Goal: Task Accomplishment & Management: Manage account settings

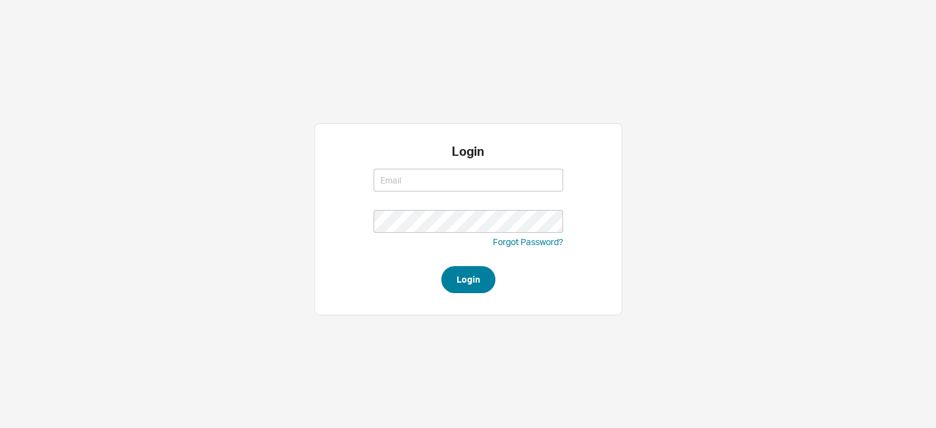
type input "amar@homeandstone.com"
click at [457, 276] on button "Login" at bounding box center [468, 279] width 54 height 27
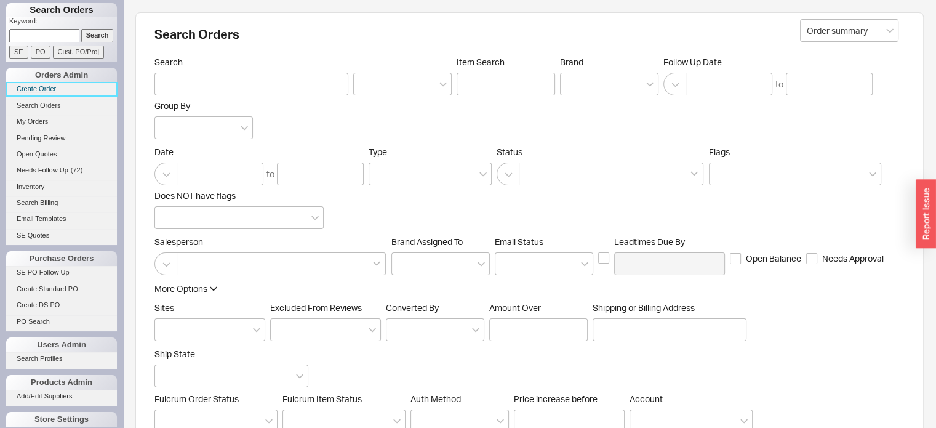
click at [44, 88] on link "Create Order" at bounding box center [61, 88] width 111 height 13
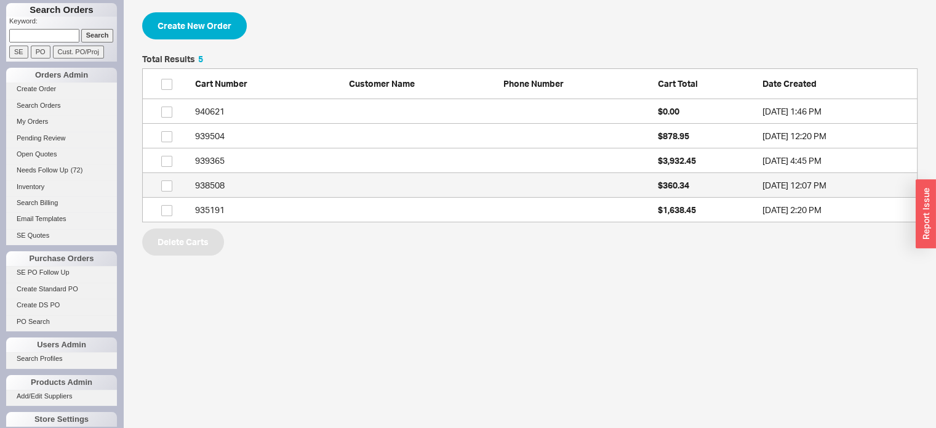
scroll to position [158, 766]
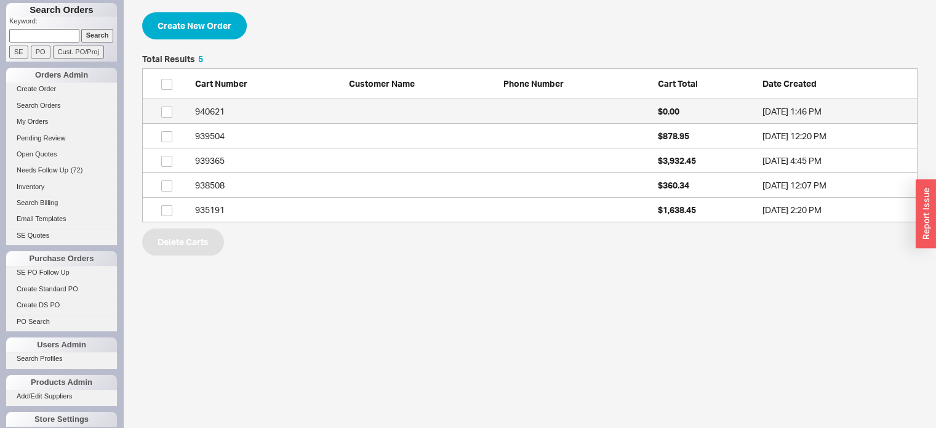
click at [212, 108] on div "940621" at bounding box center [269, 111] width 148 height 12
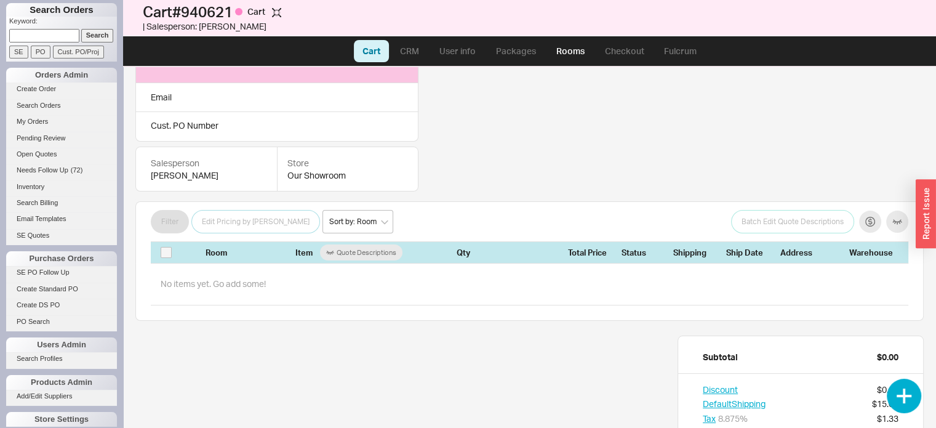
scroll to position [218, 0]
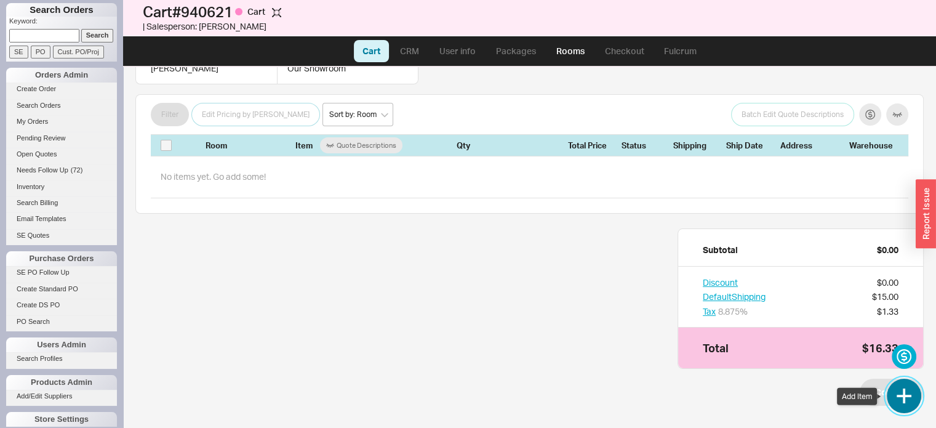
click at [903, 395] on button "button" at bounding box center [904, 395] width 34 height 34
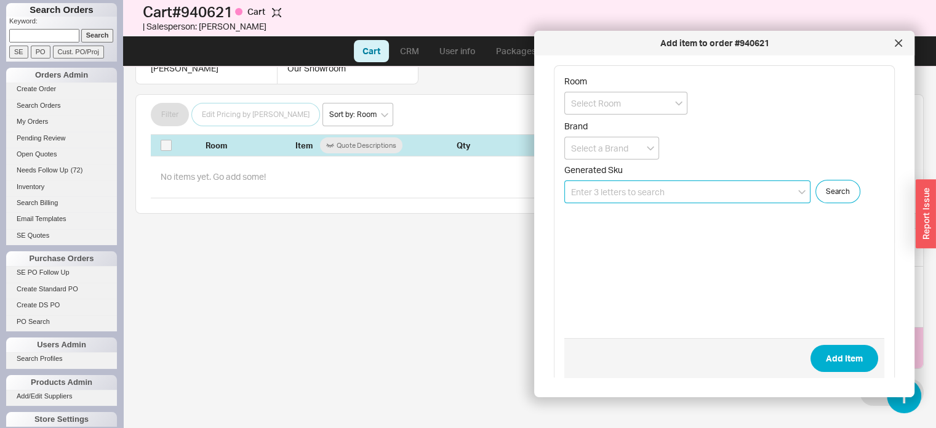
click at [701, 193] on input at bounding box center [687, 191] width 246 height 23
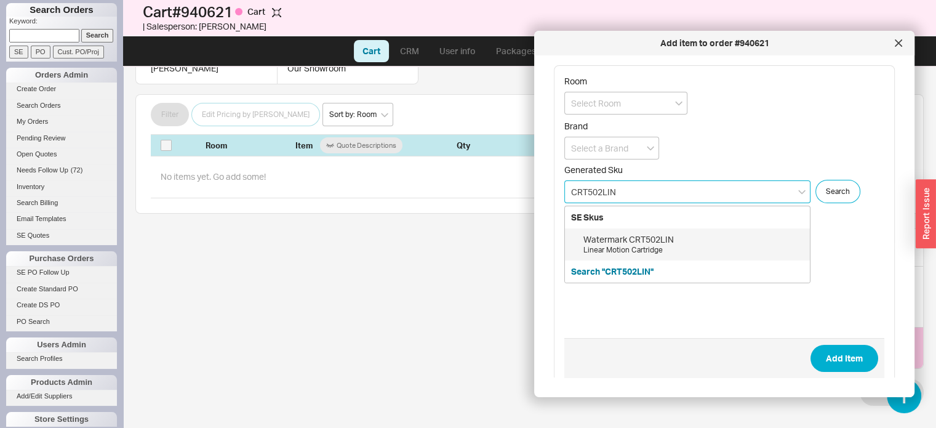
click at [654, 239] on div "Watermark CRT502LIN" at bounding box center [693, 239] width 220 height 12
type input "CRT502LIN"
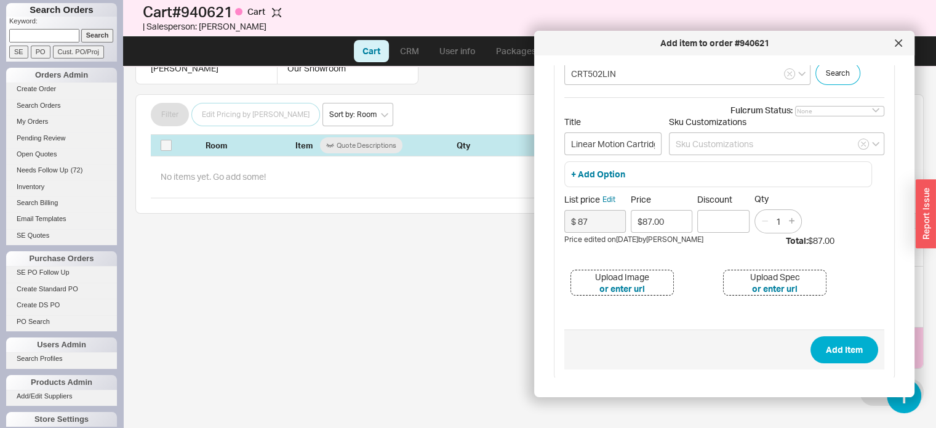
scroll to position [57, 0]
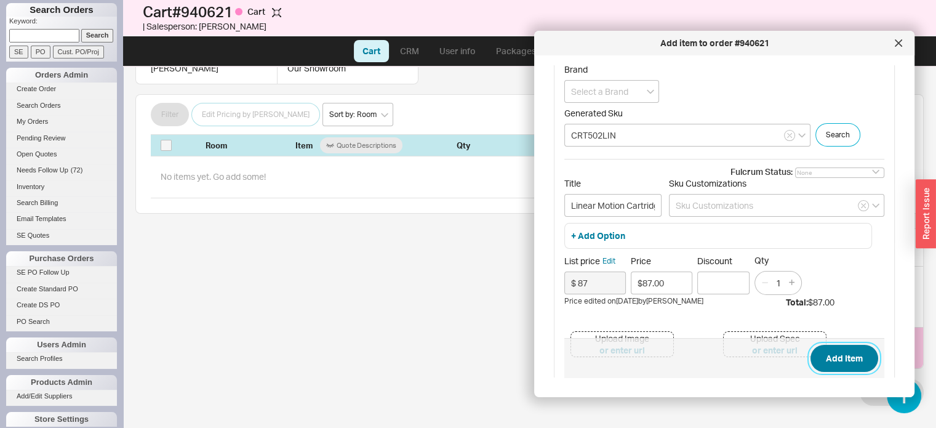
click at [836, 352] on button "Add Item" at bounding box center [844, 358] width 68 height 27
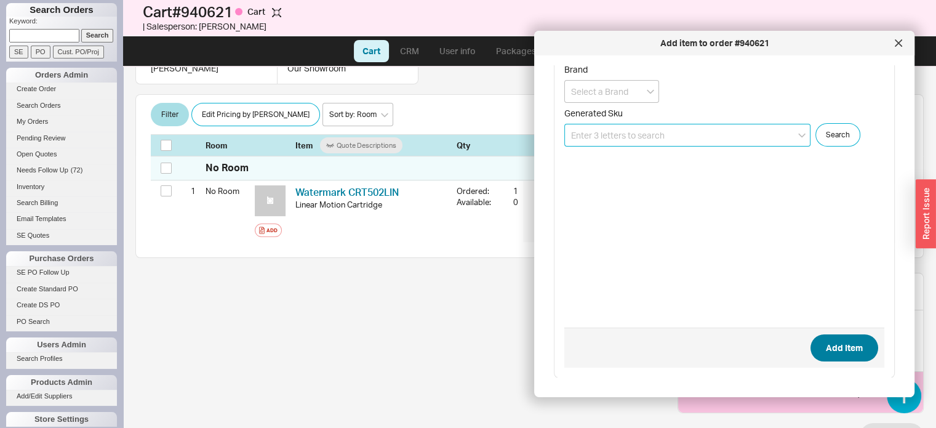
scroll to position [181, 0]
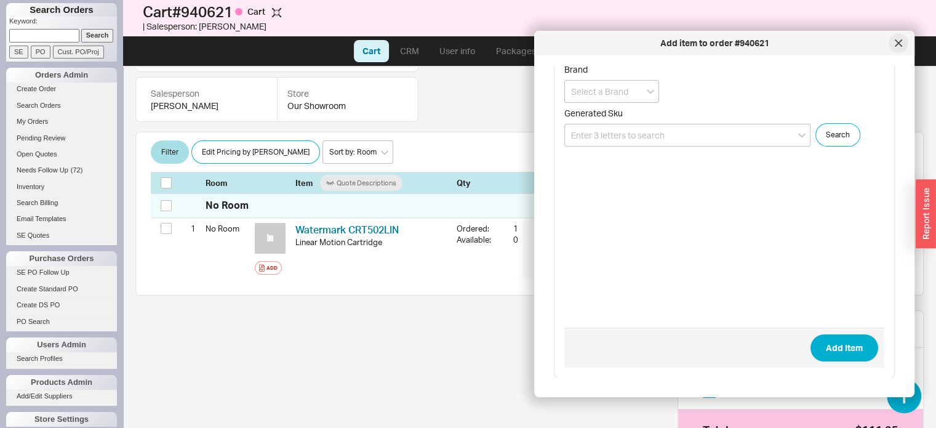
click at [897, 44] on icon at bounding box center [898, 43] width 6 height 6
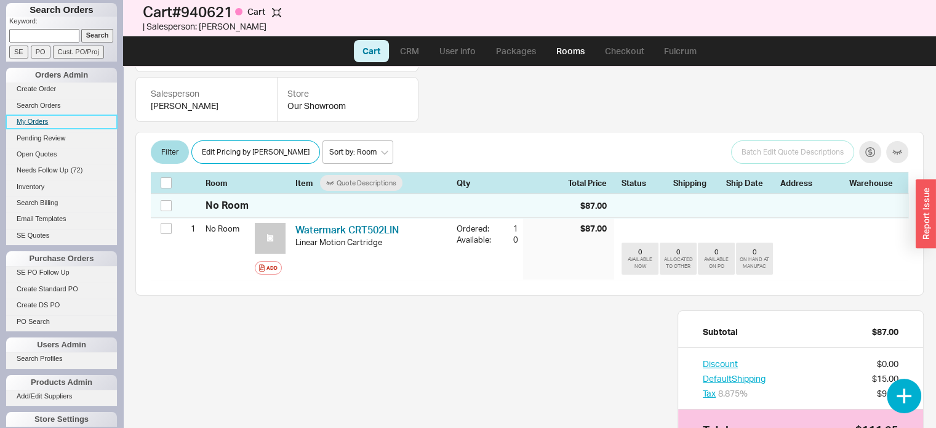
click at [31, 121] on link "My Orders" at bounding box center [61, 121] width 111 height 13
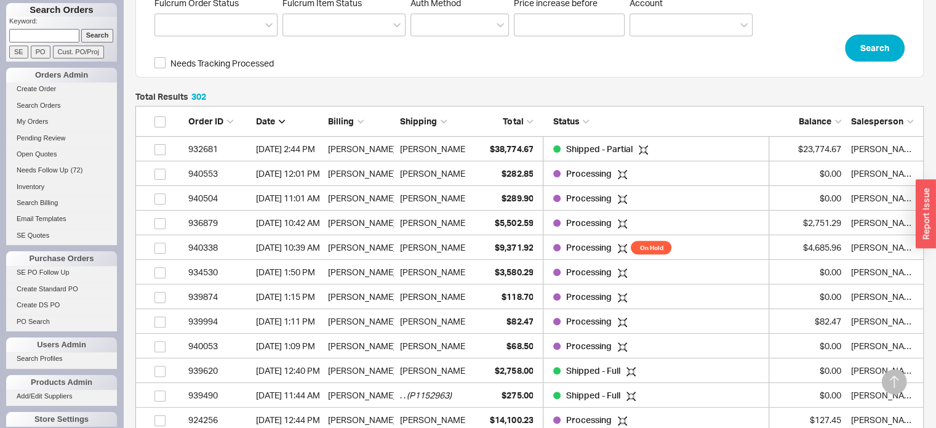
scroll to position [431, 0]
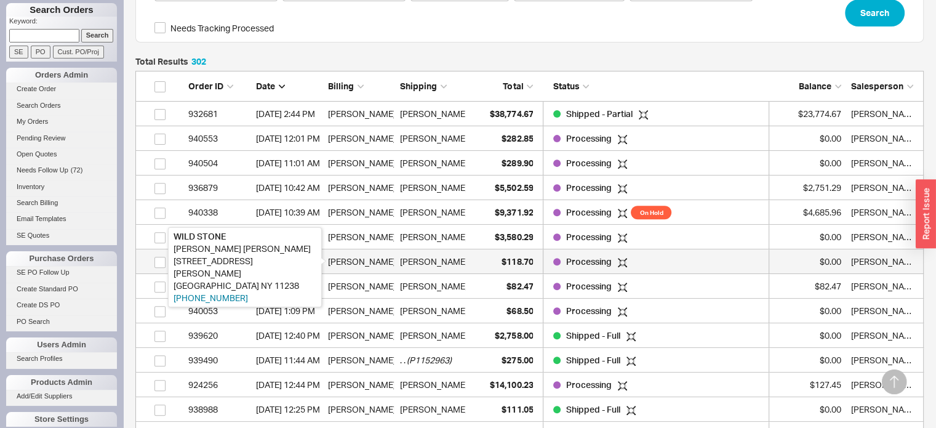
click at [367, 263] on div "Chia-Yi Huang" at bounding box center [361, 261] width 66 height 25
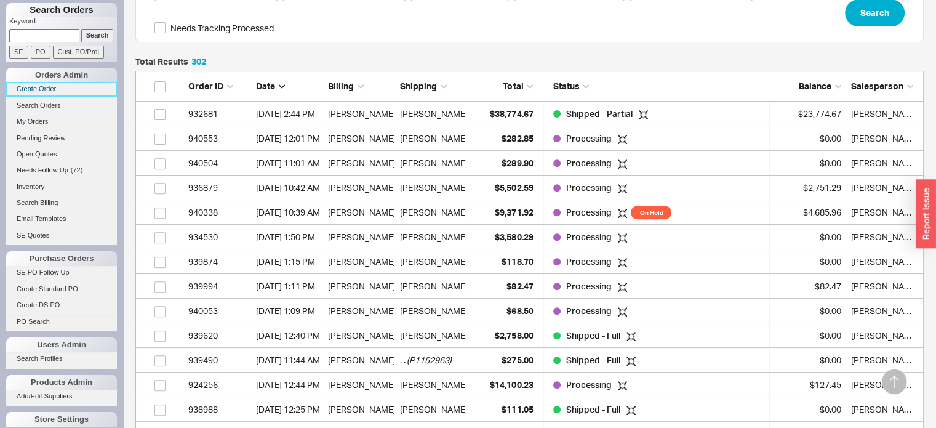
click at [58, 86] on link "Create Order" at bounding box center [61, 88] width 111 height 13
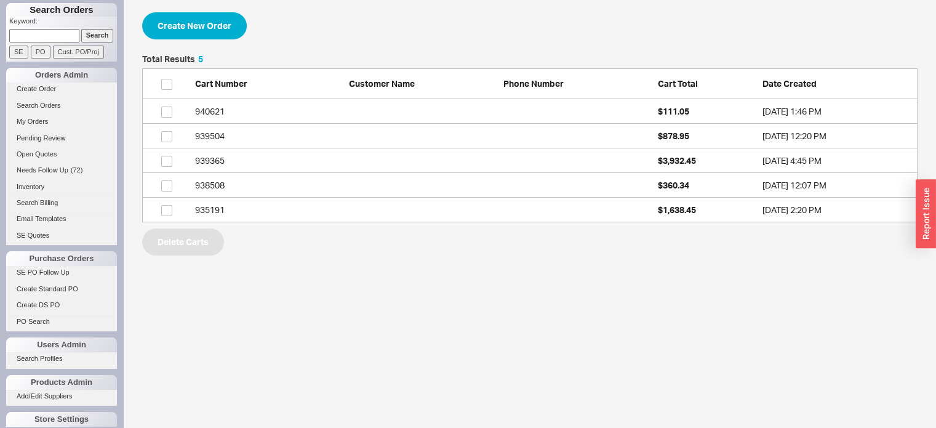
scroll to position [158, 766]
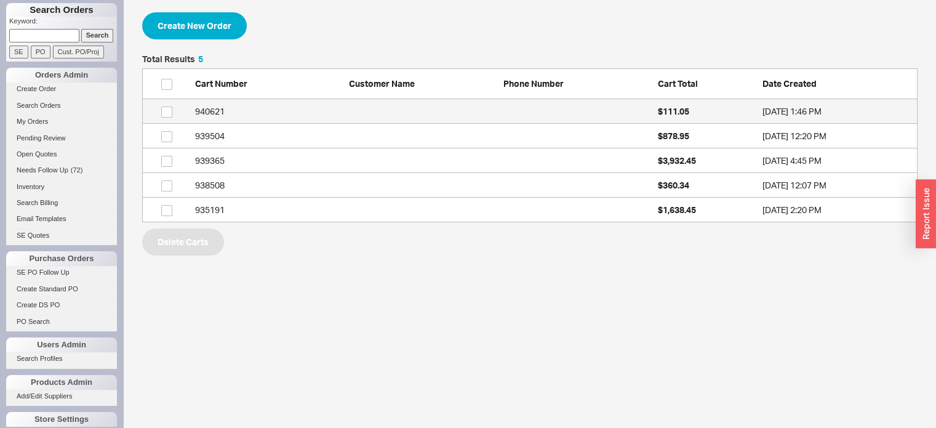
click at [228, 108] on div "940621" at bounding box center [269, 111] width 148 height 12
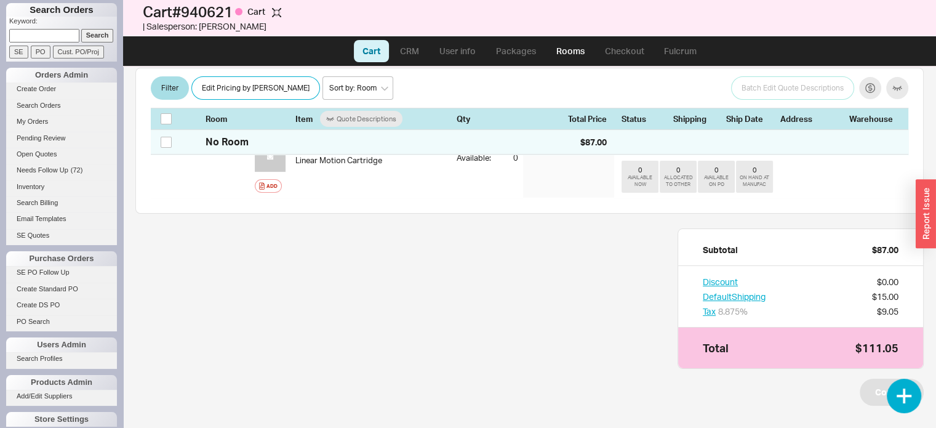
scroll to position [201, 0]
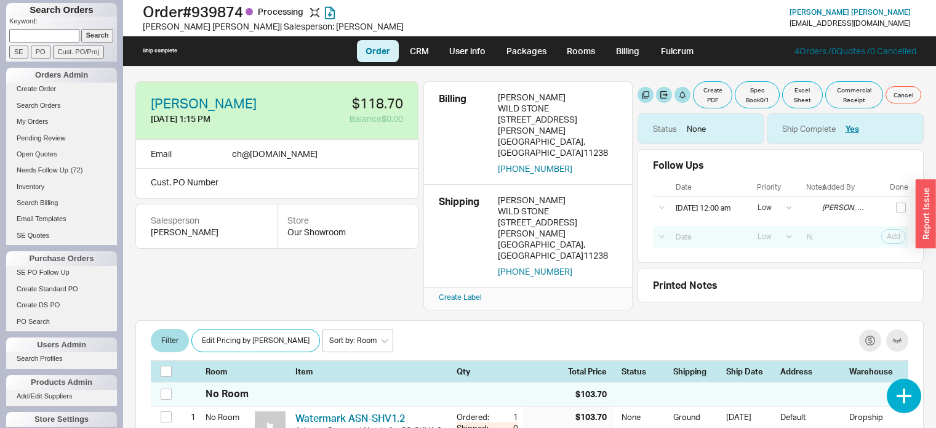
select select "LOW"
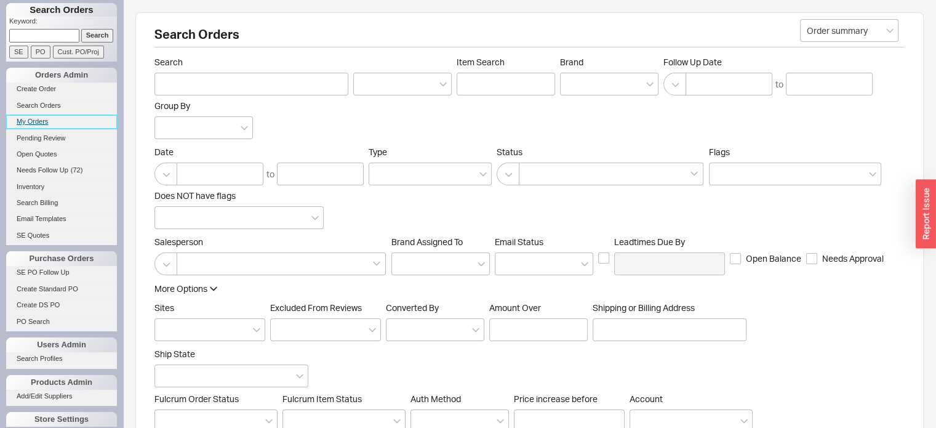
click at [36, 122] on link "My Orders" at bounding box center [61, 121] width 111 height 13
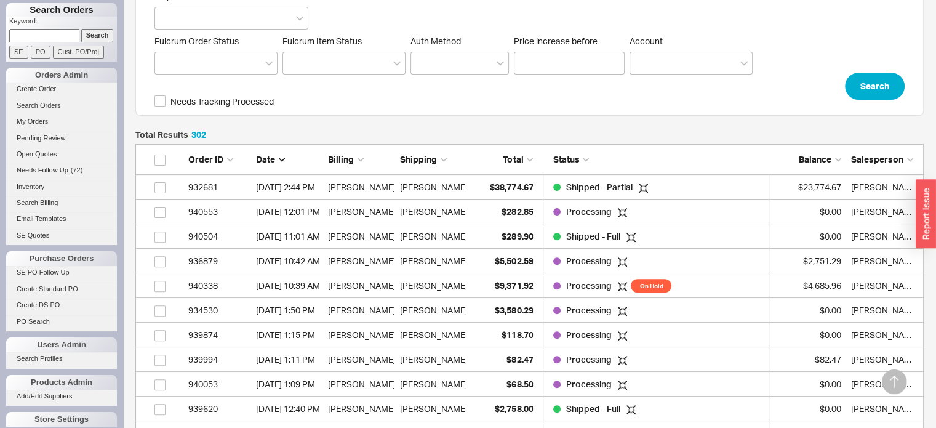
scroll to position [369, 0]
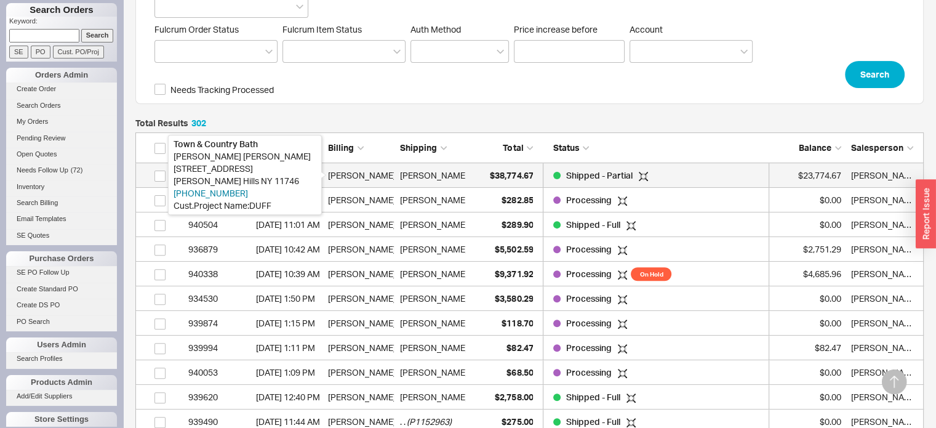
click at [364, 175] on div "[PERSON_NAME]" at bounding box center [361, 175] width 66 height 25
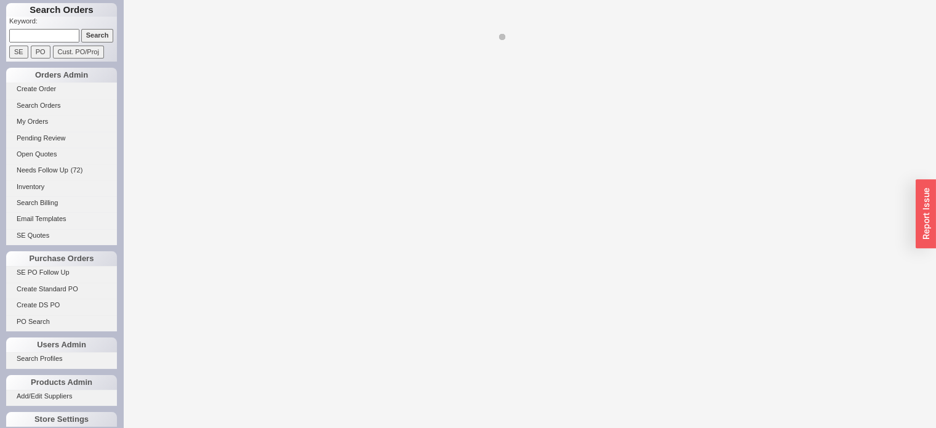
select select "LOW"
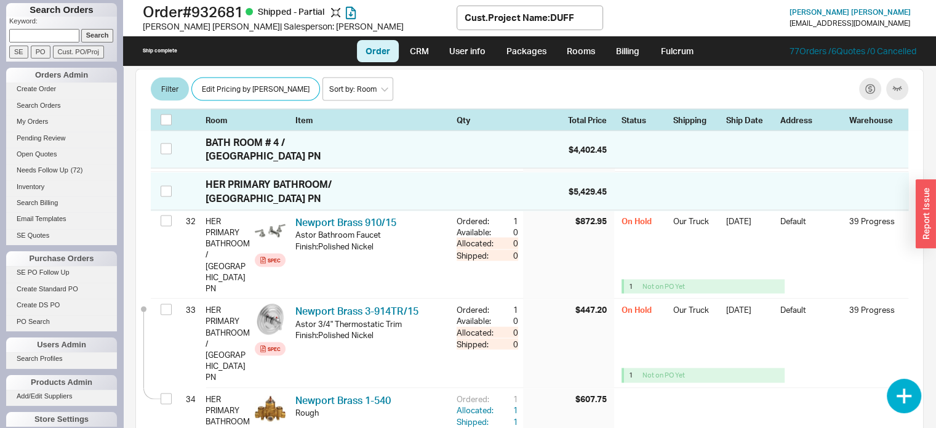
scroll to position [2523, 0]
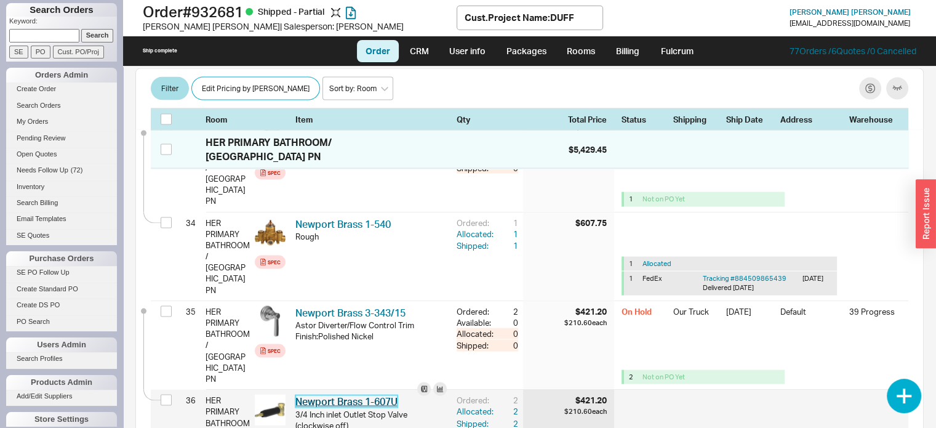
click at [354, 395] on link "Newport Brass 1-607U" at bounding box center [346, 401] width 102 height 12
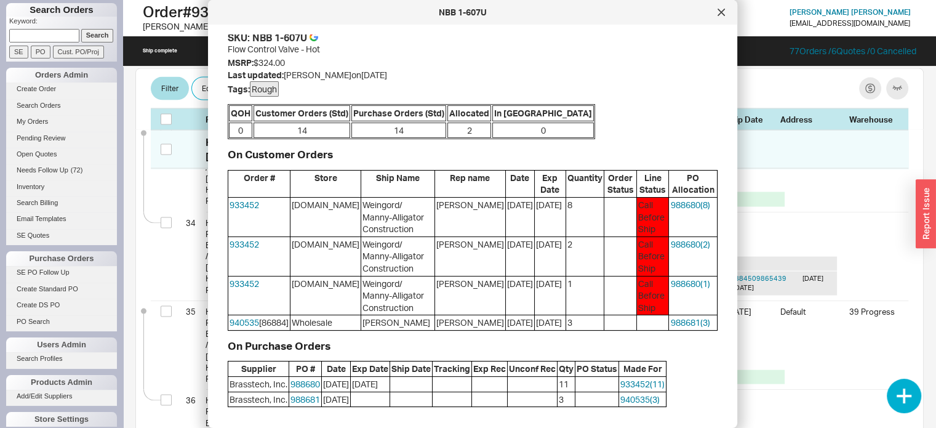
scroll to position [0, 0]
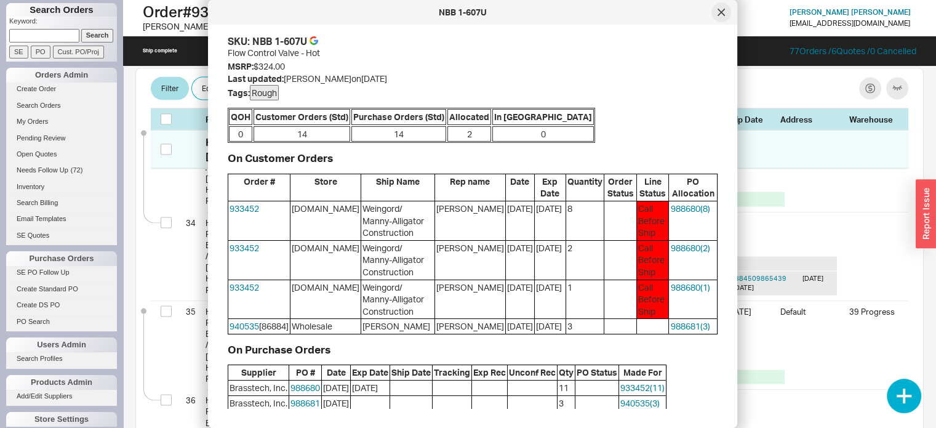
click at [719, 10] on icon at bounding box center [721, 12] width 6 height 6
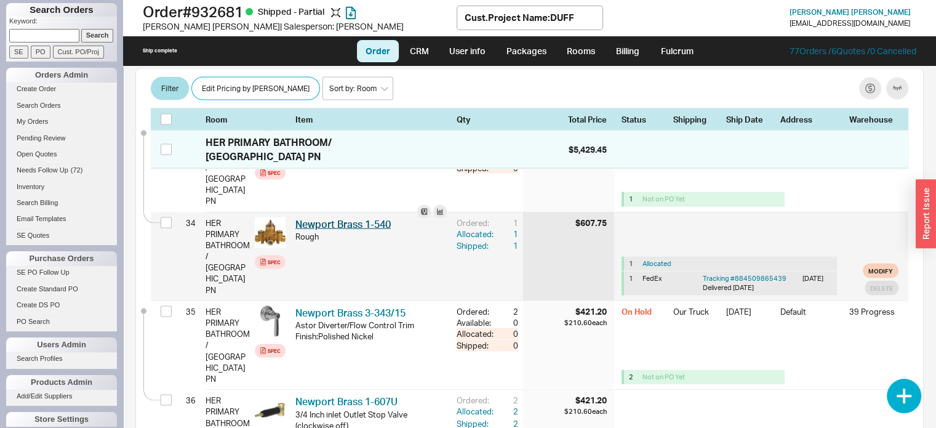
scroll to position [2400, 0]
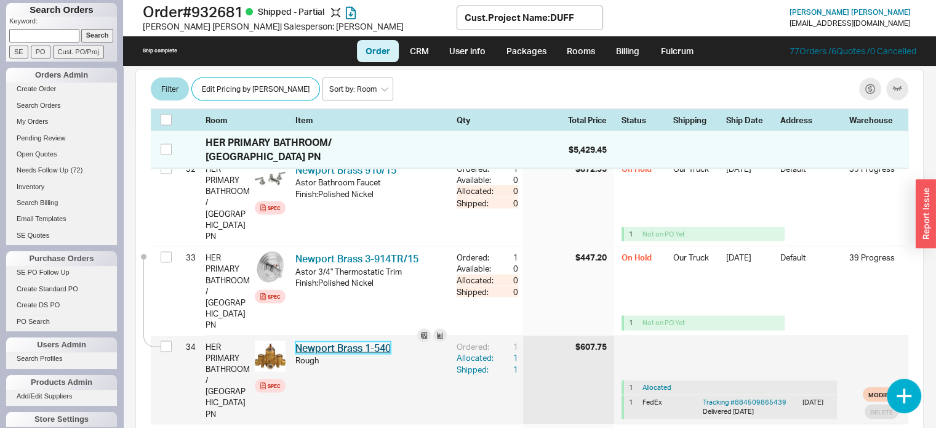
click at [348, 341] on link "Newport Brass 1-540" at bounding box center [342, 347] width 95 height 12
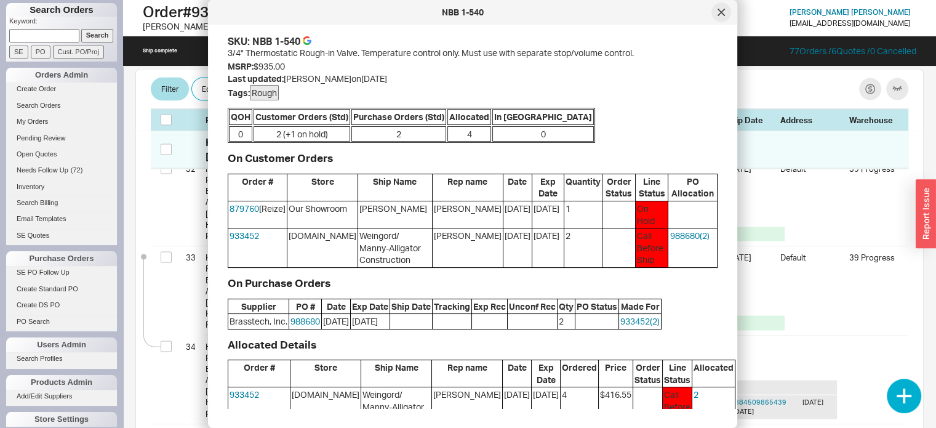
click at [719, 10] on icon at bounding box center [721, 12] width 6 height 6
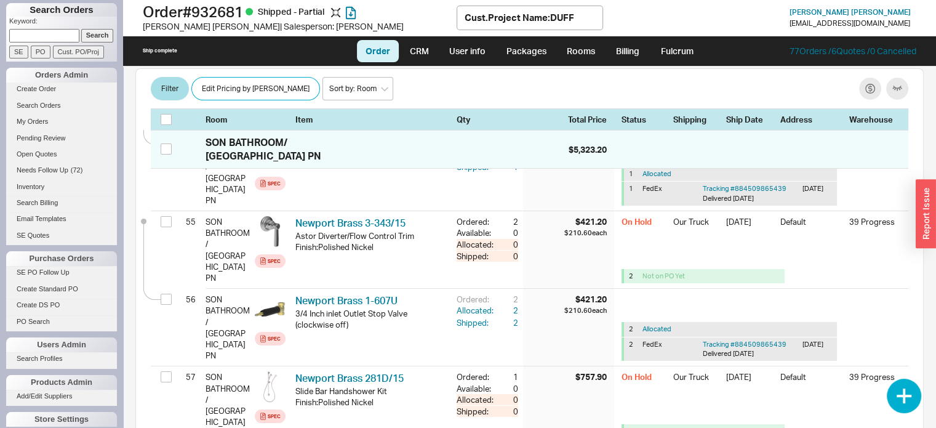
scroll to position [4369, 0]
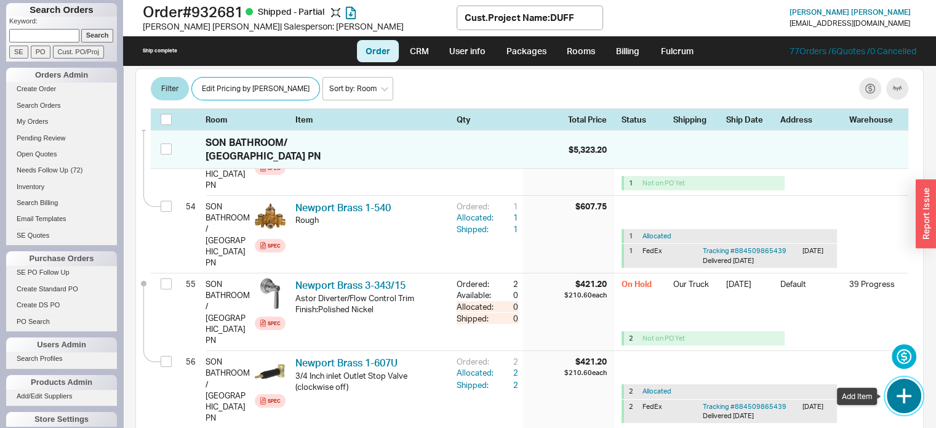
click at [908, 394] on button "button" at bounding box center [904, 395] width 34 height 34
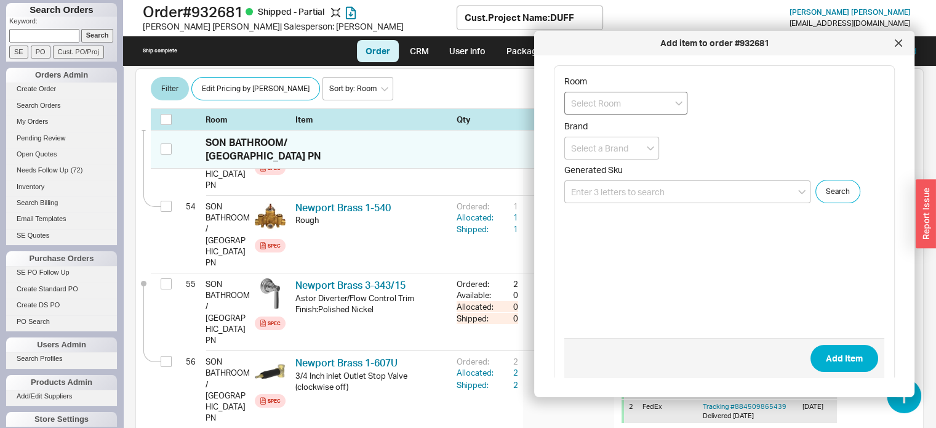
click at [642, 103] on input at bounding box center [625, 103] width 123 height 23
type input "o"
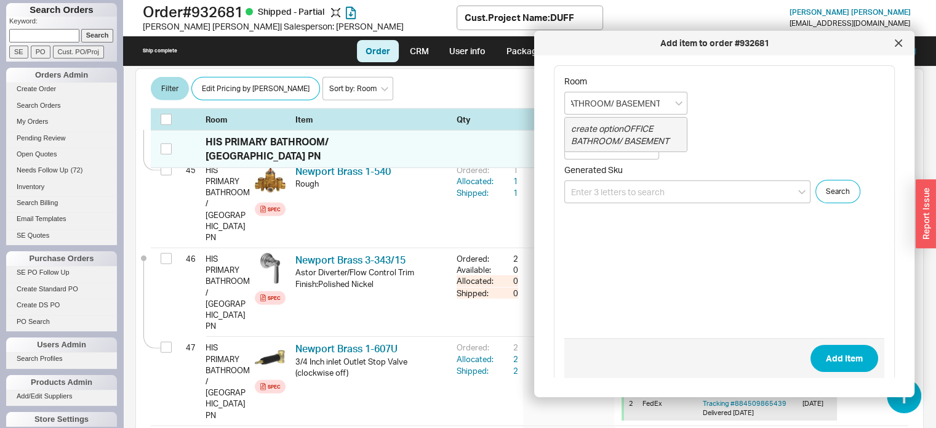
scroll to position [3569, 0]
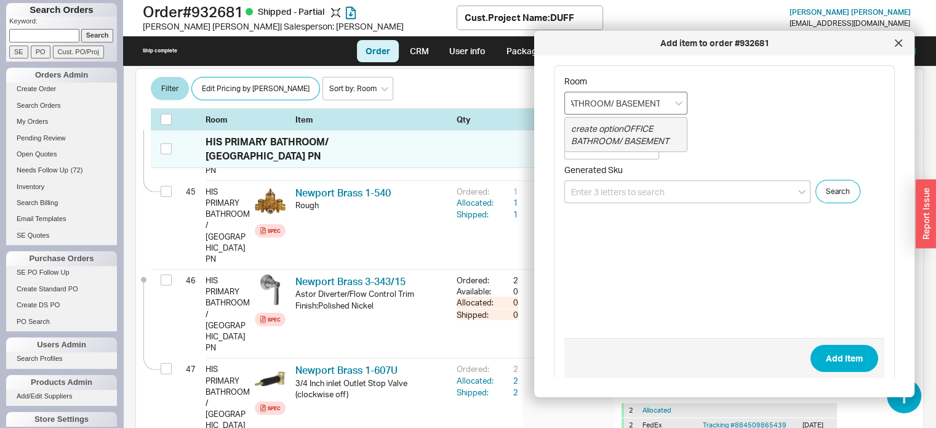
click at [666, 101] on input "OFFICE BATHROOM/ BASEMENT" at bounding box center [625, 103] width 123 height 23
type input "OFFICE BATHROOM/ BASEMENT/NEWPORT BRASS PN"
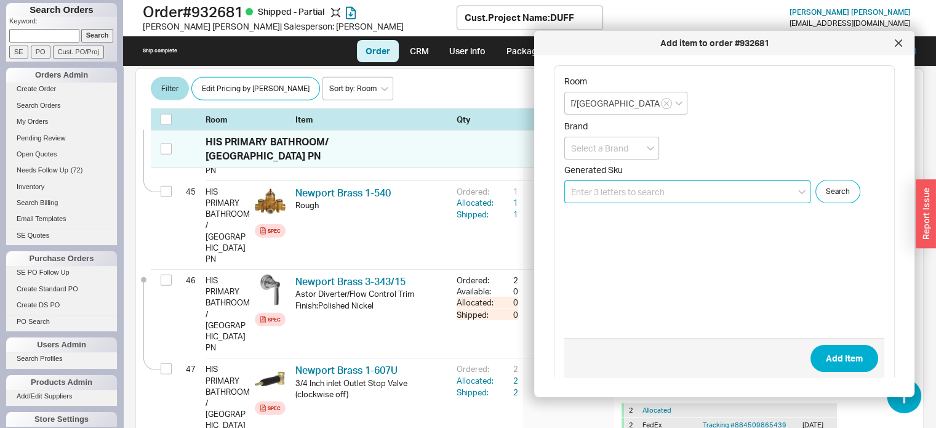
scroll to position [0, 0]
click at [674, 190] on input at bounding box center [687, 191] width 246 height 23
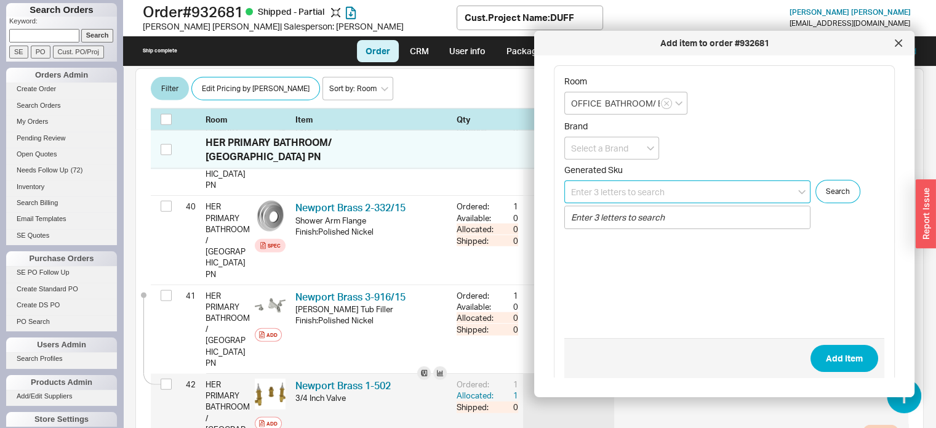
scroll to position [3077, 0]
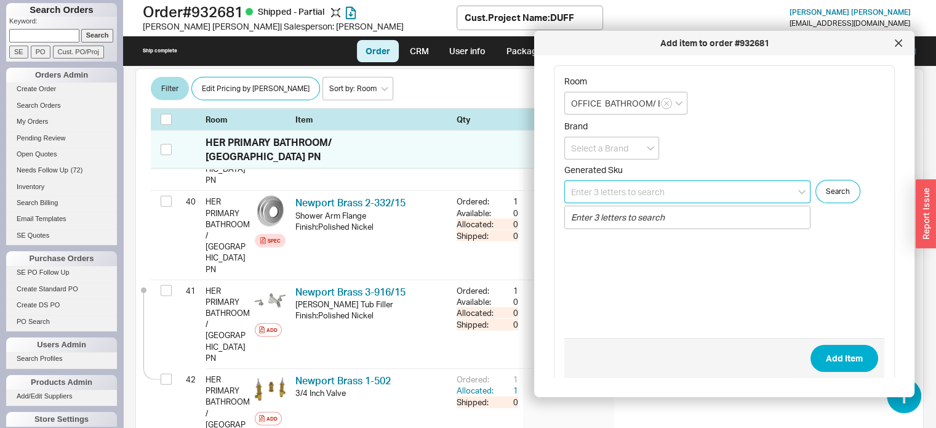
click at [669, 189] on input at bounding box center [687, 191] width 246 height 23
type input "-"
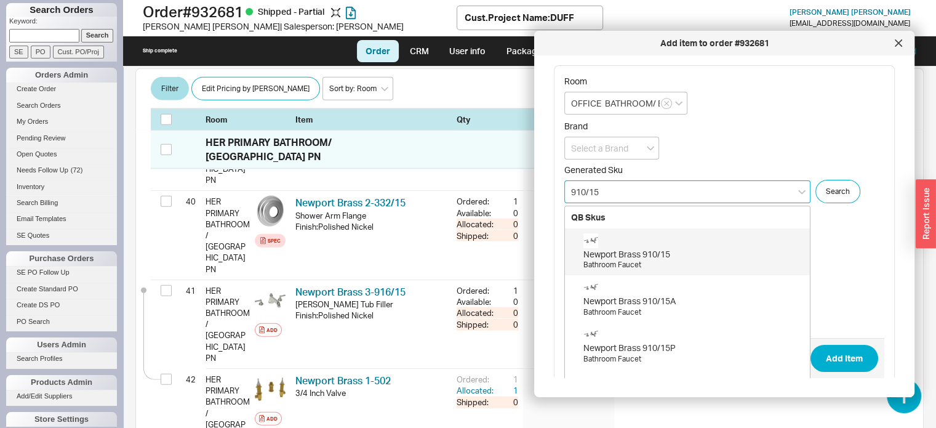
click at [641, 250] on div "Newport Brass 910/15" at bounding box center [693, 254] width 220 height 12
type input "910/15"
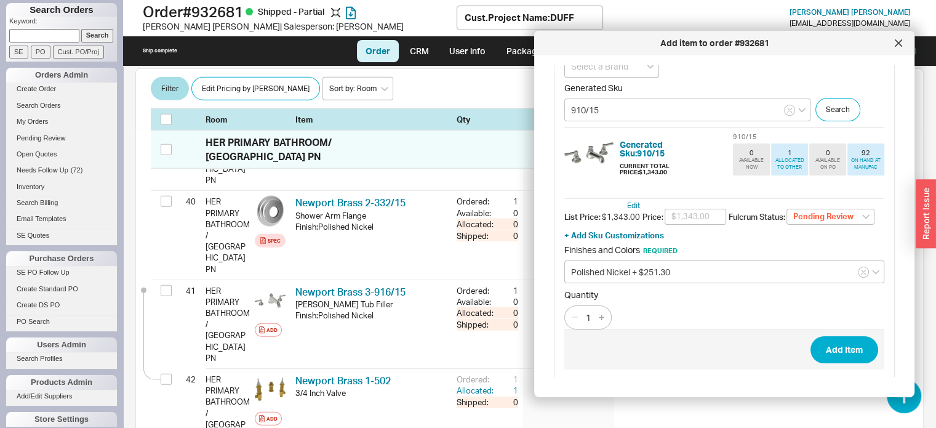
scroll to position [86, 0]
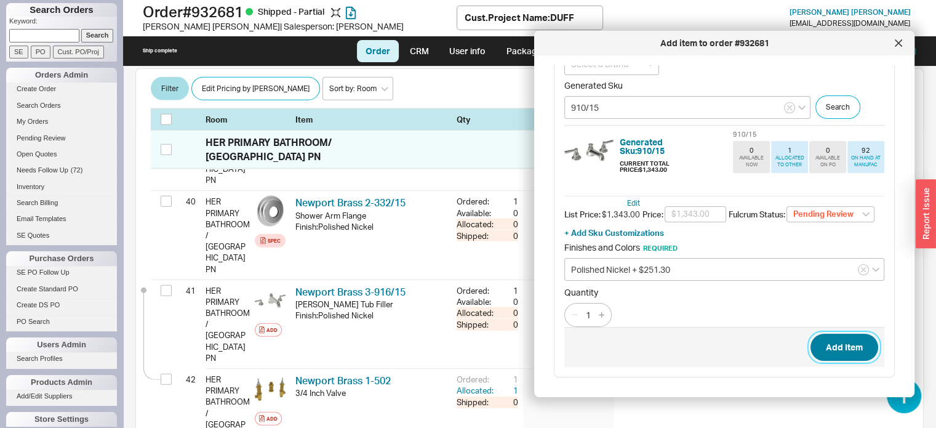
click at [826, 348] on button "Add Item" at bounding box center [844, 347] width 68 height 27
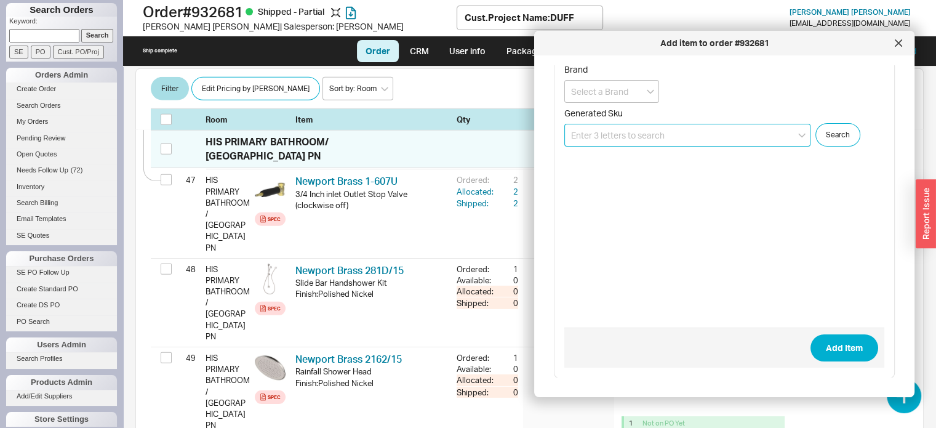
scroll to position [3736, 0]
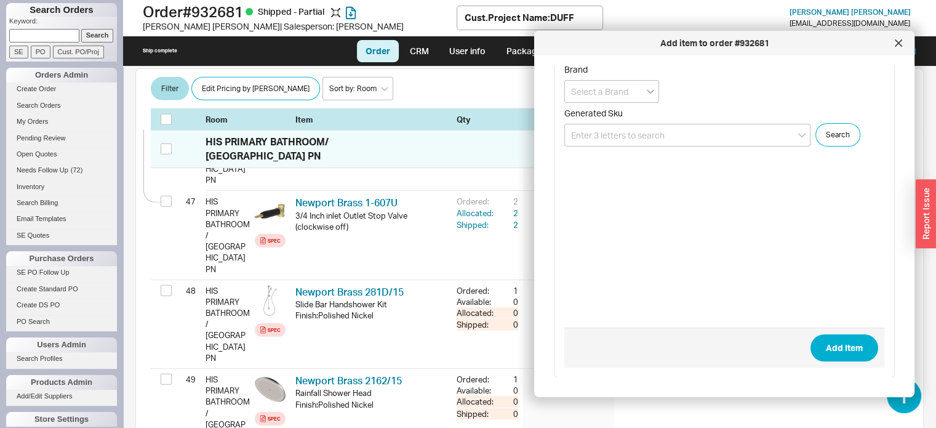
click at [650, 90] on icon "open menu" at bounding box center [650, 91] width 7 height 5
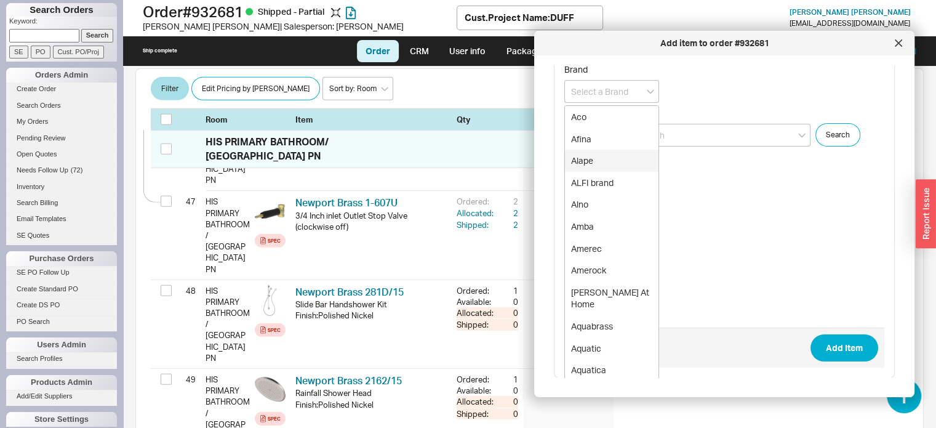
click at [724, 103] on div "Brand Aco Afina Alape ALFI brand Alno Amba Amerec Amerock Anne At Home Aquabras…" at bounding box center [724, 105] width 320 height 82
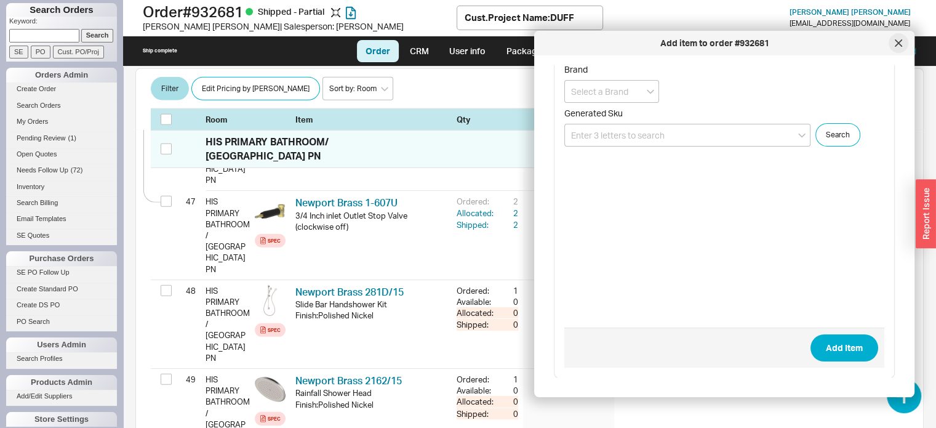
click at [903, 42] on div at bounding box center [899, 43] width 20 height 20
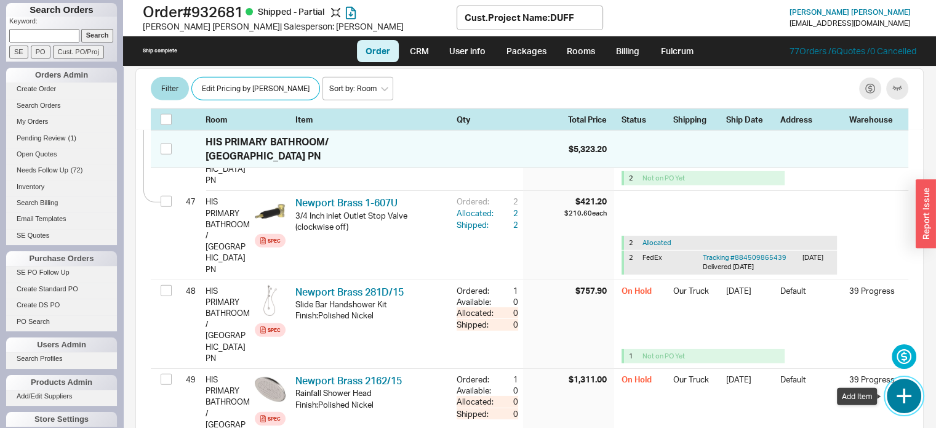
click at [905, 382] on button "button" at bounding box center [904, 395] width 34 height 34
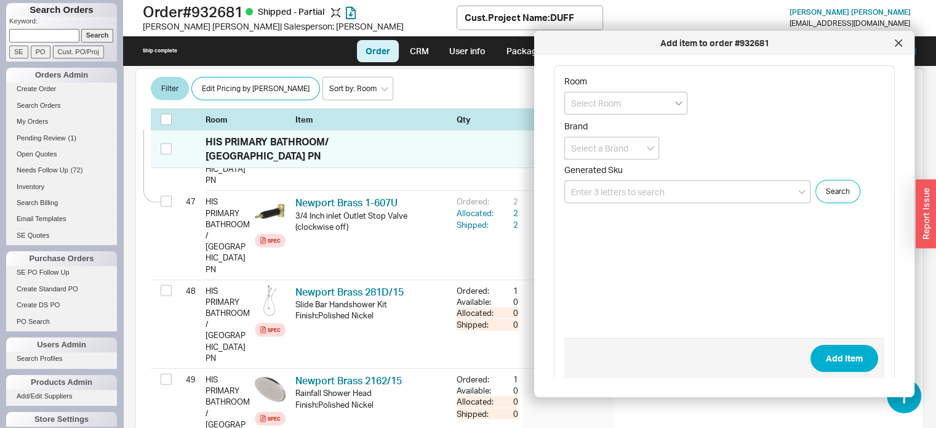
click at [676, 103] on icon "open menu" at bounding box center [678, 103] width 7 height 5
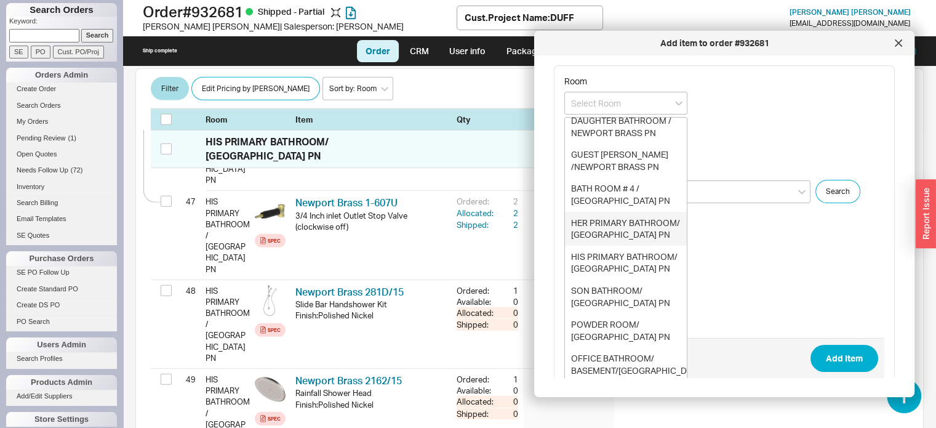
scroll to position [32, 0]
click at [629, 356] on div "OFFICE BATHROOM/ BASEMENT/NEWPORT BRASS PN" at bounding box center [626, 370] width 122 height 46
type input "OFFICE BATHROOM/ BASEMENT/NEWPORT BRASS PN"
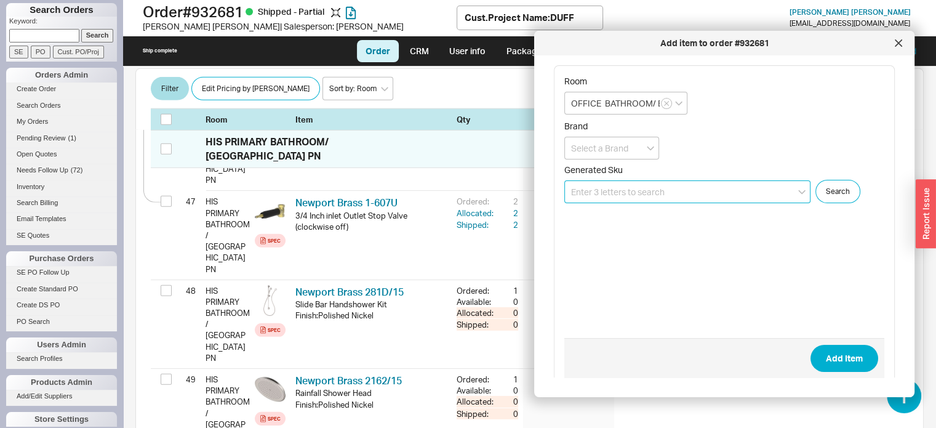
click at [672, 190] on input at bounding box center [687, 191] width 246 height 23
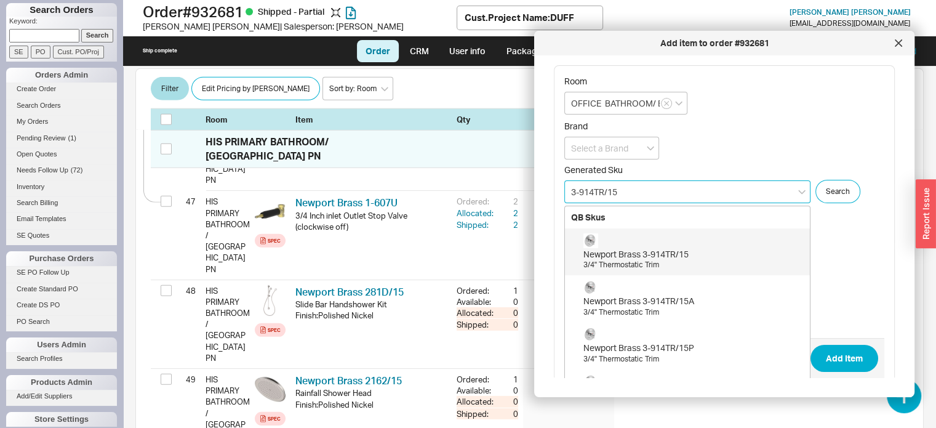
click at [662, 254] on div "Newport Brass 3-914TR/15" at bounding box center [693, 254] width 220 height 12
type input "3-914TR/15"
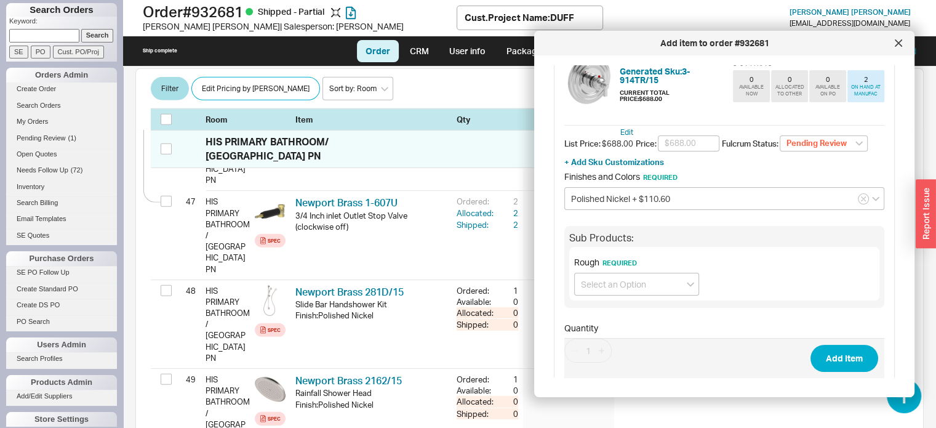
scroll to position [188, 0]
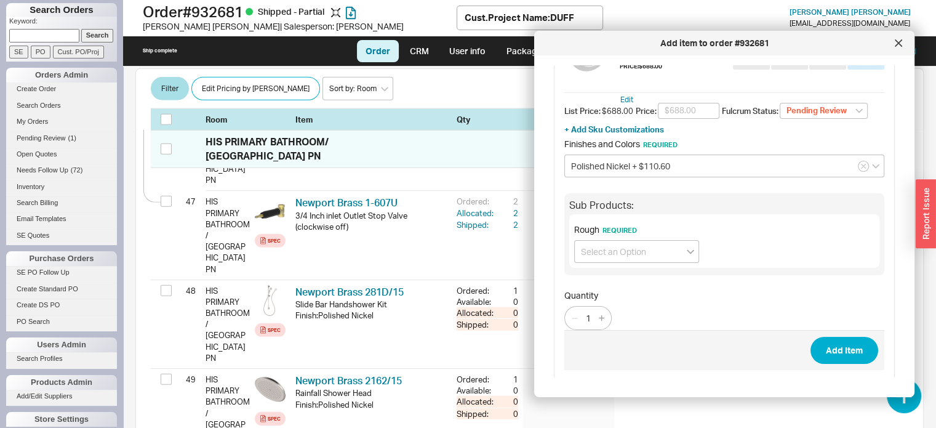
click at [687, 250] on icon "open menu" at bounding box center [690, 252] width 7 height 4
click at [643, 278] on div "Rough (1-540) + $935.00" at bounding box center [637, 277] width 124 height 22
type input "Rough (1-540) + $935.00"
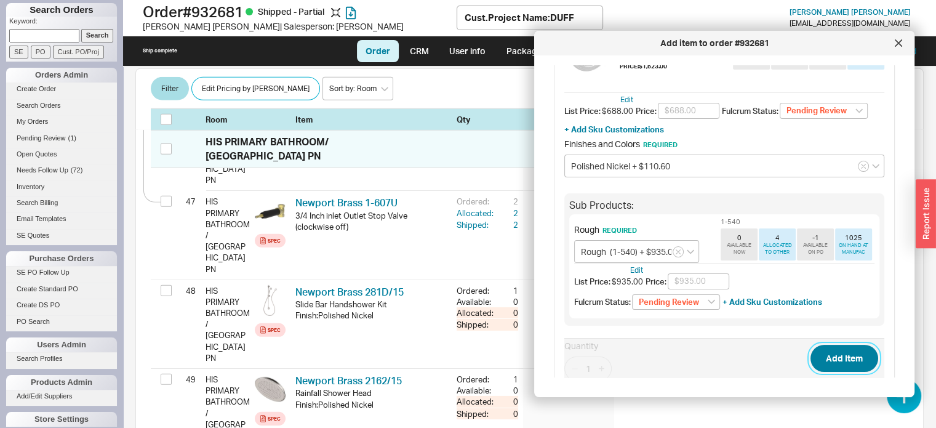
click at [829, 361] on button "Add Item" at bounding box center [844, 358] width 68 height 27
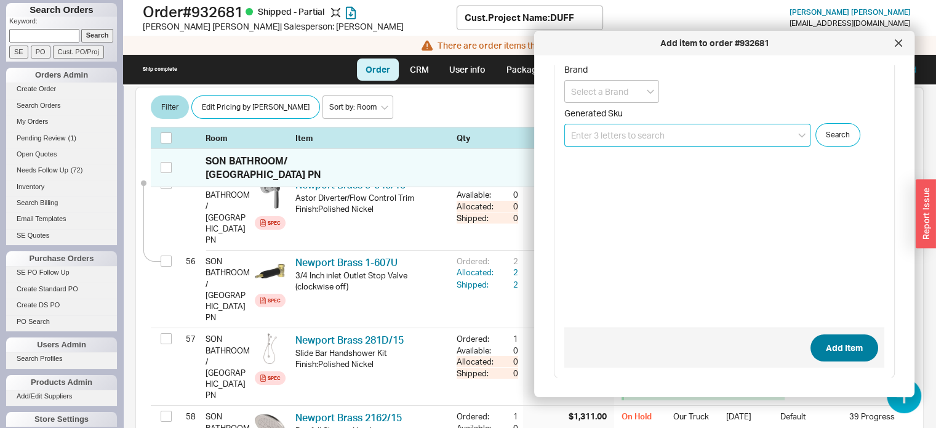
scroll to position [4491, 0]
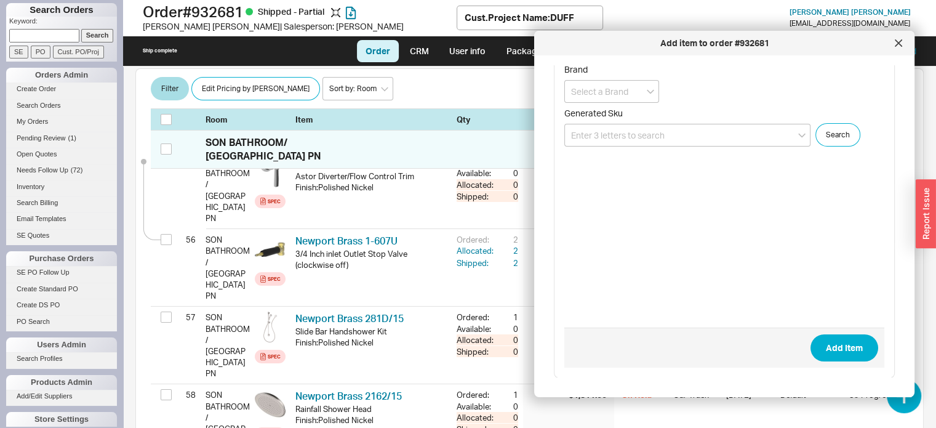
click at [899, 44] on icon at bounding box center [898, 43] width 6 height 6
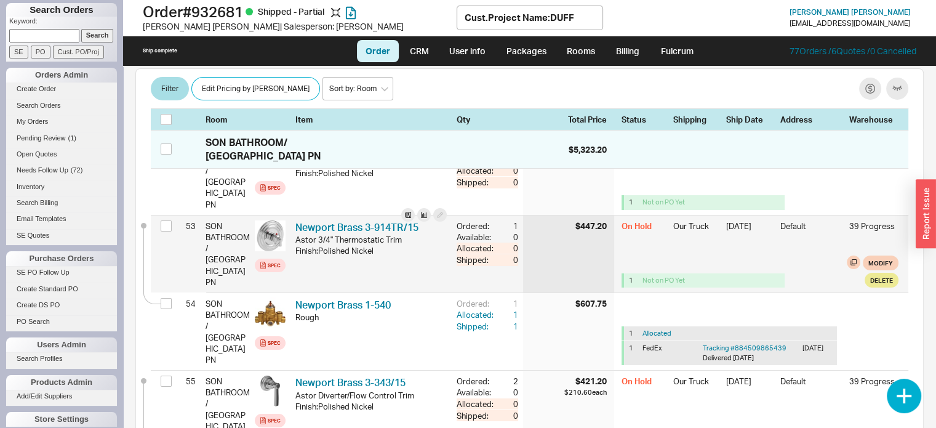
scroll to position [4306, 0]
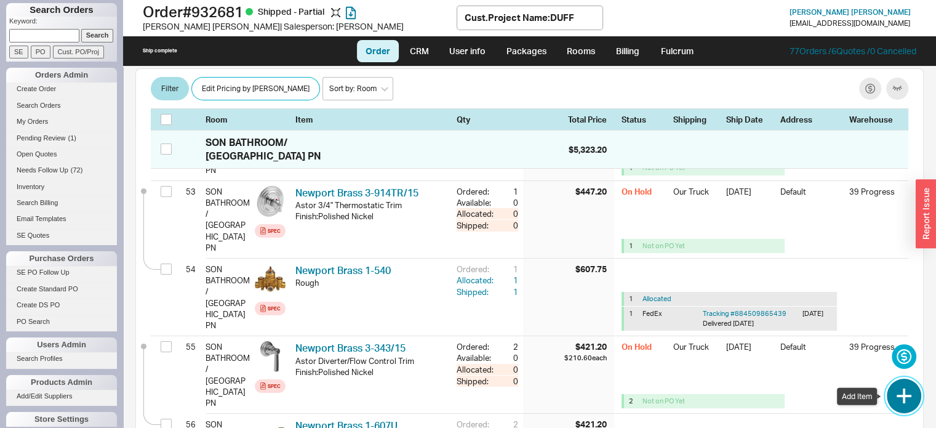
click at [908, 396] on button "button" at bounding box center [904, 395] width 34 height 34
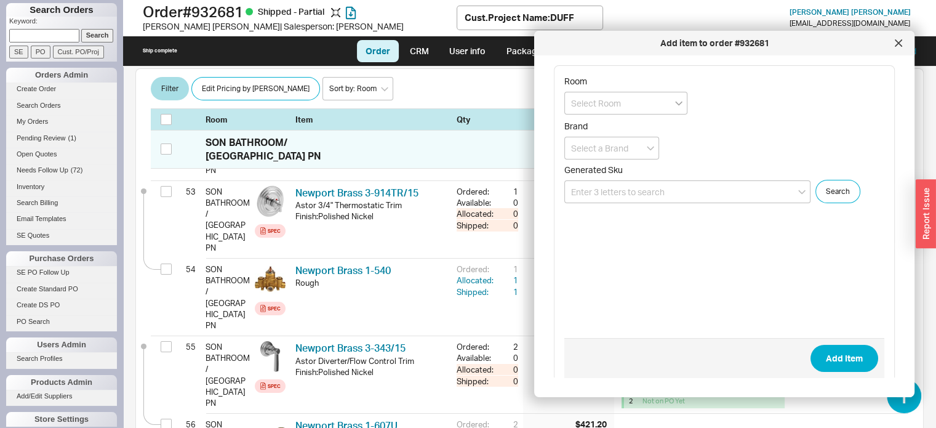
click at [680, 104] on icon "open menu" at bounding box center [678, 103] width 7 height 5
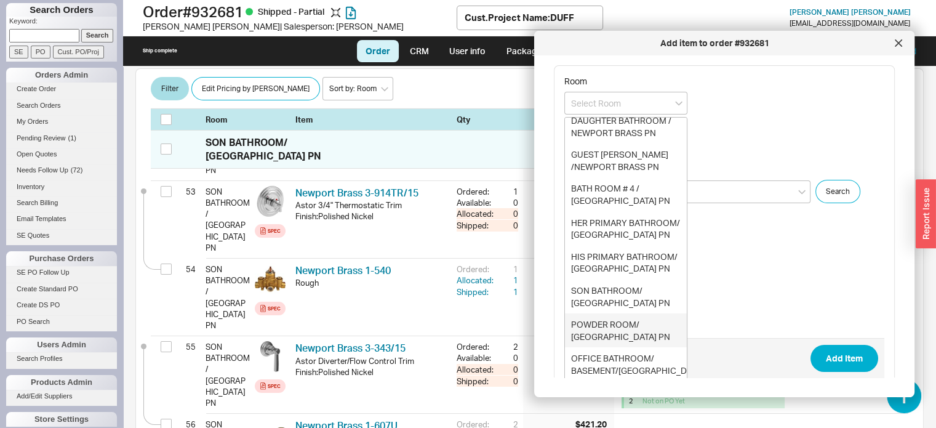
scroll to position [32, 0]
click at [612, 362] on div "OFFICE BATHROOM/ BASEMENT/NEWPORT BRASS PN" at bounding box center [626, 370] width 122 height 46
type input "OFFICE BATHROOM/ BASEMENT/NEWPORT BRASS PN"
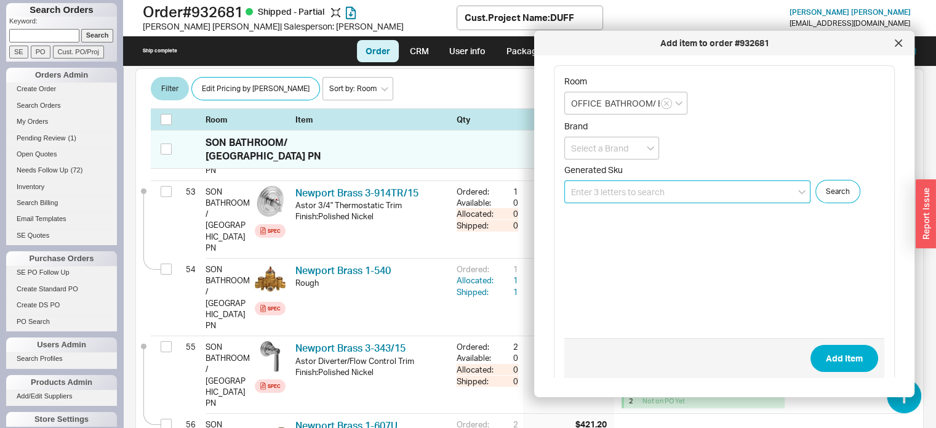
click at [679, 190] on input at bounding box center [687, 191] width 246 height 23
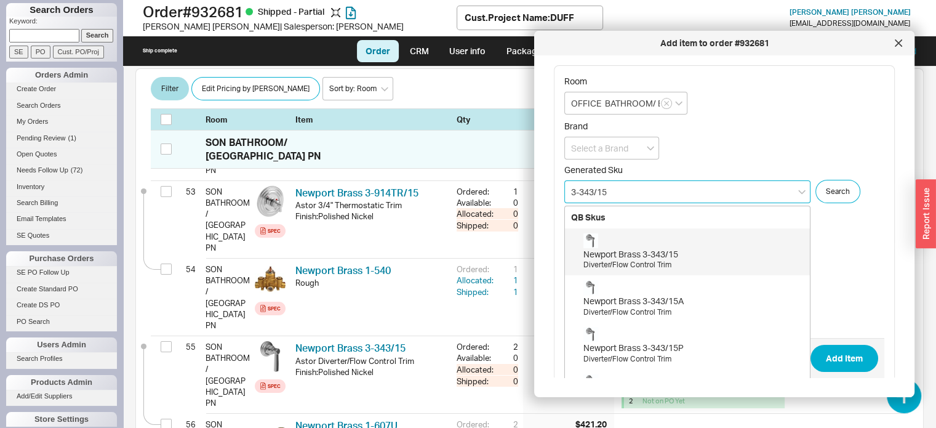
click at [663, 254] on div "Newport Brass 3-343/15" at bounding box center [693, 254] width 220 height 12
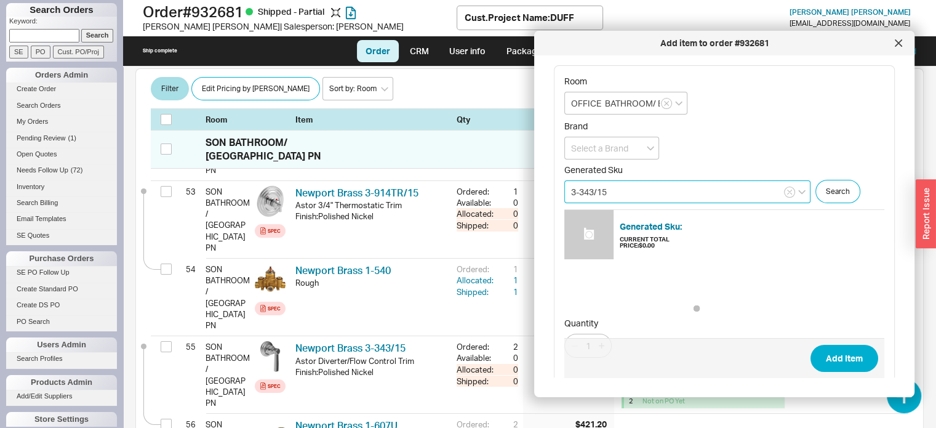
type input "3-343/15"
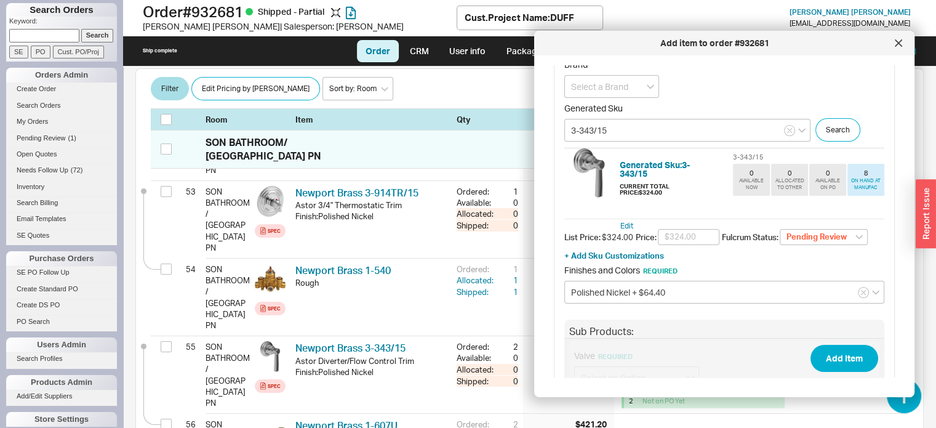
scroll to position [188, 0]
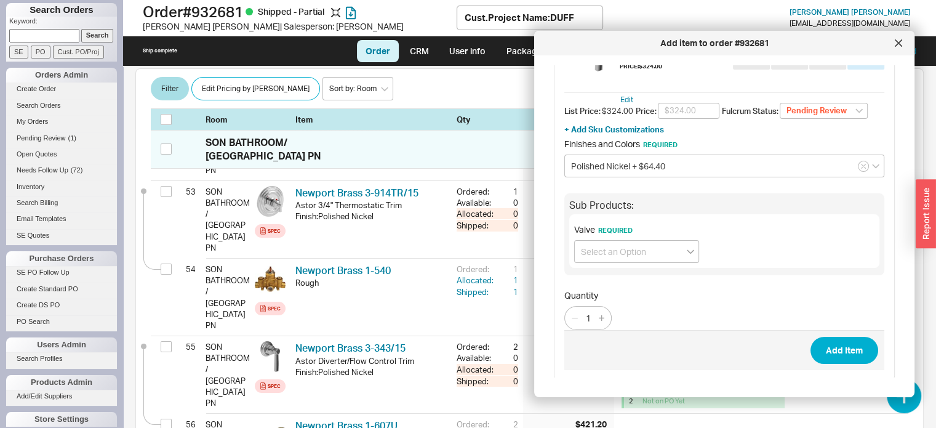
click at [687, 249] on icon "open menu" at bounding box center [690, 251] width 7 height 5
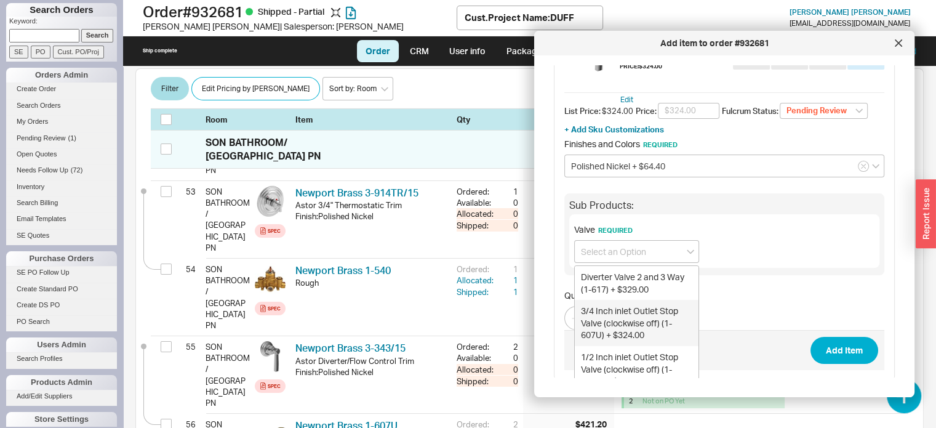
click at [634, 324] on div "3/4 Inch inlet Outlet Stop Valve (clockwise off) (1-607U) + $324.00" at bounding box center [637, 323] width 124 height 46
type input "3/4 Inch inlet Outlet Stop Valve (clockwise off) (1-607U) + $324.00"
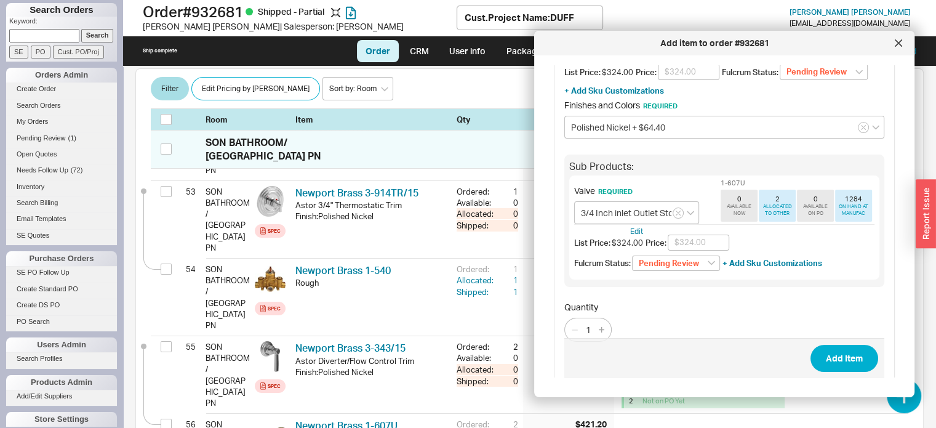
scroll to position [238, 0]
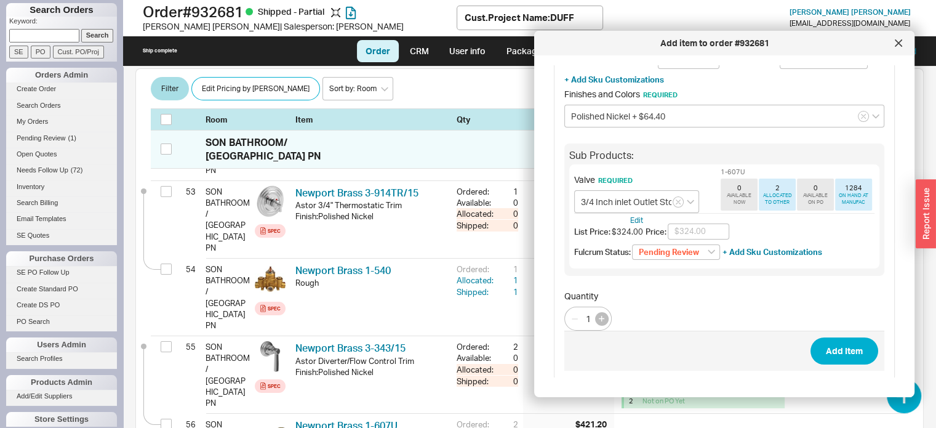
click at [601, 316] on icon "button" at bounding box center [602, 319] width 6 height 6
type input "2"
click at [810, 339] on button "Add Item" at bounding box center [844, 350] width 68 height 27
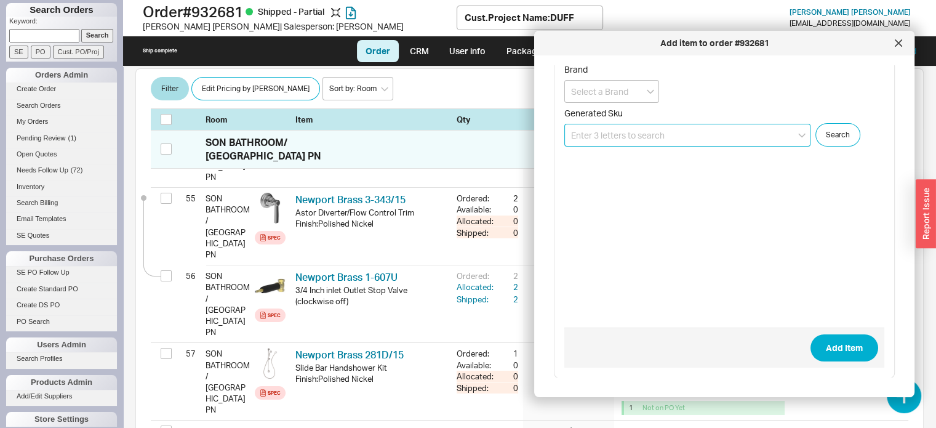
scroll to position [4461, 0]
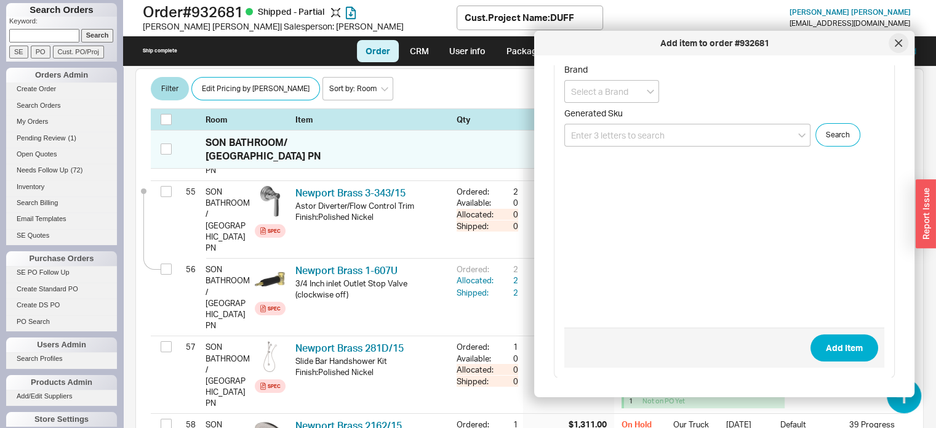
click at [897, 42] on icon at bounding box center [898, 43] width 6 height 6
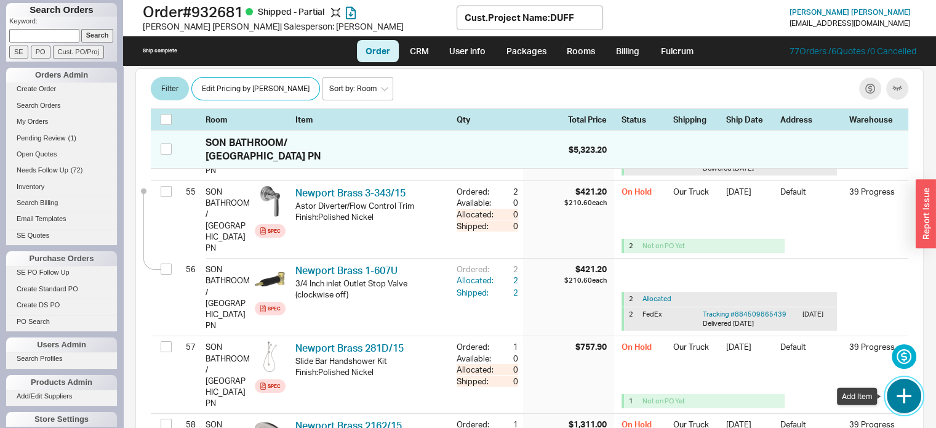
click at [903, 388] on button "button" at bounding box center [904, 395] width 34 height 34
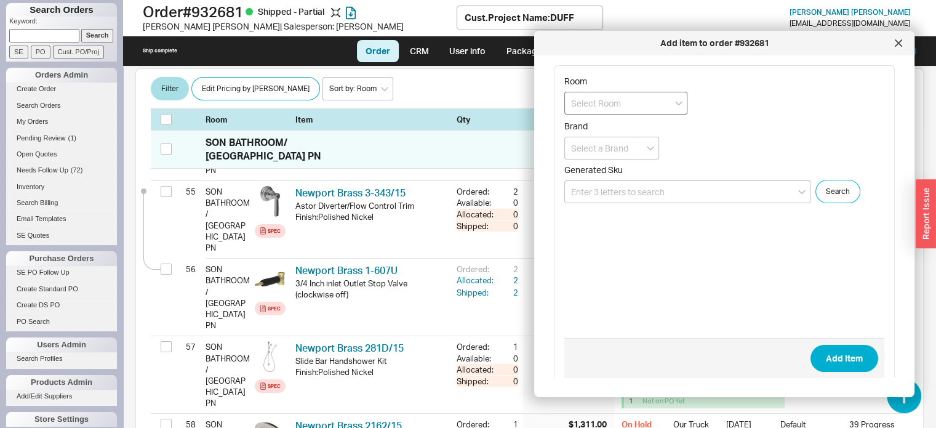
click at [678, 106] on input at bounding box center [625, 103] width 123 height 23
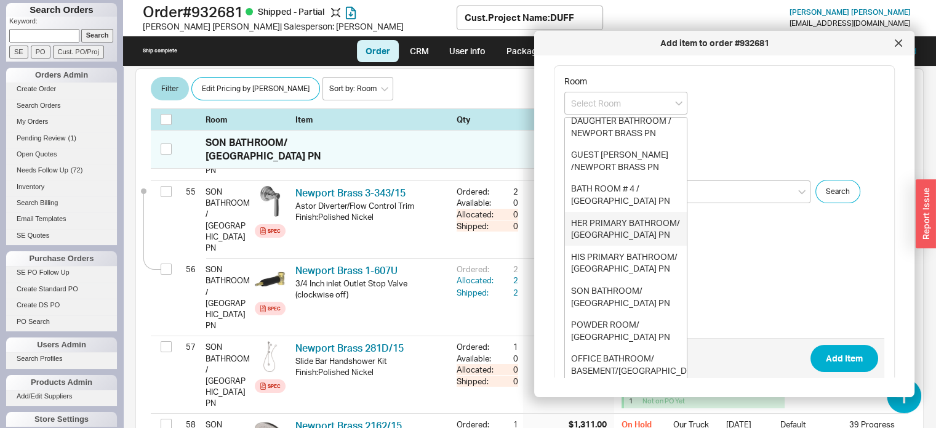
scroll to position [32, 0]
click at [636, 369] on div "OFFICE BATHROOM/ BASEMENT/NEWPORT BRASS PN" at bounding box center [626, 370] width 122 height 46
type input "OFFICE BATHROOM/ BASEMENT/NEWPORT BRASS PN"
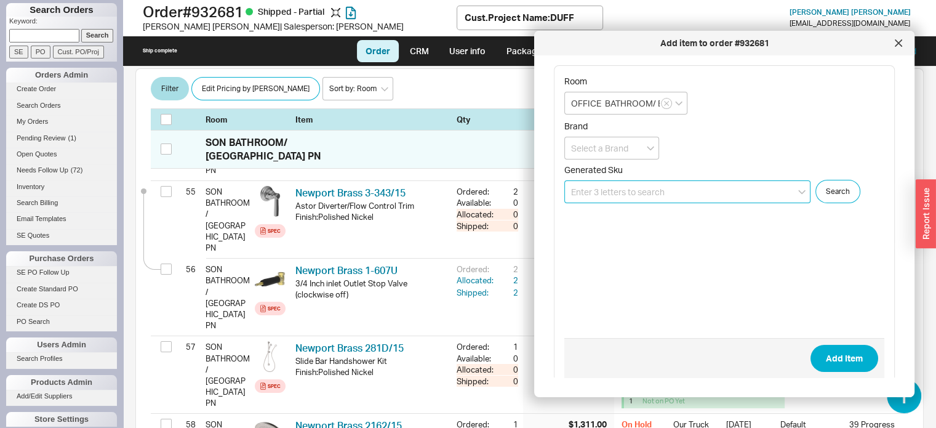
click at [679, 193] on input at bounding box center [687, 191] width 246 height 23
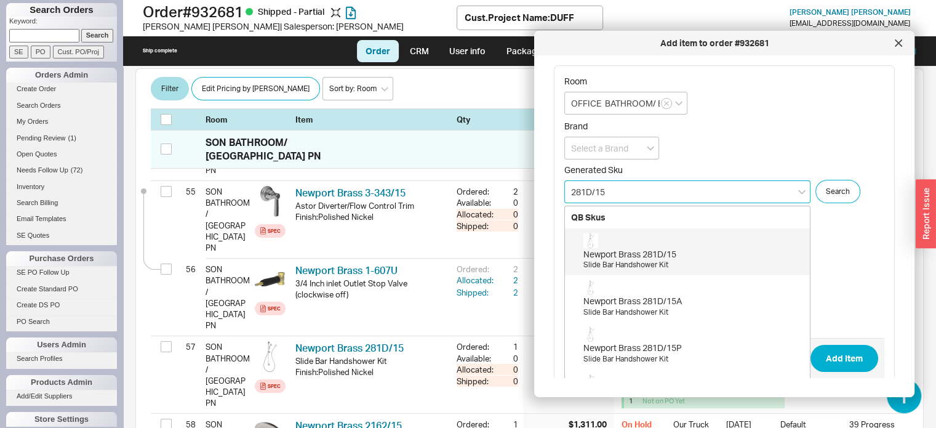
click at [652, 255] on div "Newport Brass 281D/15" at bounding box center [693, 254] width 220 height 12
type input "281D/15"
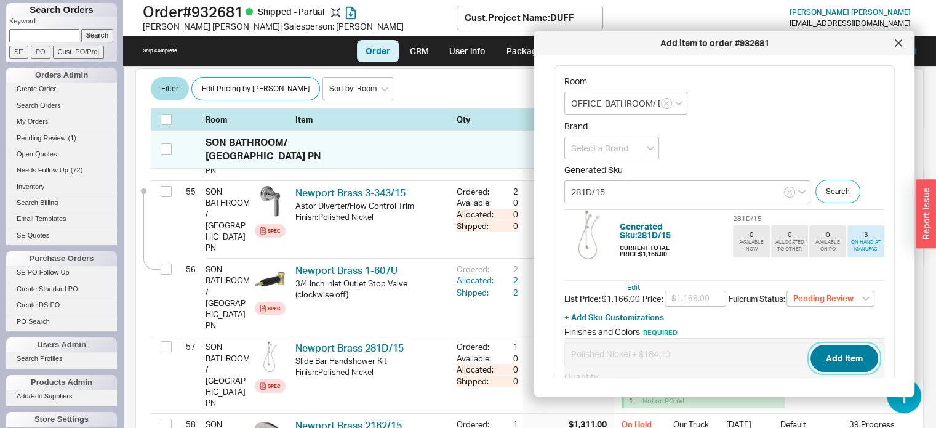
click at [837, 361] on button "Add Item" at bounding box center [844, 358] width 68 height 27
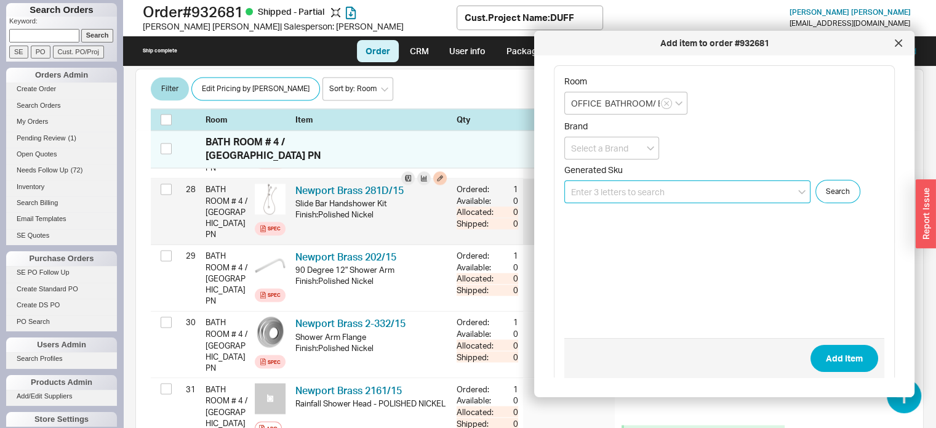
scroll to position [2093, 0]
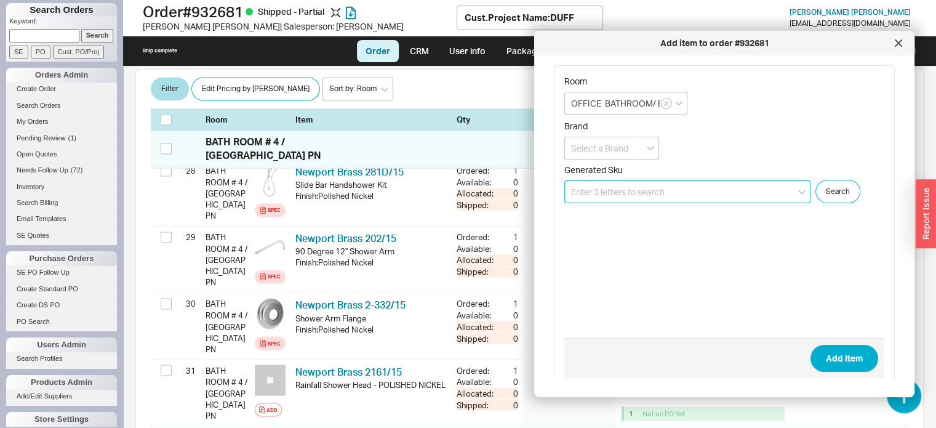
click at [668, 190] on input at bounding box center [687, 191] width 246 height 23
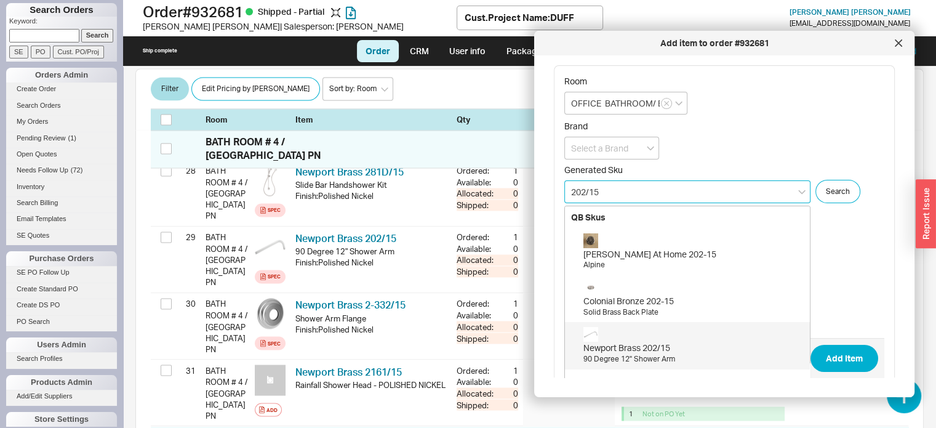
click at [633, 347] on div "Newport Brass 202/15" at bounding box center [693, 348] width 220 height 12
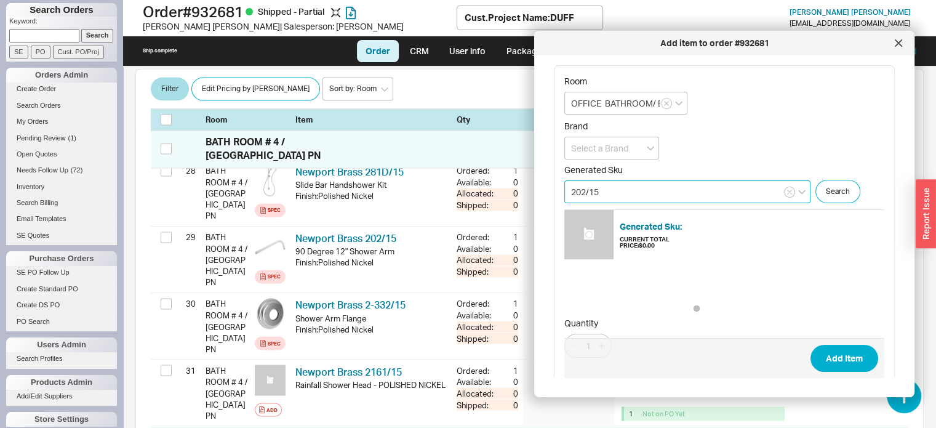
type input "202/15"
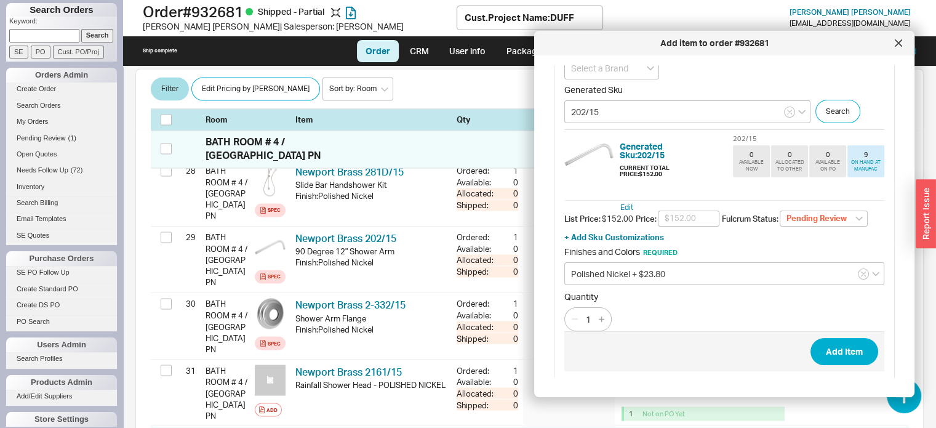
scroll to position [81, 0]
click at [834, 344] on button "Add Item" at bounding box center [844, 350] width 68 height 27
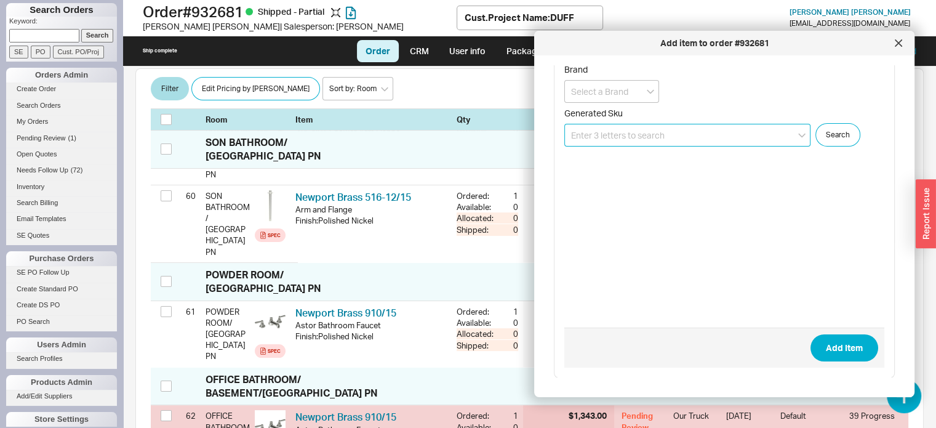
scroll to position [4879, 0]
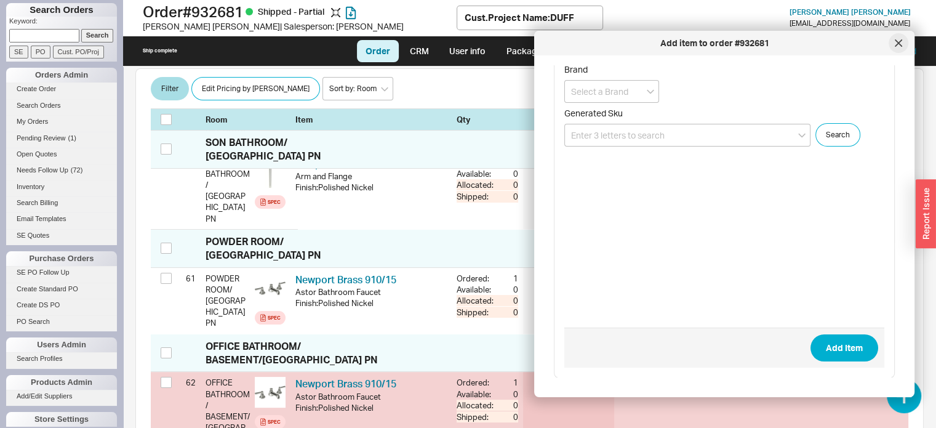
click at [895, 40] on icon at bounding box center [898, 43] width 6 height 6
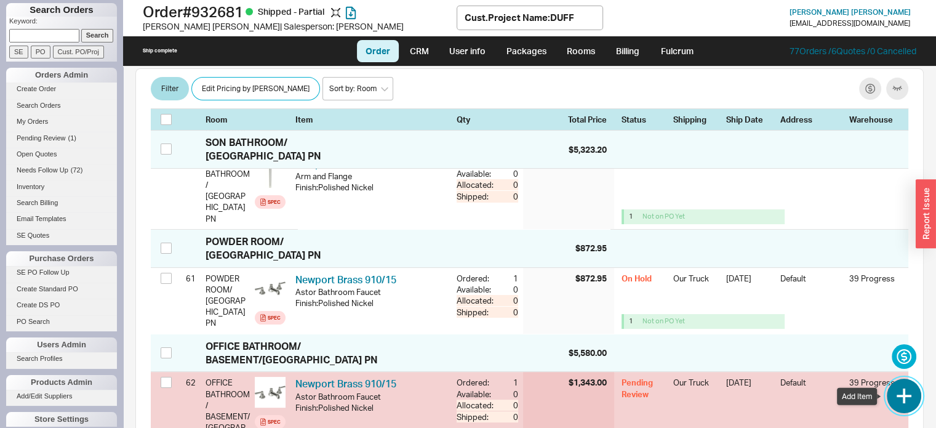
click at [904, 395] on button "button" at bounding box center [904, 395] width 34 height 34
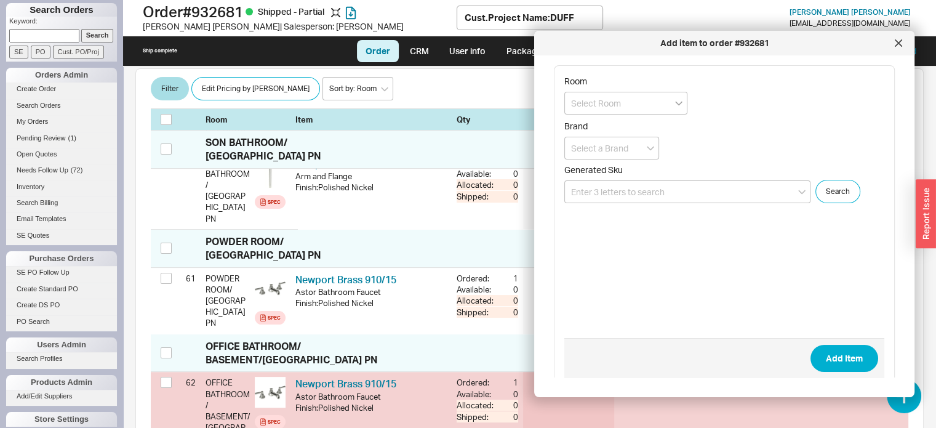
click at [677, 103] on icon "open menu" at bounding box center [678, 104] width 7 height 4
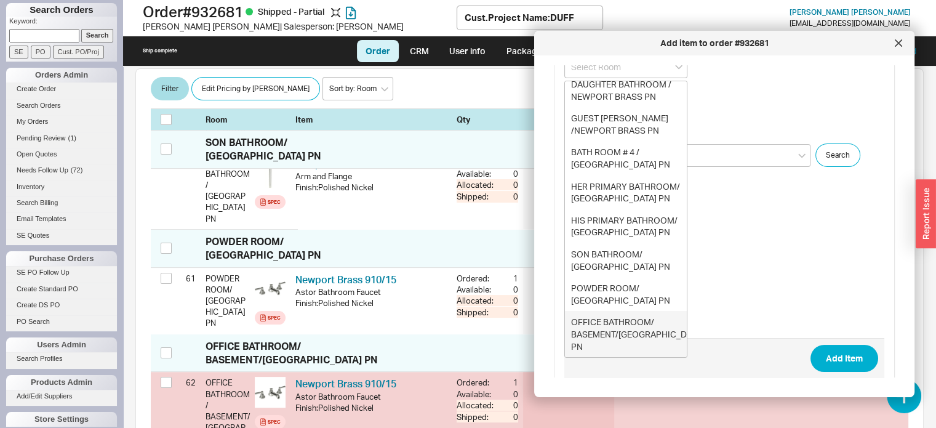
scroll to position [57, 0]
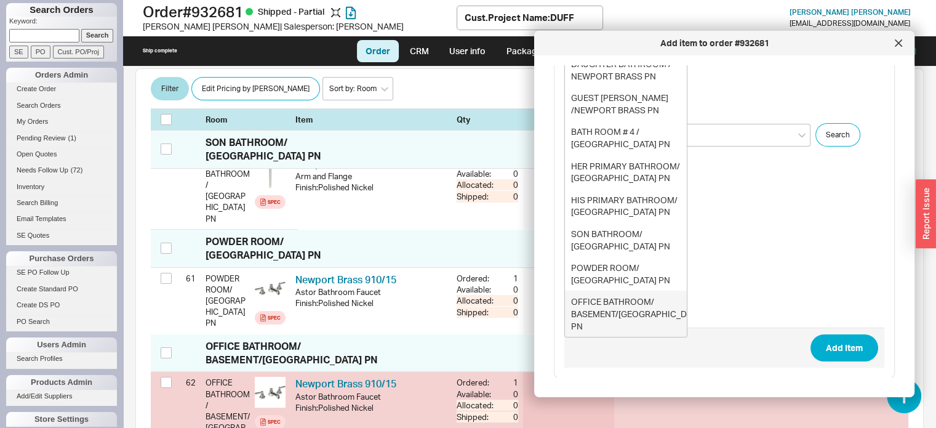
click at [628, 314] on div "OFFICE BATHROOM/ BASEMENT/NEWPORT BRASS PN" at bounding box center [626, 313] width 122 height 46
type input "OFFICE BATHROOM/ BASEMENT/NEWPORT BRASS PN"
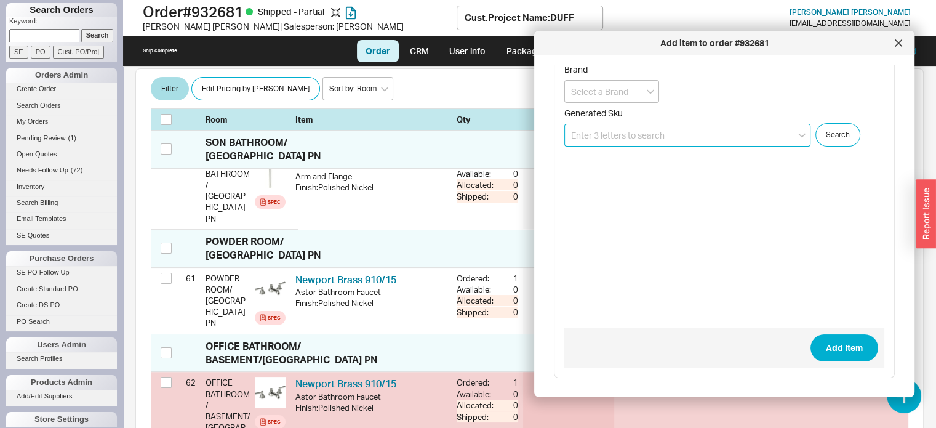
click at [670, 132] on input at bounding box center [687, 135] width 246 height 23
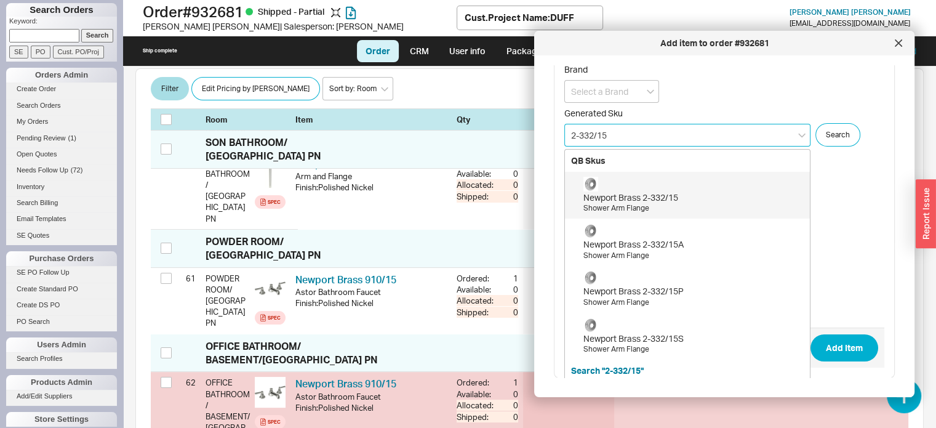
click at [648, 196] on div "Newport Brass 2-332/15" at bounding box center [693, 197] width 220 height 12
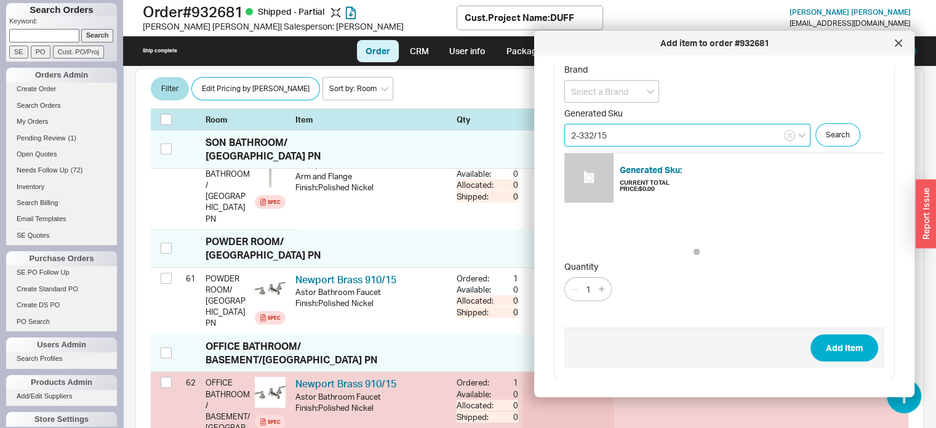
type input "2-332/15"
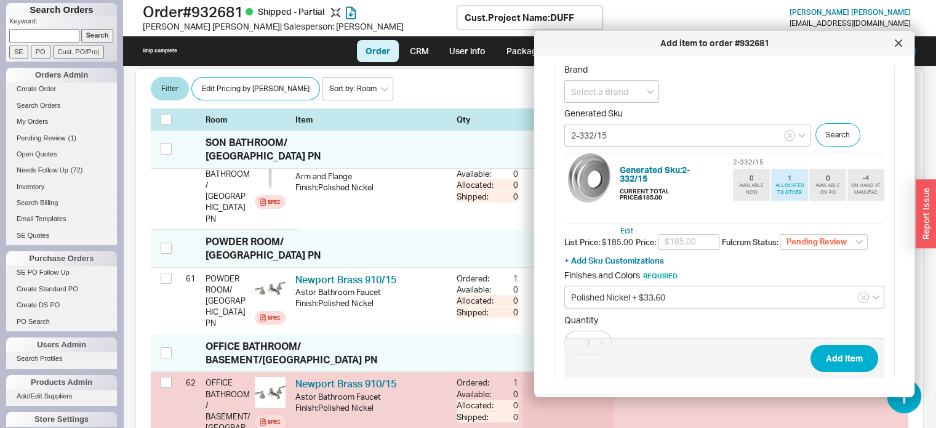
scroll to position [81, 0]
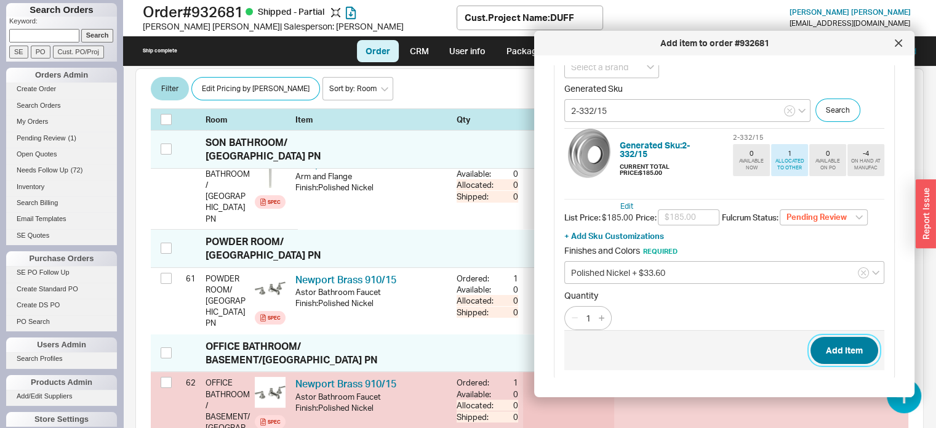
click at [820, 348] on button "Add Item" at bounding box center [844, 350] width 68 height 27
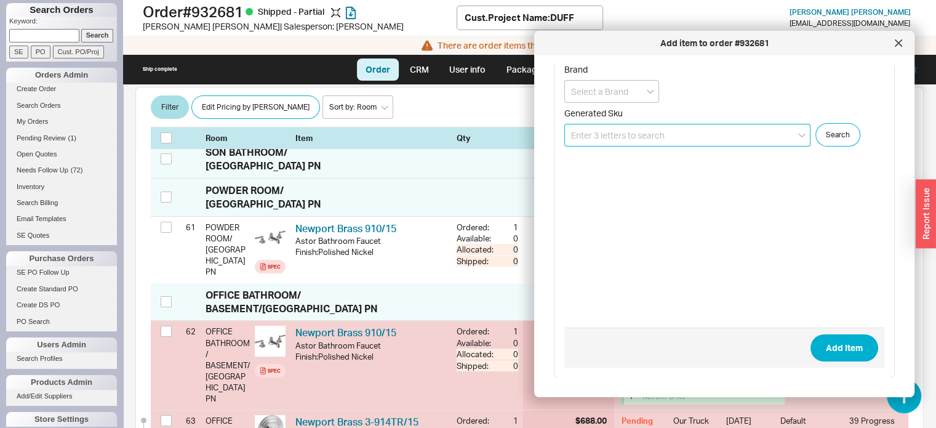
scroll to position [4956, 0]
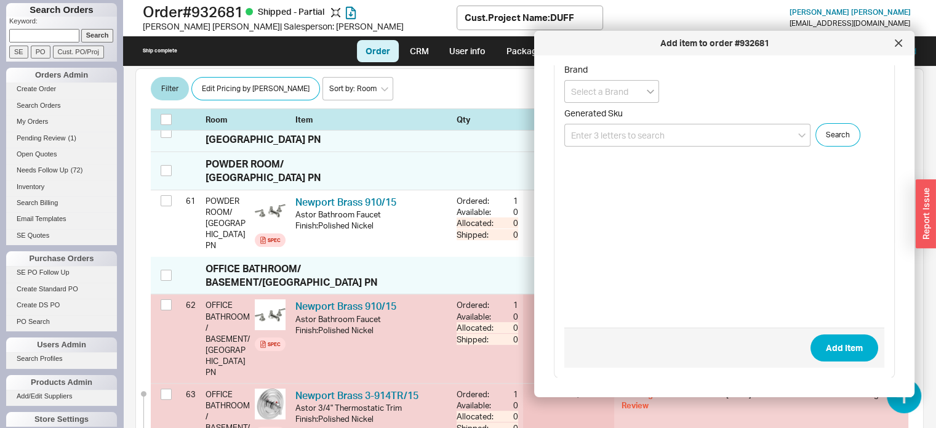
click at [651, 90] on icon "open menu" at bounding box center [650, 92] width 7 height 4
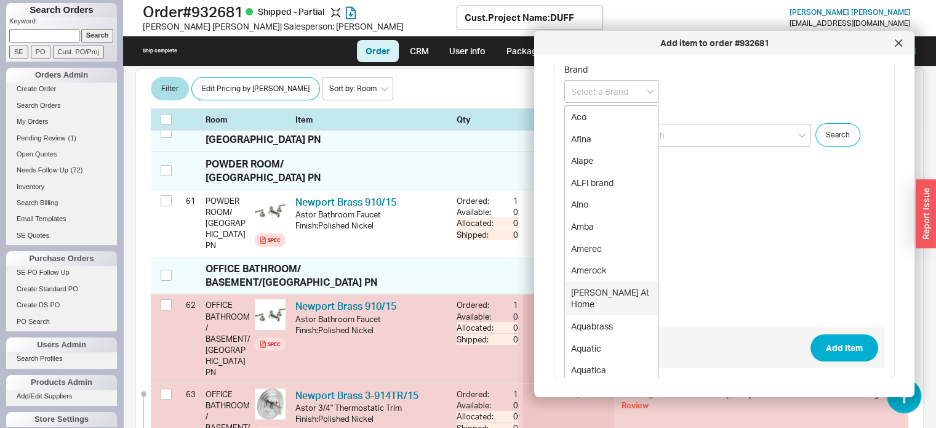
scroll to position [185, 0]
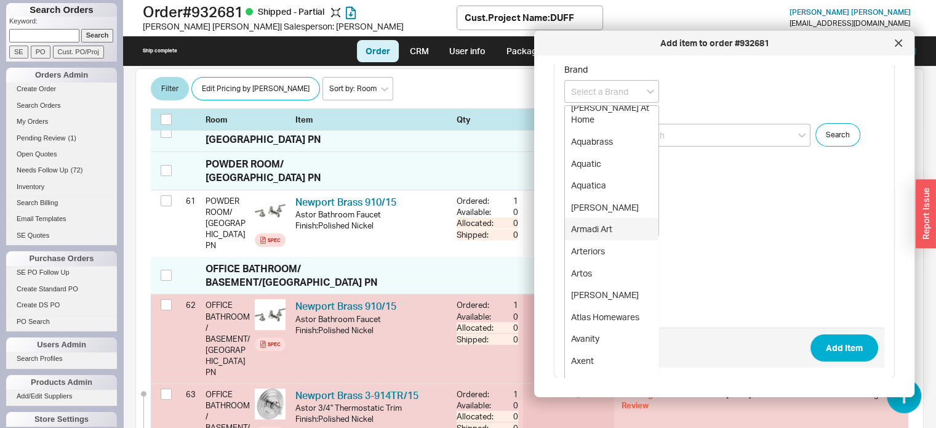
click at [717, 214] on form "Room OFFICE BATHROOM/ BASEMENT/NEWPORT BRASS PN Brand Aco Afina Alape ALFI bran…" at bounding box center [724, 193] width 320 height 348
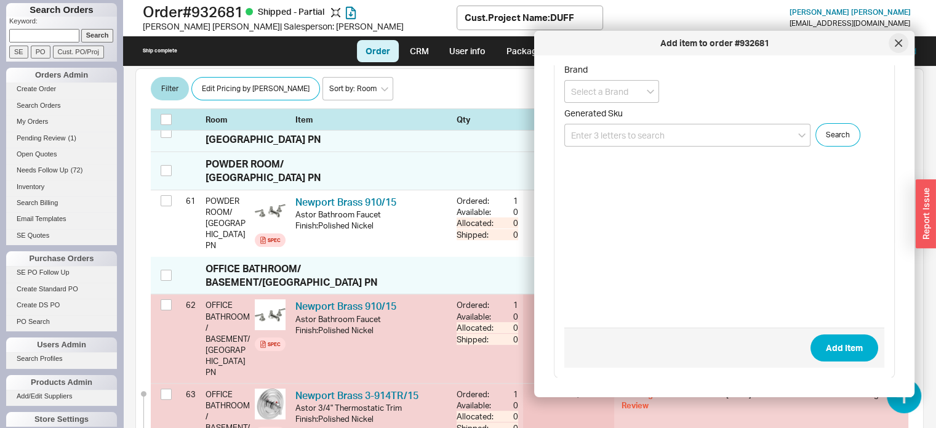
click at [901, 42] on icon at bounding box center [898, 42] width 7 height 7
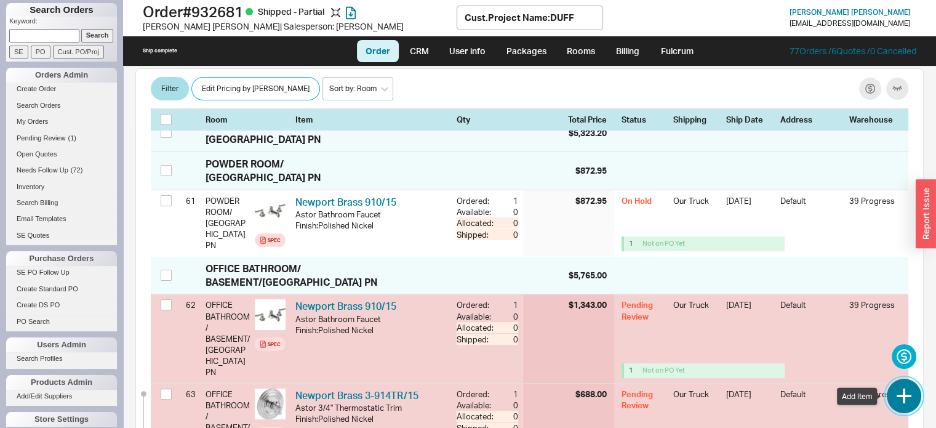
click at [901, 396] on button "button" at bounding box center [904, 395] width 34 height 34
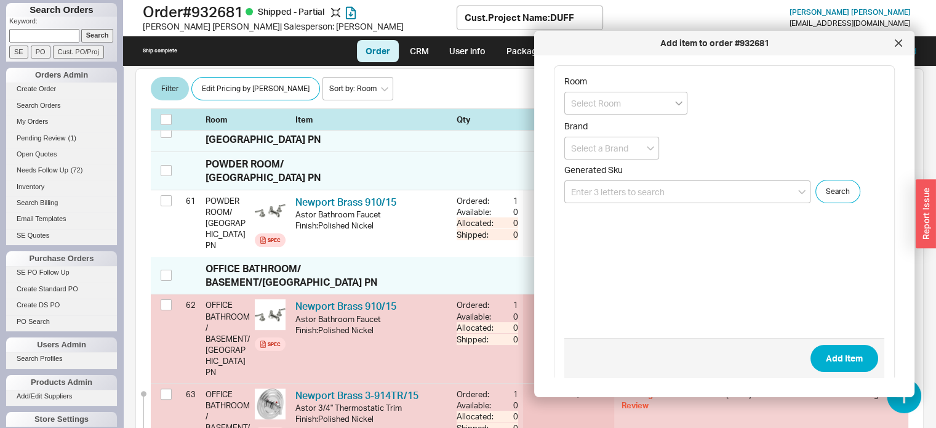
click at [679, 103] on icon "open menu" at bounding box center [678, 104] width 7 height 4
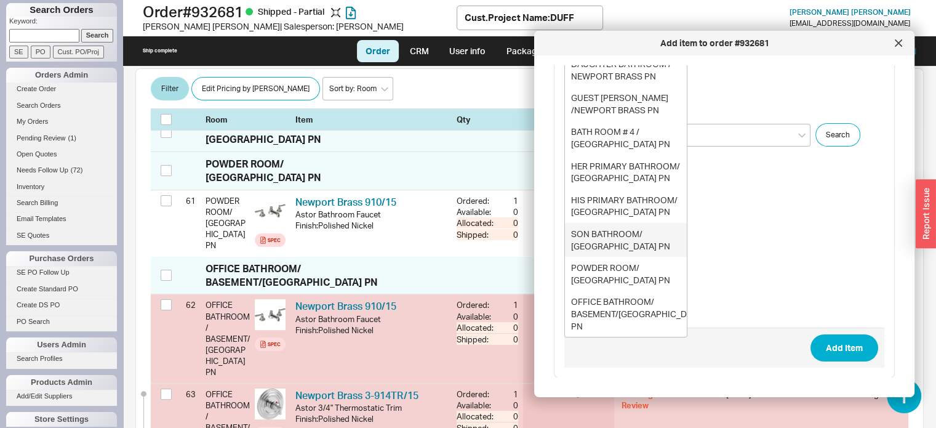
scroll to position [32, 0]
drag, startPoint x: 625, startPoint y: 303, endPoint x: 633, endPoint y: 303, distance: 8.6
click at [625, 302] on div "OFFICE BATHROOM/ BASEMENT/NEWPORT BRASS PN" at bounding box center [626, 313] width 122 height 46
type input "OFFICE BATHROOM/ BASEMENT/NEWPORT BRASS PN"
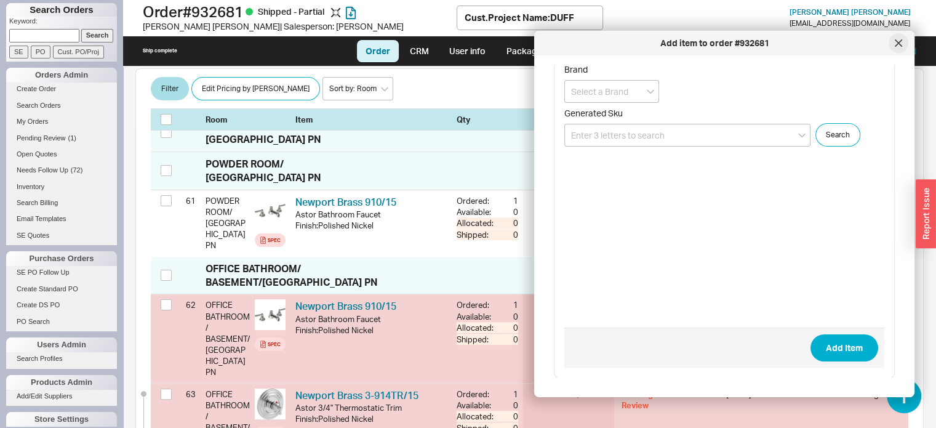
click at [899, 45] on icon at bounding box center [898, 42] width 7 height 7
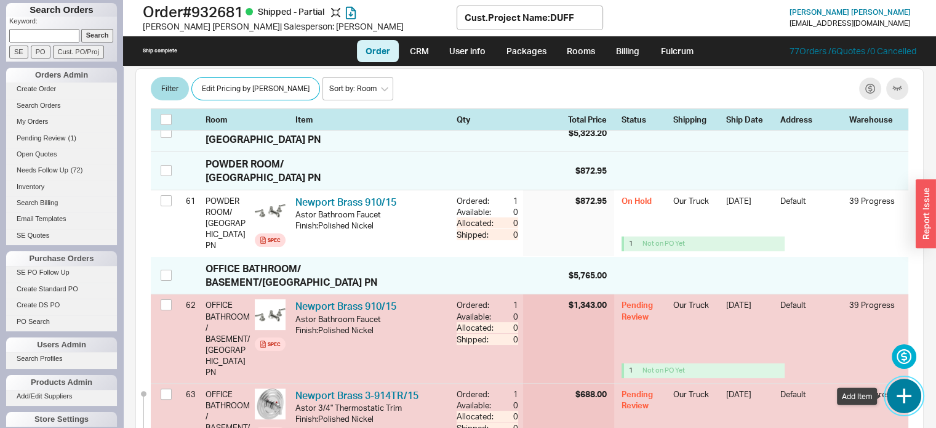
click at [906, 392] on button "button" at bounding box center [904, 395] width 34 height 34
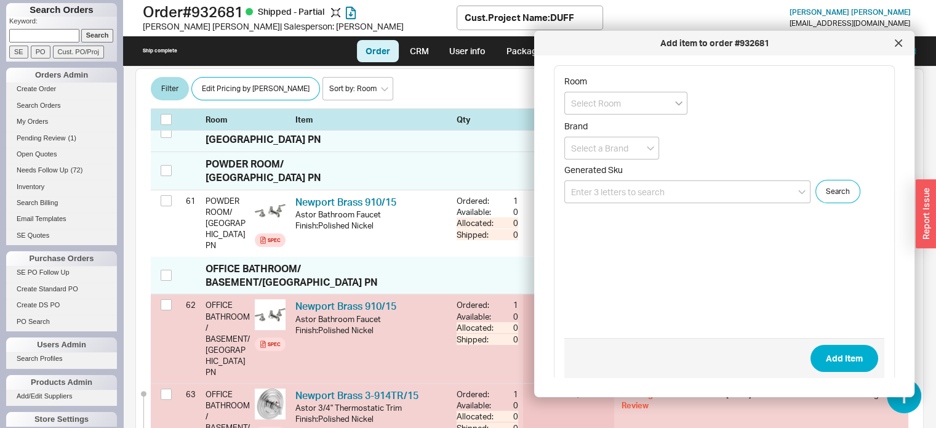
click at [679, 102] on icon "open menu" at bounding box center [678, 103] width 7 height 5
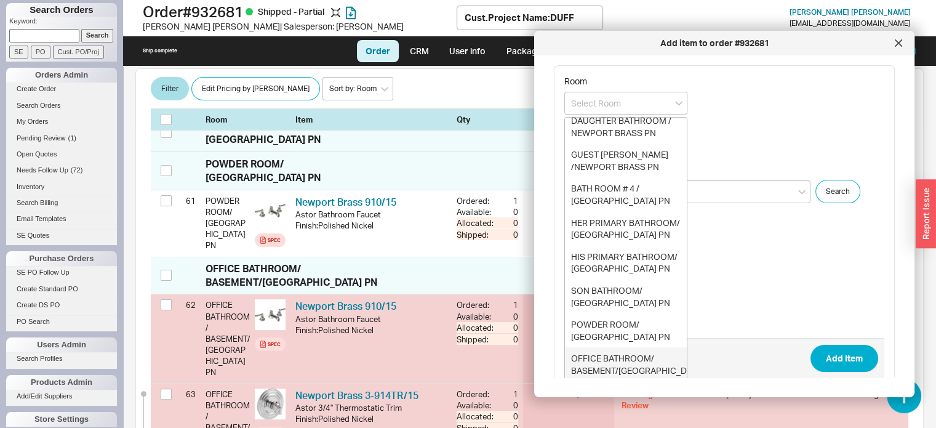
click at [622, 355] on div "OFFICE BATHROOM/ BASEMENT/NEWPORT BRASS PN" at bounding box center [626, 370] width 122 height 46
type input "OFFICE BATHROOM/ BASEMENT/NEWPORT BRASS PN"
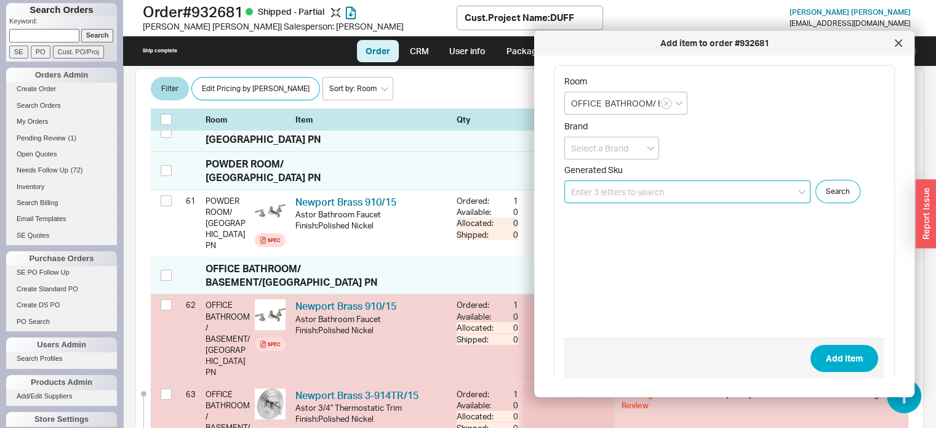
click at [670, 191] on input at bounding box center [687, 191] width 246 height 23
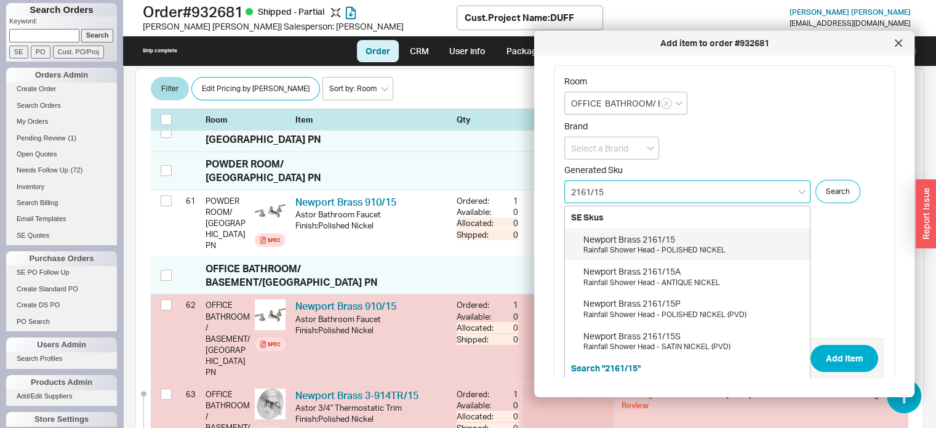
click at [646, 245] on div "Rainfall Shower Head - POLISHED NICKEL" at bounding box center [693, 250] width 220 height 10
type input "2161/15"
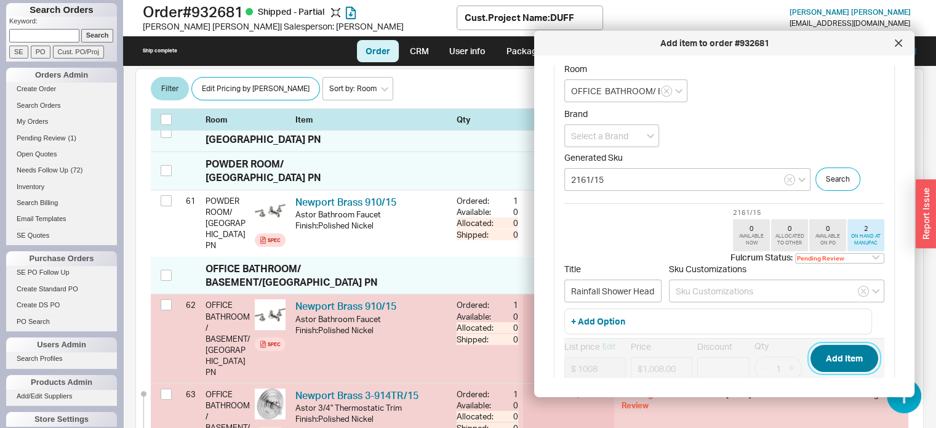
click at [828, 352] on button "Add Item" at bounding box center [844, 358] width 68 height 27
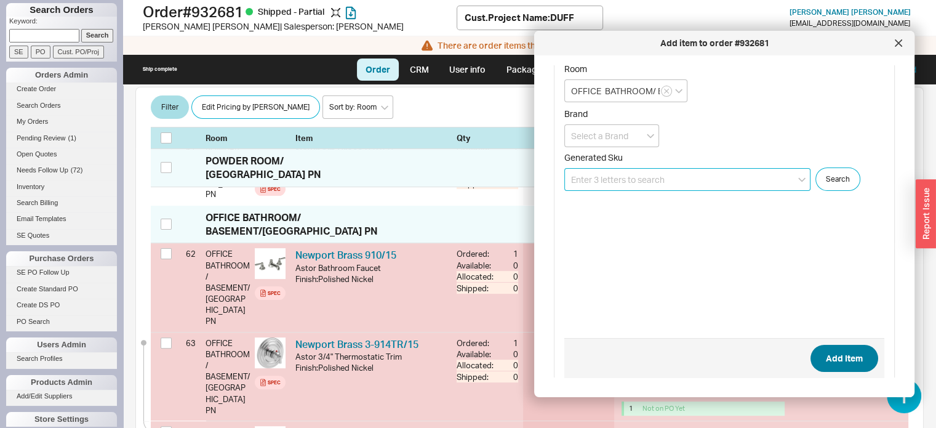
scroll to position [5034, 0]
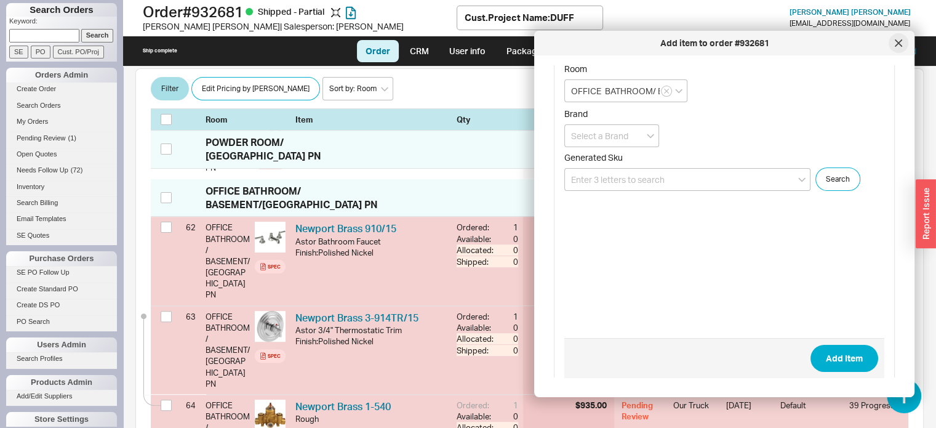
click at [898, 43] on icon at bounding box center [898, 43] width 6 height 6
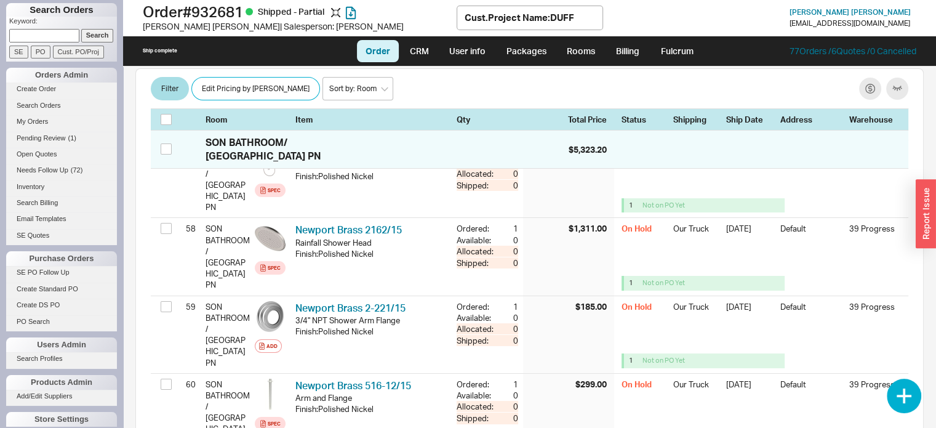
scroll to position [4664, 0]
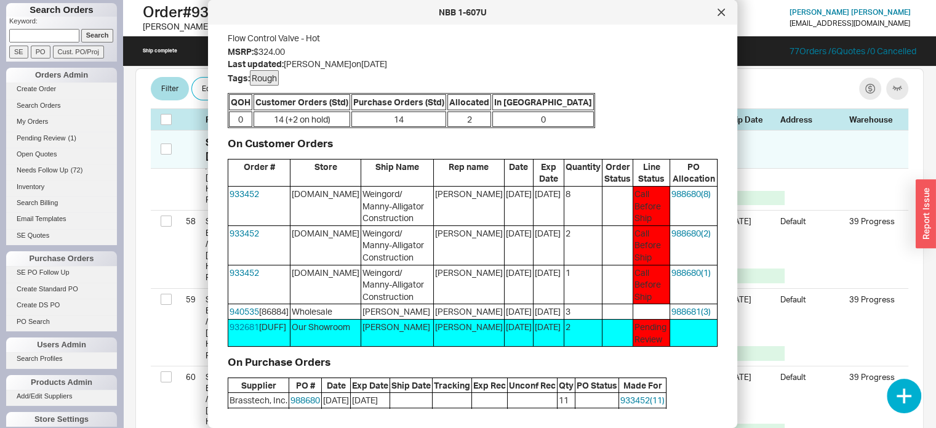
scroll to position [0, 0]
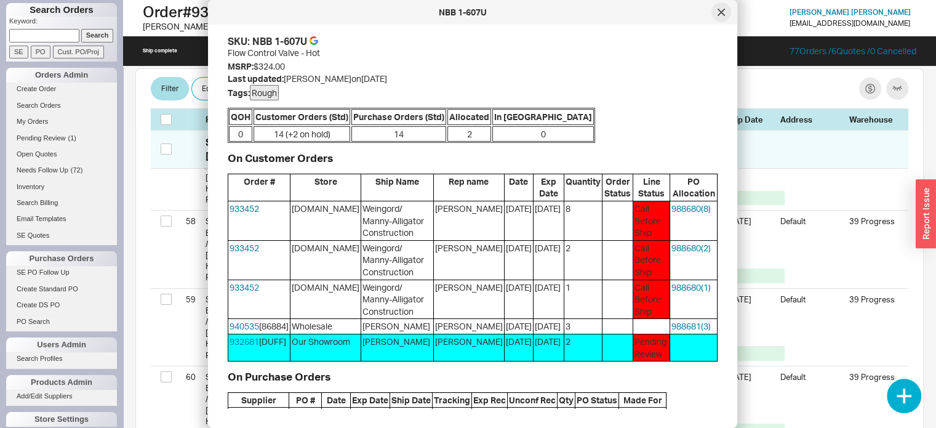
click at [721, 10] on icon at bounding box center [721, 12] width 7 height 7
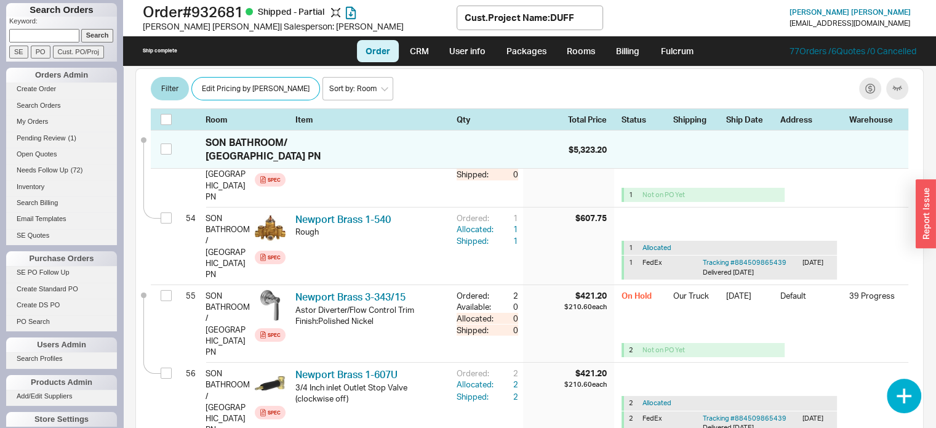
scroll to position [4357, 0]
select select "8"
select select "3"
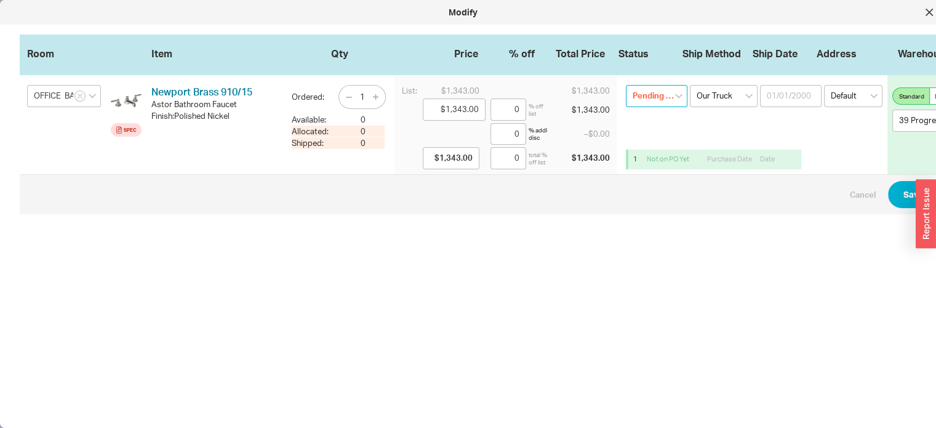
click at [677, 94] on select "Pending Review None On Hold Call Before Ship Hold for Balance Wait For Cust. Ca…" at bounding box center [657, 96] width 62 height 22
select select "On Hold"
click at [626, 85] on select "Pending Review None On Hold Call Before Ship Hold for Balance Wait For Cust. Ca…" at bounding box center [657, 96] width 62 height 22
click at [905, 193] on button "Save Changes" at bounding box center [932, 194] width 89 height 27
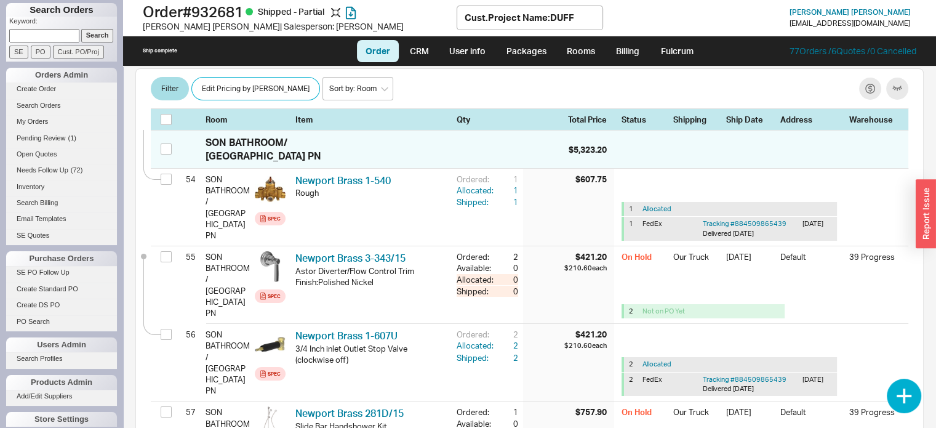
scroll to position [4418, 0]
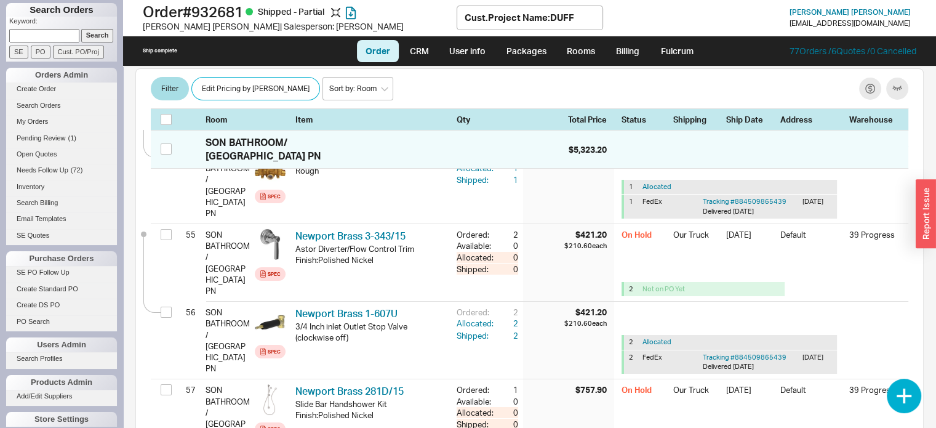
select select "8"
select select "3"
select select "8"
select select "3"
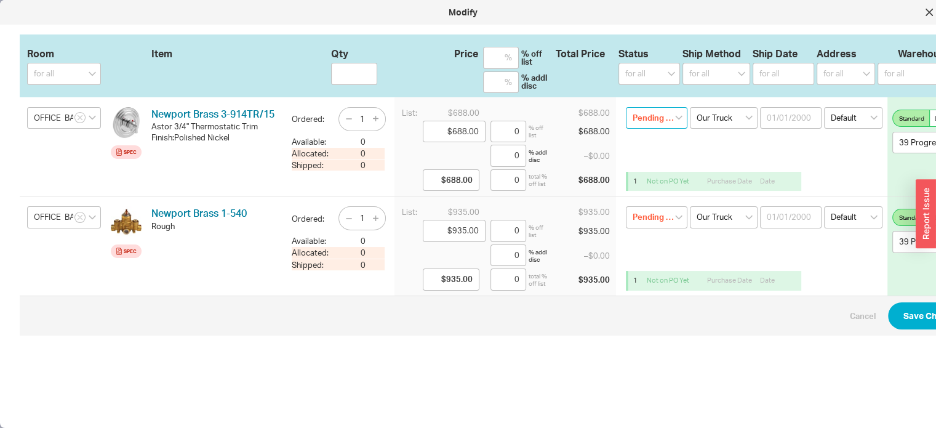
click at [679, 118] on select "Pending Review None On Hold Call Before Ship Hold for Balance Wait For Cust. Ca…" at bounding box center [657, 118] width 62 height 22
select select "On Hold"
click at [626, 107] on select "Pending Review None On Hold Call Before Ship Hold for Balance Wait For Cust. Ca…" at bounding box center [657, 118] width 62 height 22
click at [679, 217] on select "Pending Review None On Hold Call Before Ship Hold for Balance Wait For Cust. Ca…" at bounding box center [657, 217] width 62 height 22
select select
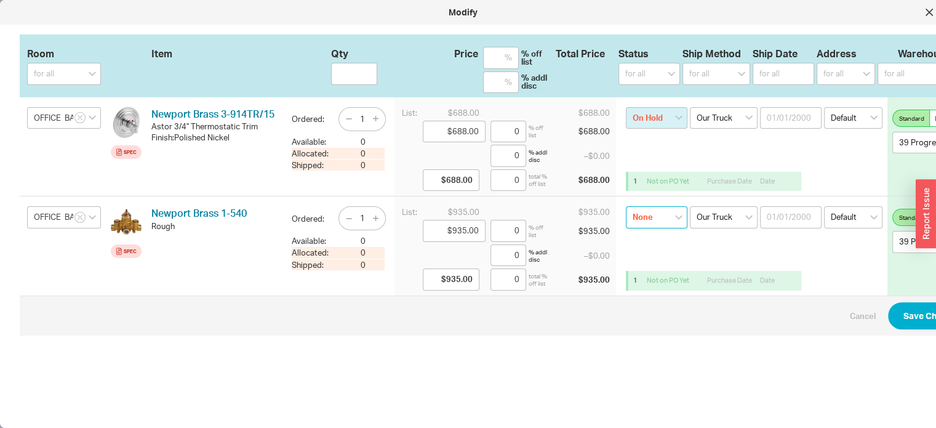
click at [626, 206] on select "Pending Review None On Hold Call Before Ship Hold for Balance Wait For Cust. Ca…" at bounding box center [657, 217] width 62 height 22
click at [916, 316] on button "Save Changes" at bounding box center [932, 315] width 89 height 27
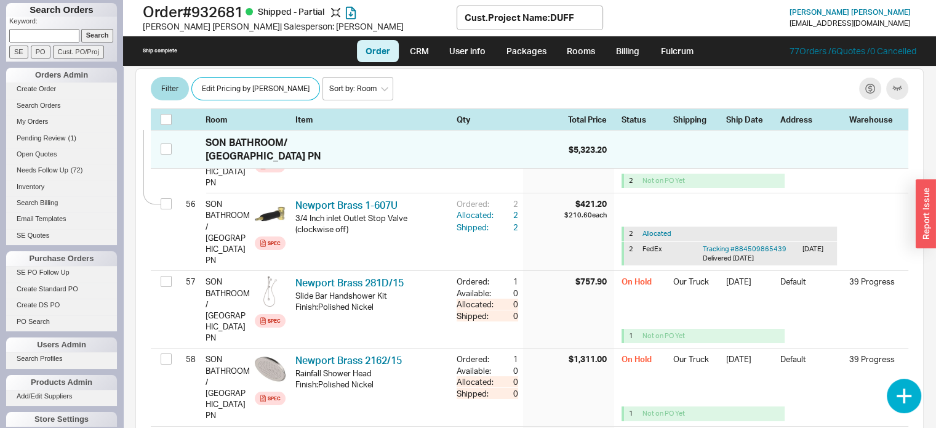
scroll to position [4541, 0]
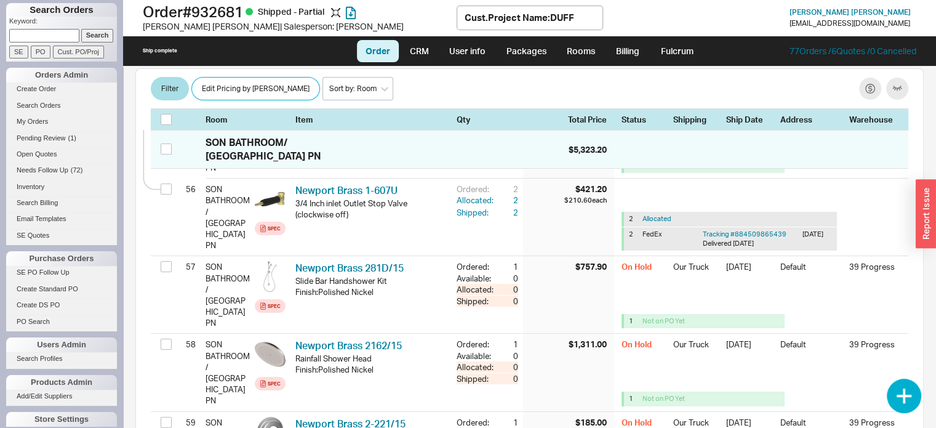
select select "8"
select select "3"
select select "8"
select select "3"
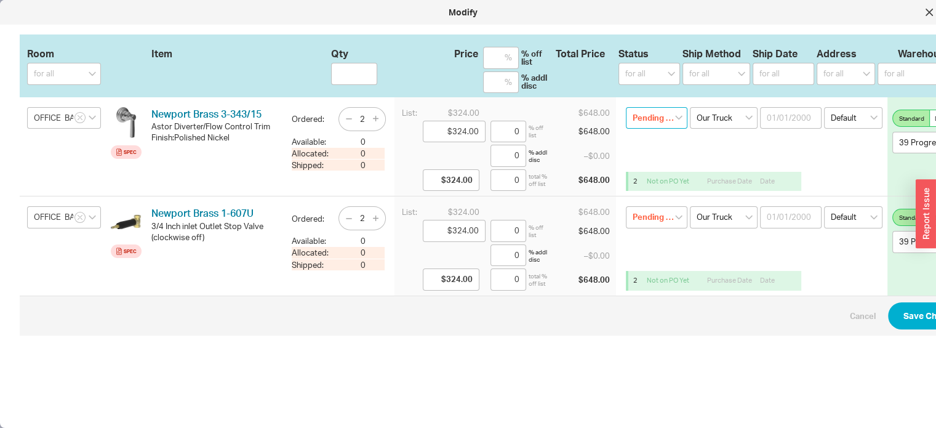
click at [678, 115] on select "Pending Review None On Hold Call Before Ship Hold for Balance Wait For Cust. Ca…" at bounding box center [657, 118] width 62 height 22
select select "On Hold"
click at [626, 107] on select "Pending Review None On Hold Call Before Ship Hold for Balance Wait For Cust. Ca…" at bounding box center [657, 118] width 62 height 22
click at [679, 216] on select "Pending Review None On Hold Call Before Ship Hold for Balance Wait For Cust. Ca…" at bounding box center [657, 217] width 62 height 22
select select
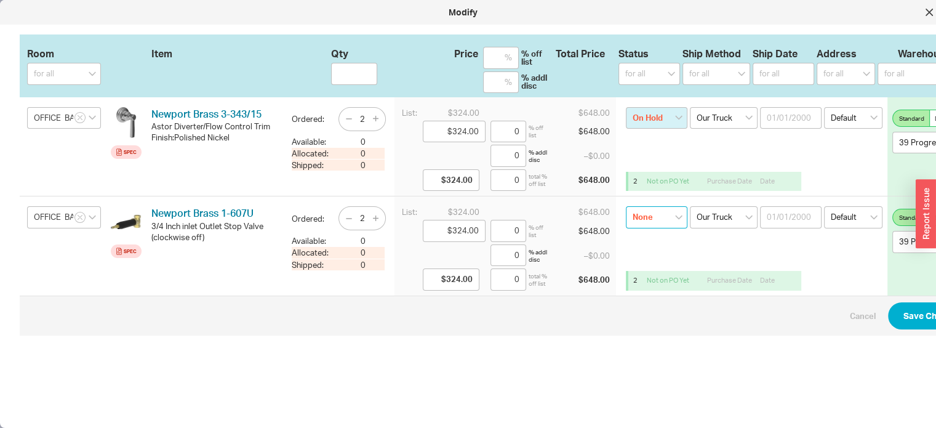
click at [626, 206] on select "Pending Review None On Hold Call Before Ship Hold for Balance Wait For Cust. Ca…" at bounding box center [657, 217] width 62 height 22
click at [911, 312] on button "Save Changes" at bounding box center [932, 315] width 89 height 27
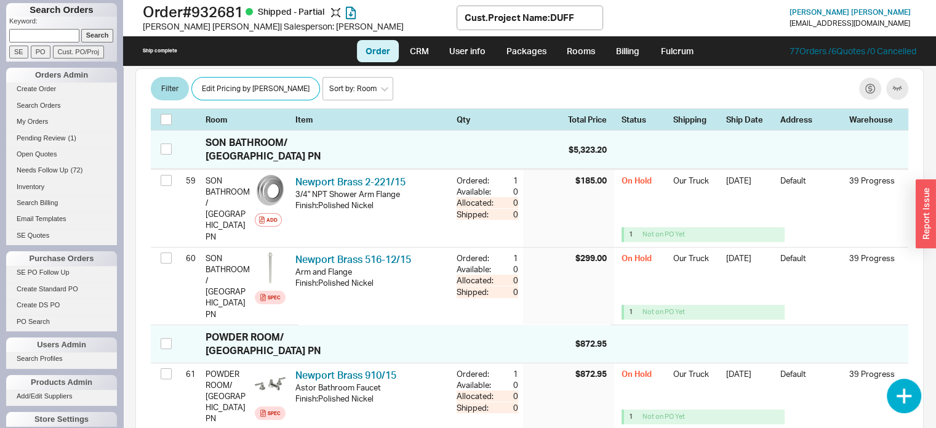
scroll to position [4788, 0]
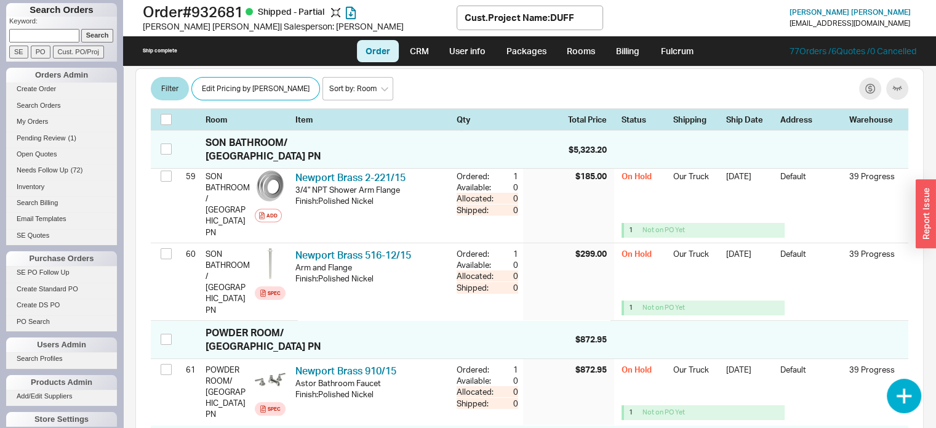
select select "8"
select select "3"
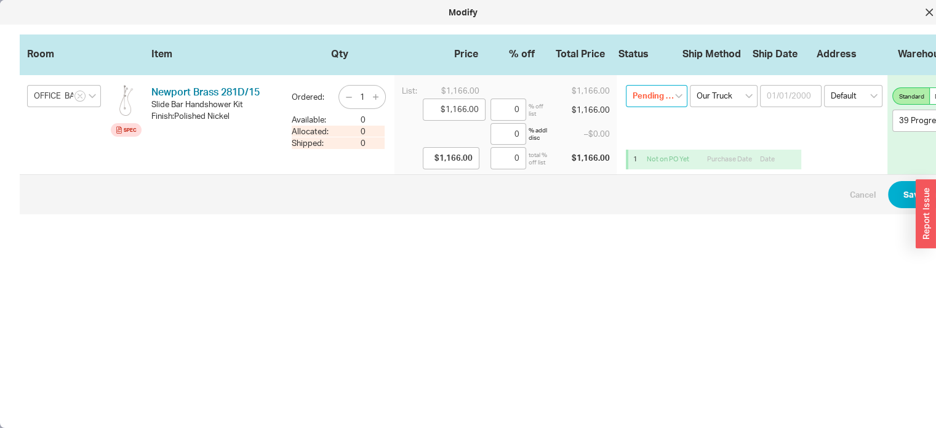
click at [676, 95] on select "Pending Review None On Hold Call Before Ship Hold for Balance Wait For Cust. Ca…" at bounding box center [657, 96] width 62 height 22
select select "On Hold"
click at [626, 85] on select "Pending Review None On Hold Call Before Ship Hold for Balance Wait For Cust. Ca…" at bounding box center [657, 96] width 62 height 22
click at [908, 189] on button "Save Changes" at bounding box center [932, 194] width 89 height 27
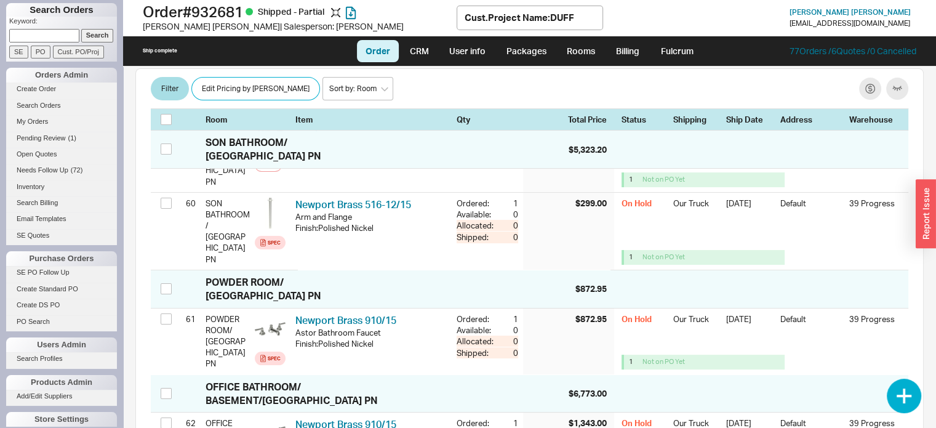
scroll to position [4911, 0]
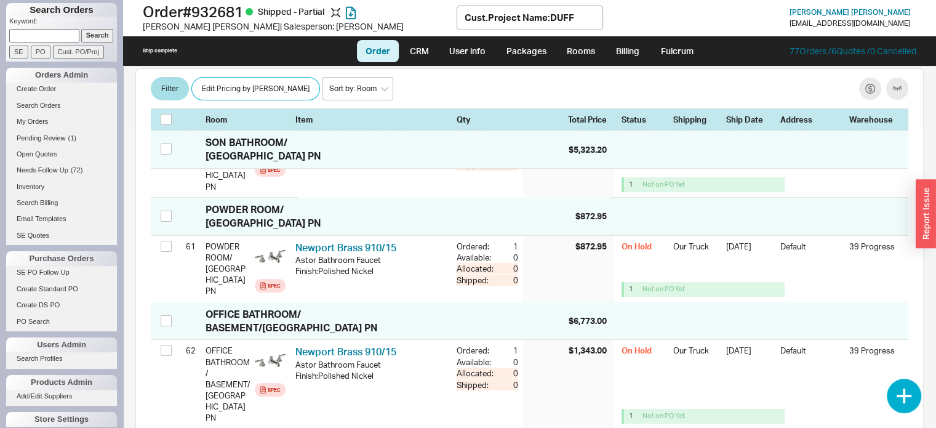
select select "8"
select select "3"
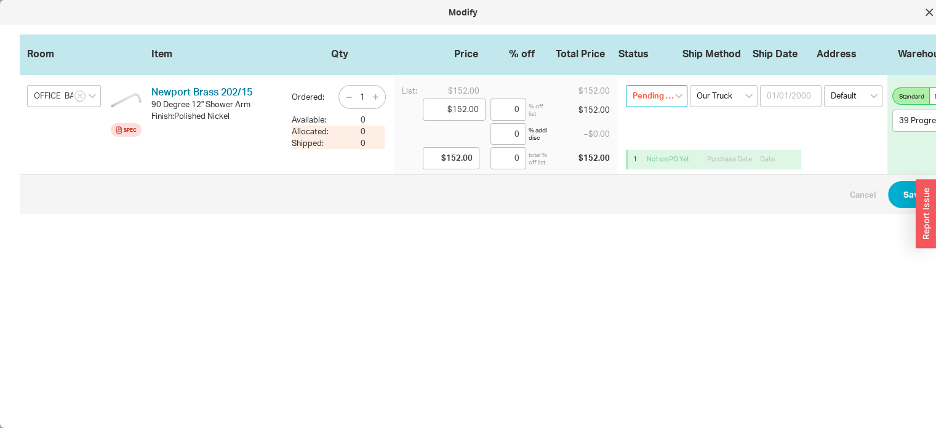
click at [677, 95] on select "Pending Review None On Hold Call Before Ship Hold for Balance Wait For Cust. Ca…" at bounding box center [657, 96] width 62 height 22
select select "On Hold"
click at [626, 85] on select "Pending Review None On Hold Call Before Ship Hold for Balance Wait For Cust. Ca…" at bounding box center [657, 96] width 62 height 22
click at [903, 191] on button "Save Changes" at bounding box center [932, 194] width 89 height 27
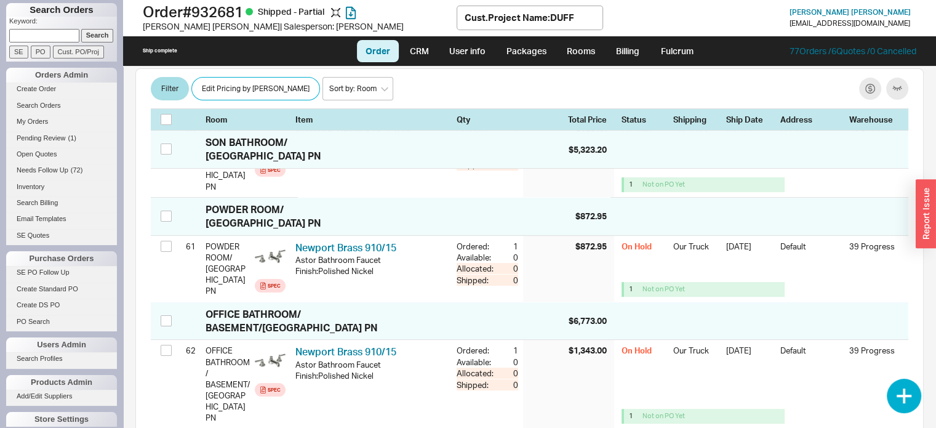
select select "8"
select select "3"
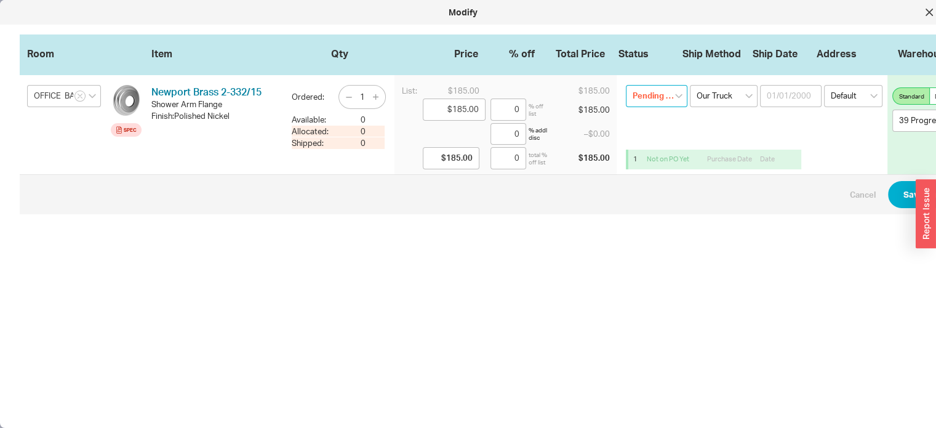
click at [679, 97] on select "Pending Review None On Hold Call Before Ship Hold for Balance Wait For Cust. Ca…" at bounding box center [657, 96] width 62 height 22
select select "On Hold"
click at [626, 85] on select "Pending Review None On Hold Call Before Ship Hold for Balance Wait For Cust. Ca…" at bounding box center [657, 96] width 62 height 22
click at [908, 194] on button "Save Changes" at bounding box center [932, 194] width 89 height 27
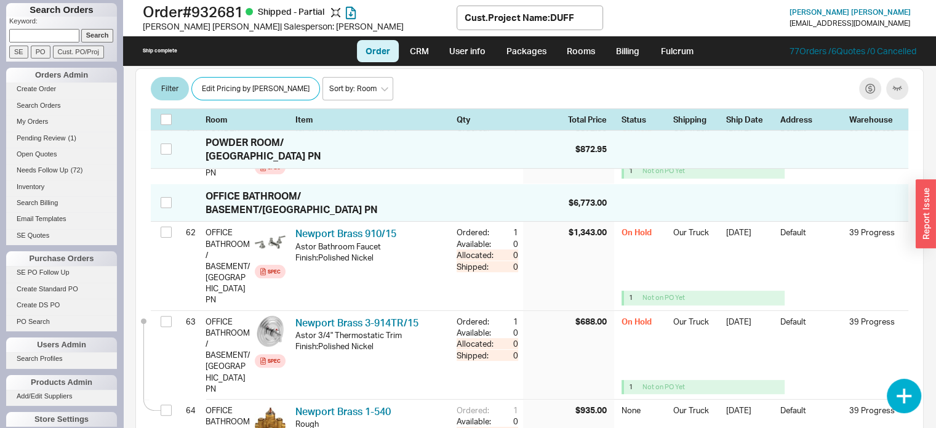
scroll to position [5034, 0]
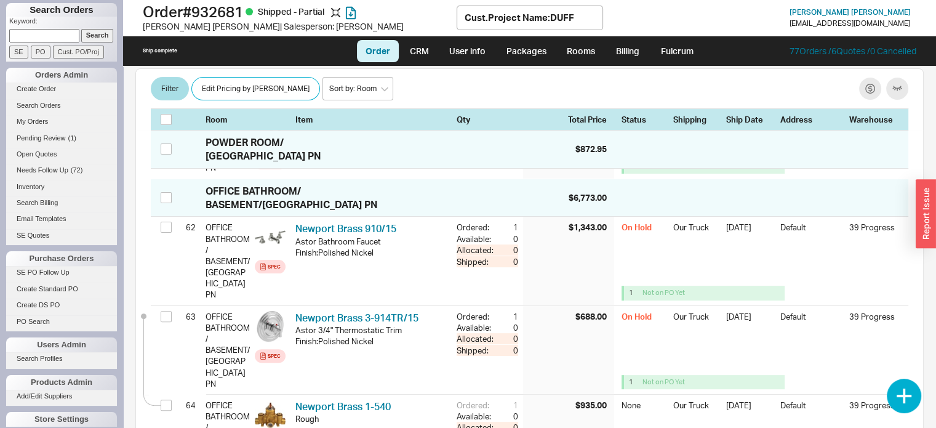
select select "8"
select select "3"
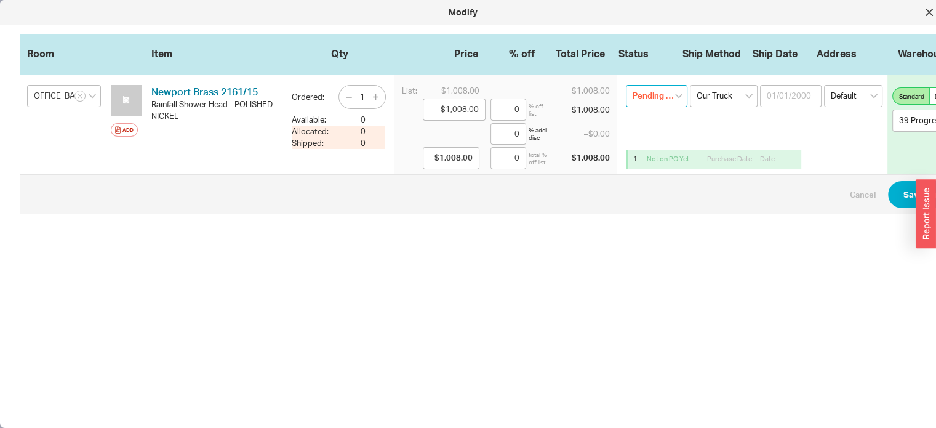
click at [679, 95] on select "Pending Review None On Hold Call Before Ship Hold for Balance Wait For Cust. Ca…" at bounding box center [657, 96] width 62 height 22
select select "On Hold"
click at [626, 85] on select "Pending Review None On Hold Call Before Ship Hold for Balance Wait For Cust. Ca…" at bounding box center [657, 96] width 62 height 22
click at [904, 191] on button "Save Changes" at bounding box center [932, 194] width 89 height 27
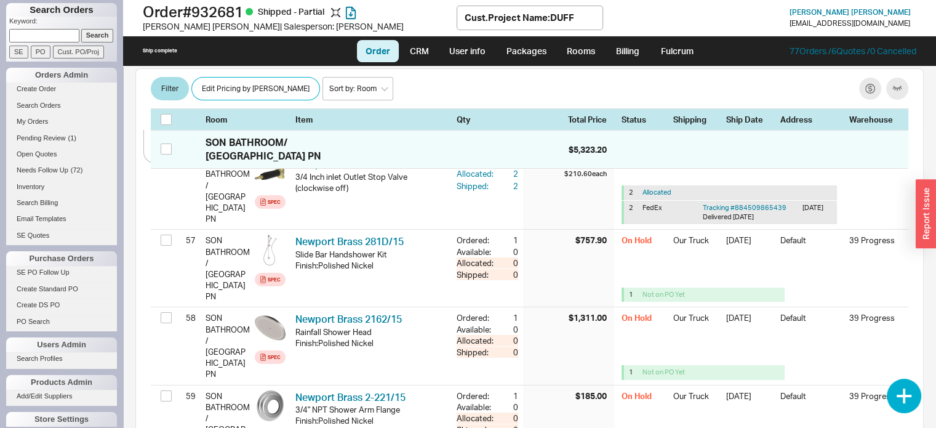
scroll to position [4567, 0]
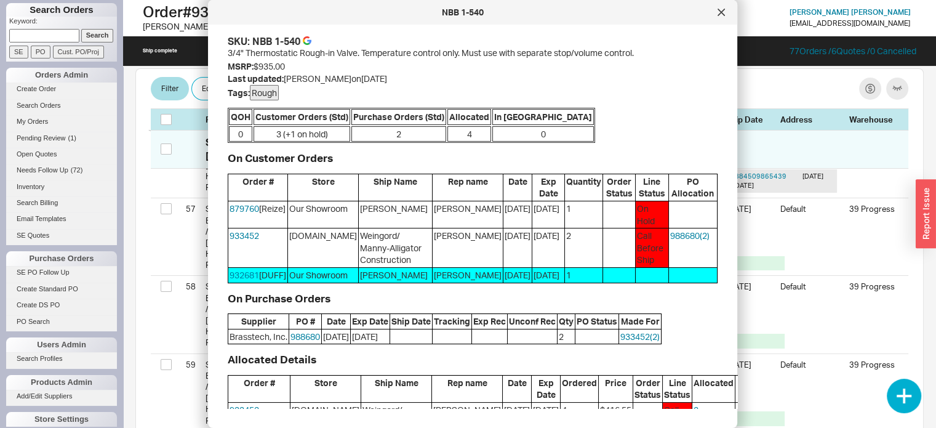
scroll to position [4628, 0]
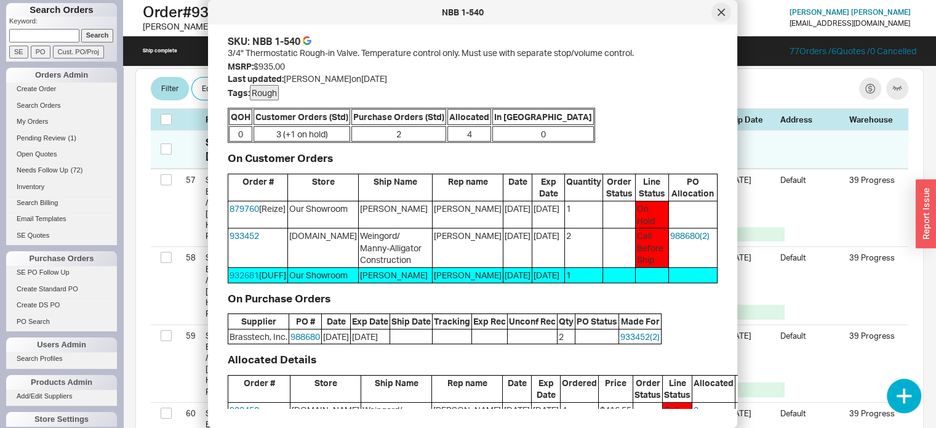
click at [719, 14] on icon at bounding box center [721, 12] width 6 height 6
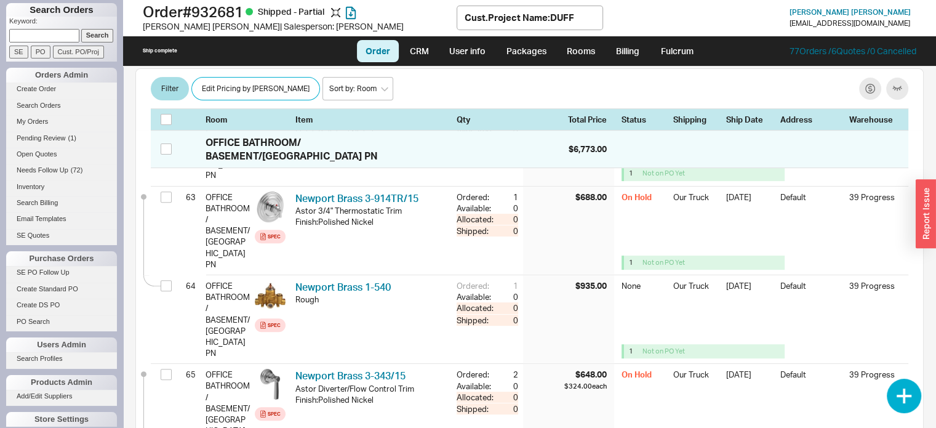
scroll to position [5305, 0]
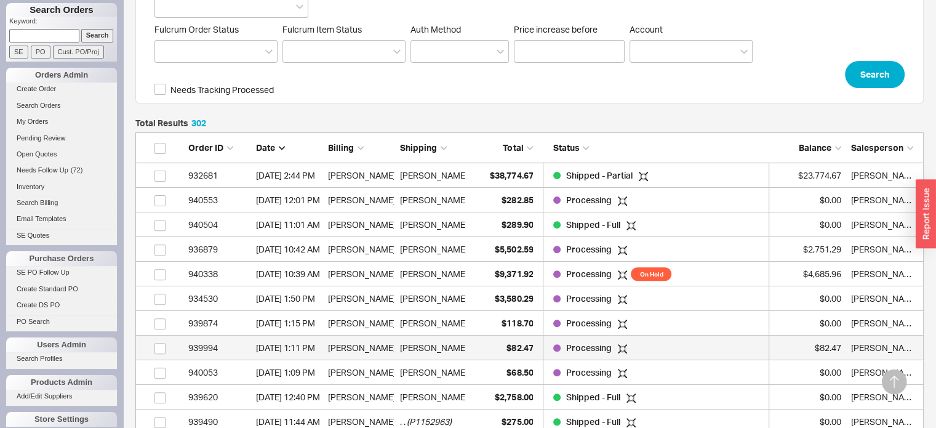
scroll to position [7454, 778]
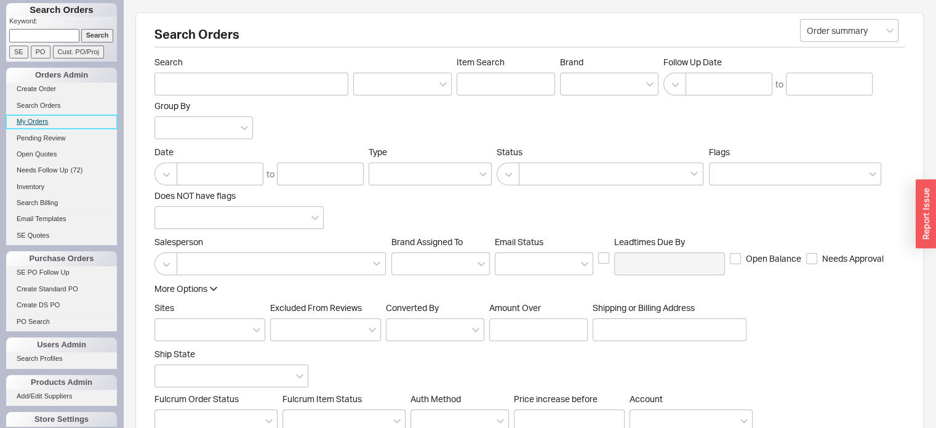
click at [28, 120] on link "My Orders" at bounding box center [61, 121] width 111 height 13
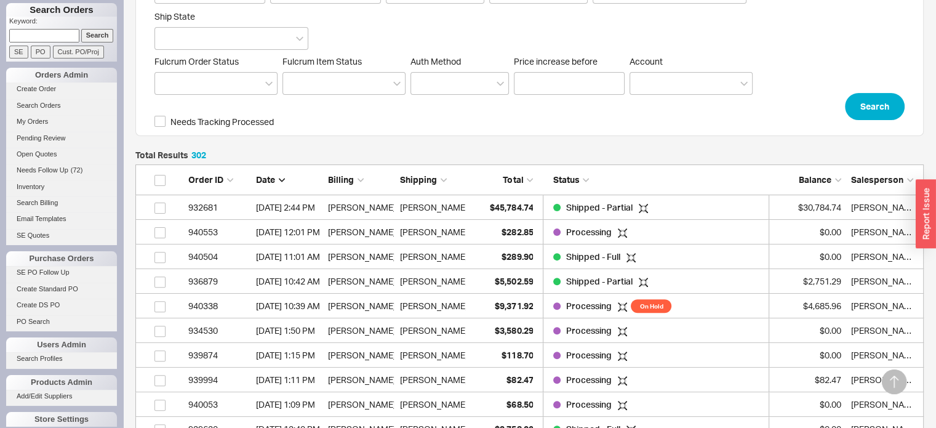
scroll to position [433, 0]
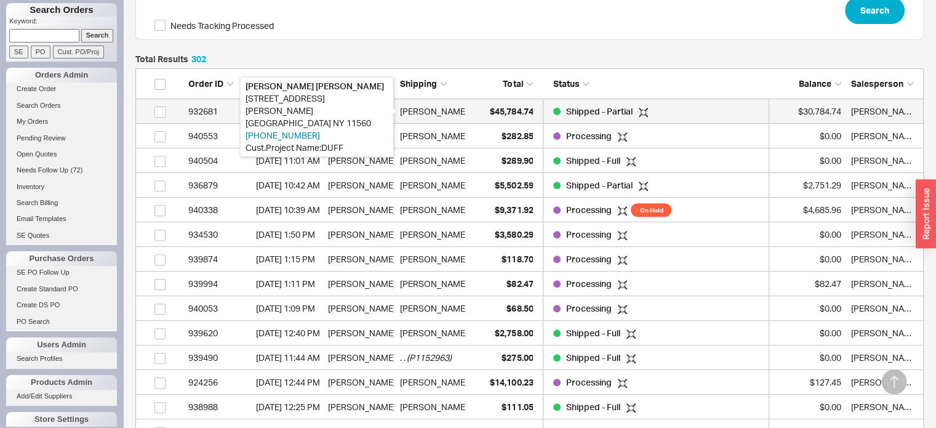
click at [454, 114] on div "[PERSON_NAME]" at bounding box center [434, 111] width 68 height 25
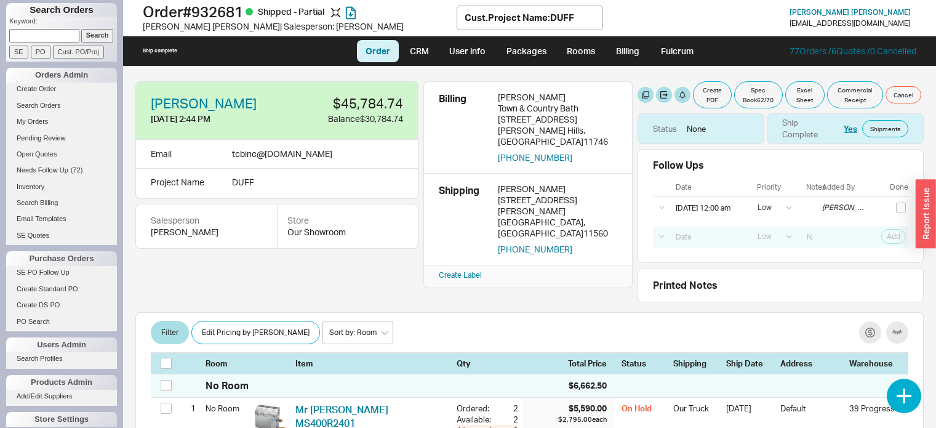
select select "LOW"
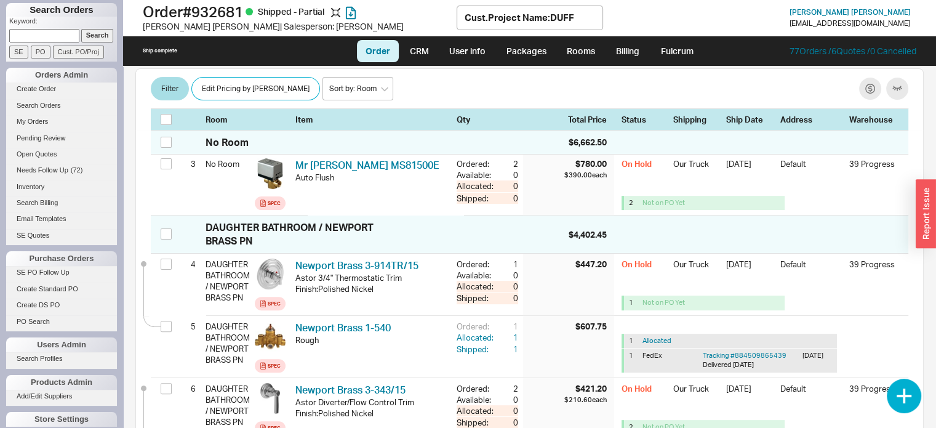
scroll to position [308, 0]
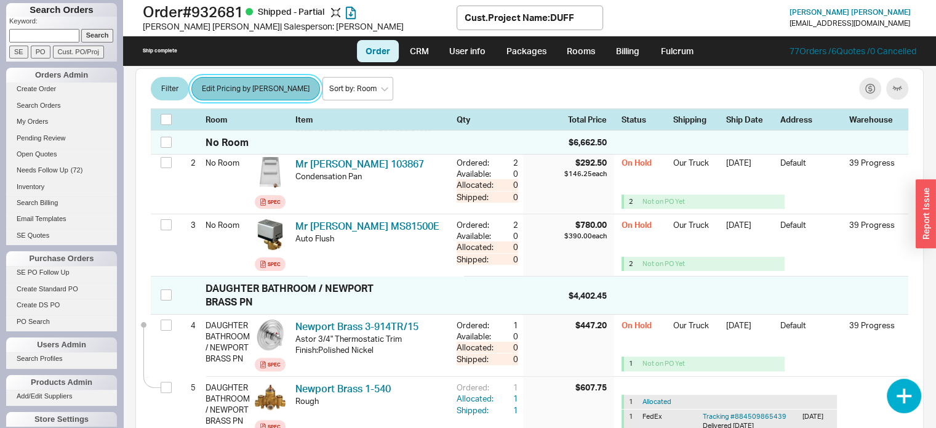
click at [236, 82] on button "Edit Pricing by [PERSON_NAME]" at bounding box center [255, 88] width 129 height 23
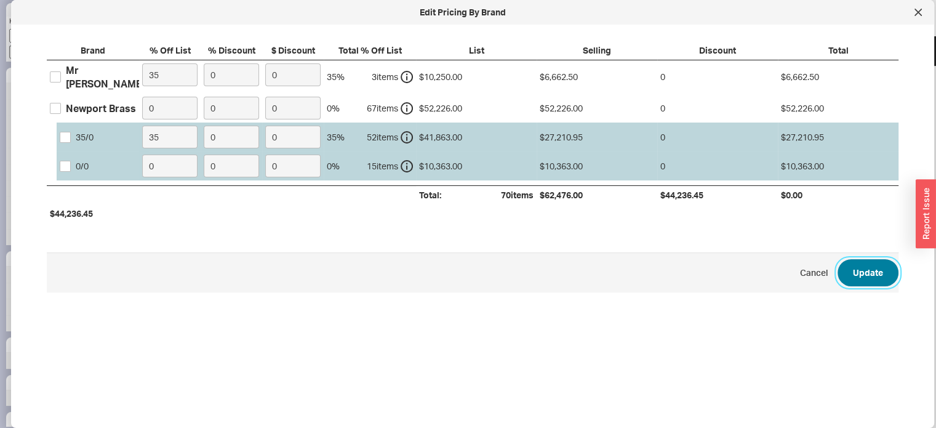
click at [881, 272] on button "Update" at bounding box center [868, 272] width 61 height 27
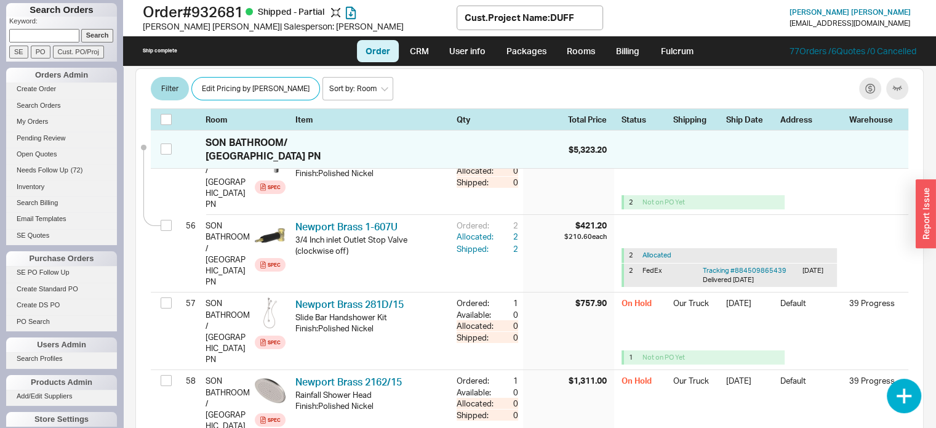
scroll to position [4382, 0]
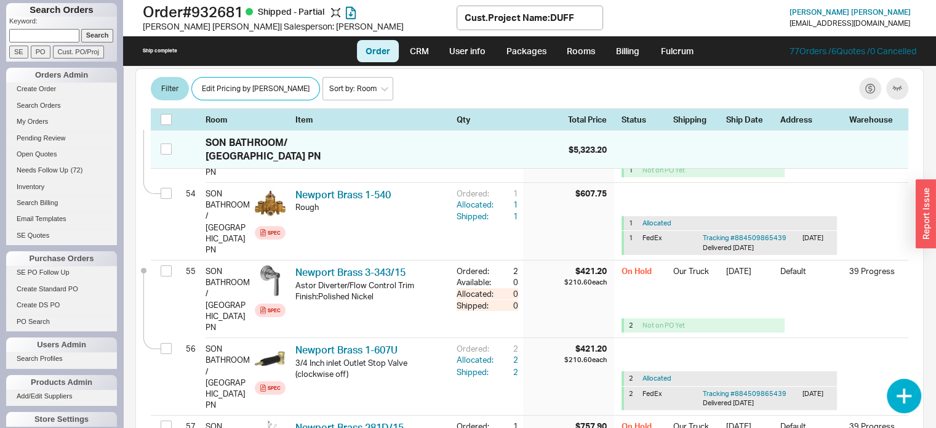
select select "8"
select select "3"
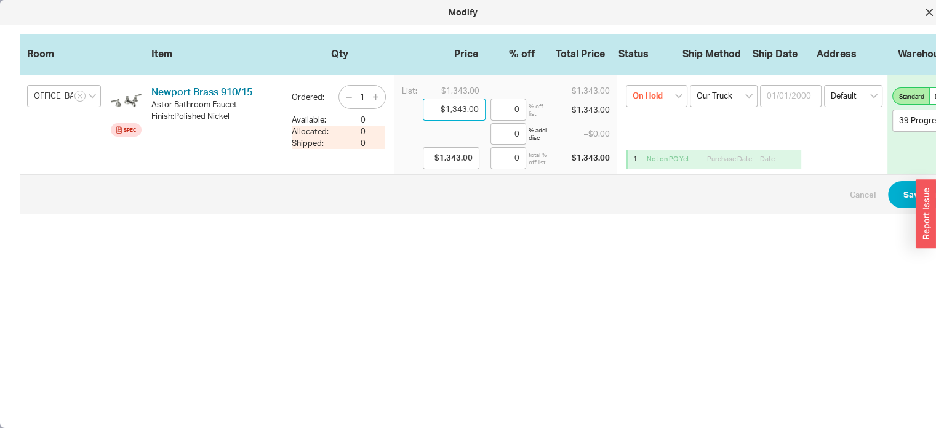
click at [481, 106] on input "$1,343.00" at bounding box center [454, 109] width 63 height 22
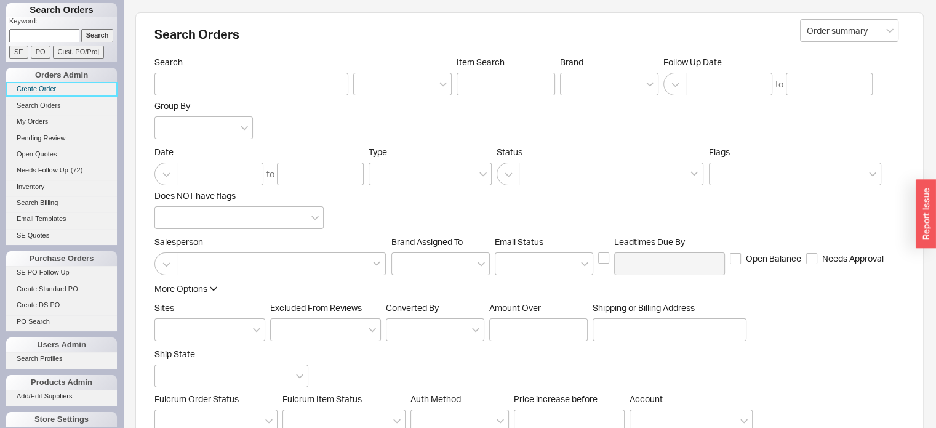
click at [45, 86] on link "Create Order" at bounding box center [61, 88] width 111 height 13
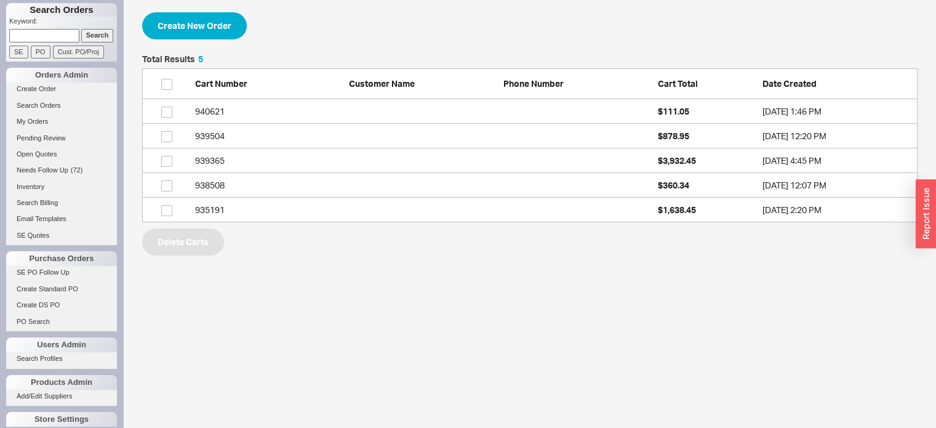
scroll to position [158, 766]
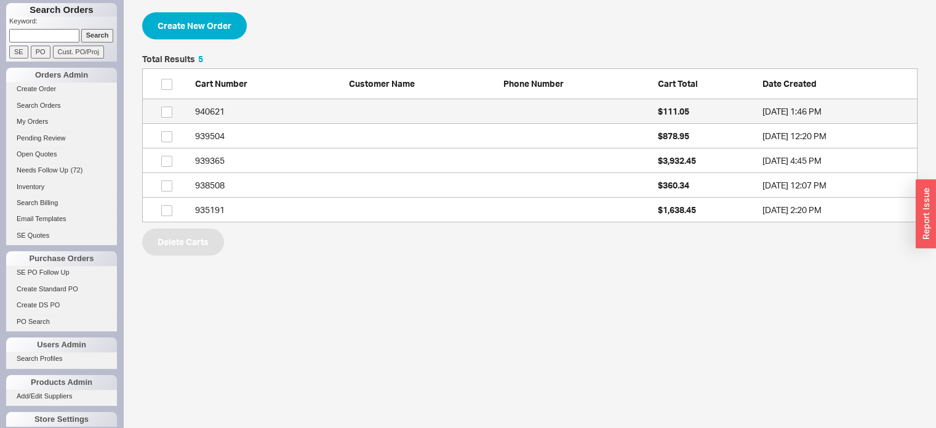
click at [210, 110] on div "940621" at bounding box center [269, 111] width 148 height 12
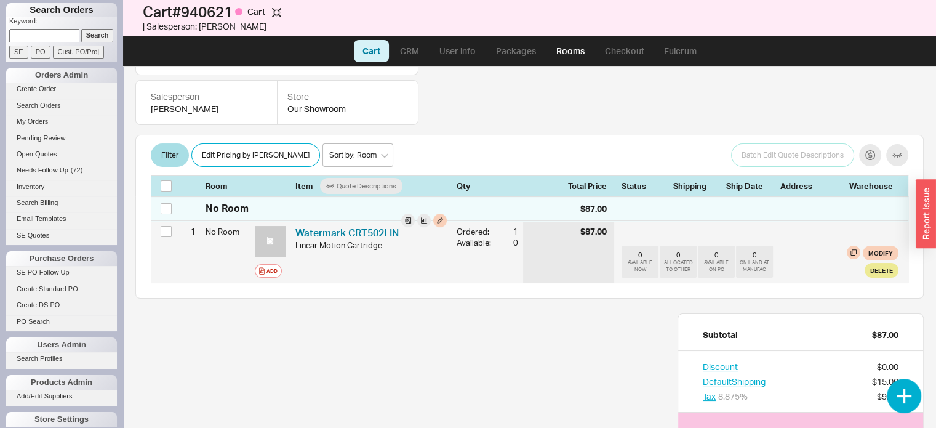
scroll to position [185, 0]
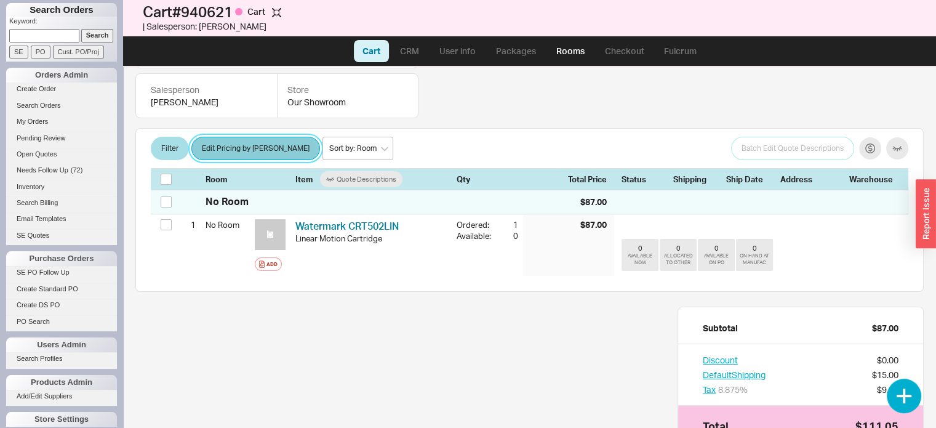
click at [265, 147] on button "Edit Pricing by [PERSON_NAME]" at bounding box center [255, 148] width 129 height 23
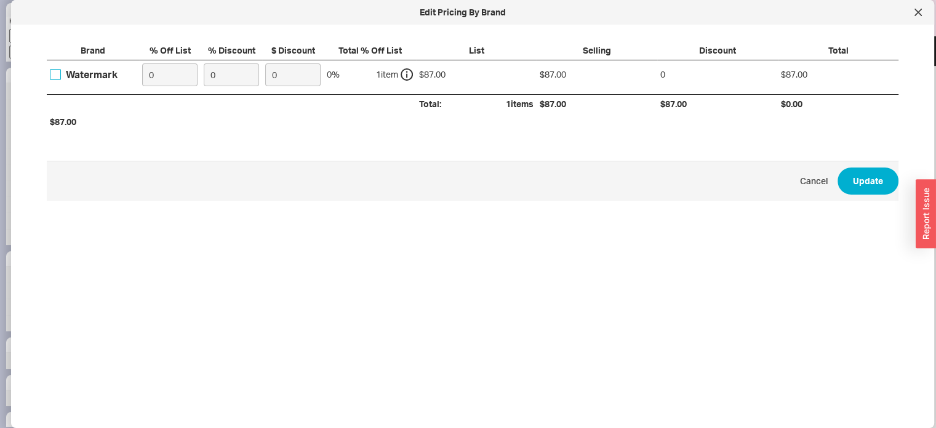
click at [58, 73] on input "Watermark" at bounding box center [55, 74] width 11 height 11
checkbox input "true"
click at [166, 78] on input "0" at bounding box center [169, 74] width 55 height 23
type input "25"
click at [854, 174] on button "Update" at bounding box center [868, 180] width 61 height 27
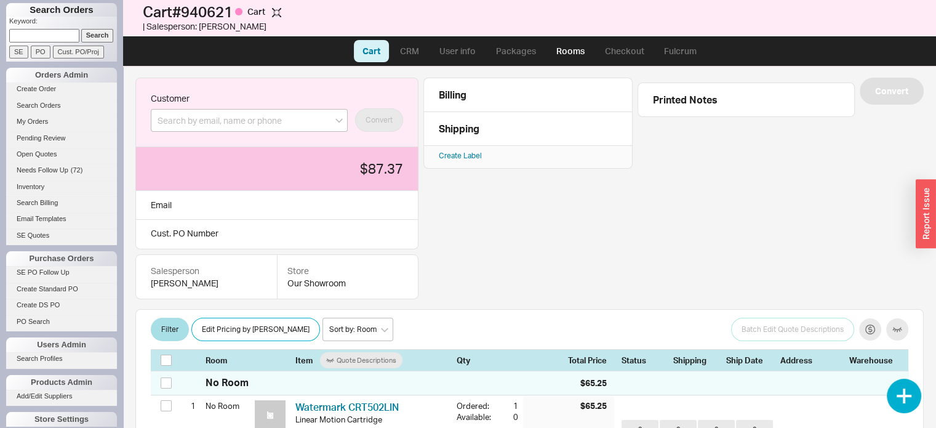
scroll to position [0, 0]
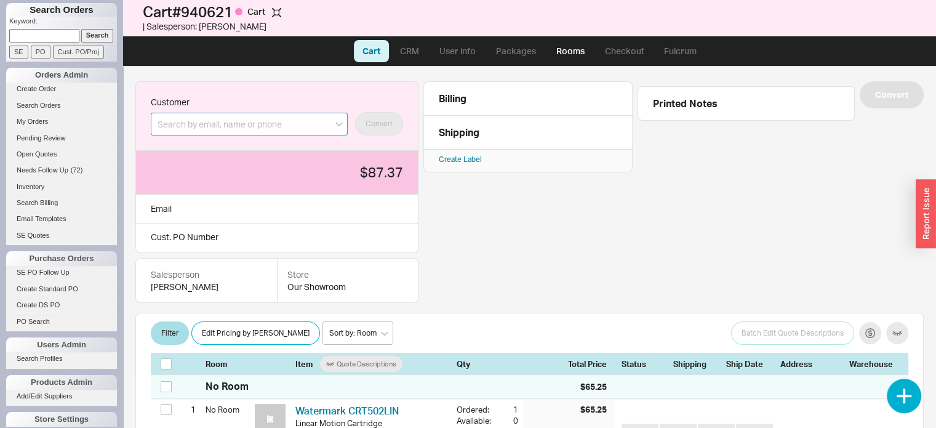
click at [287, 127] on input at bounding box center [249, 124] width 197 height 23
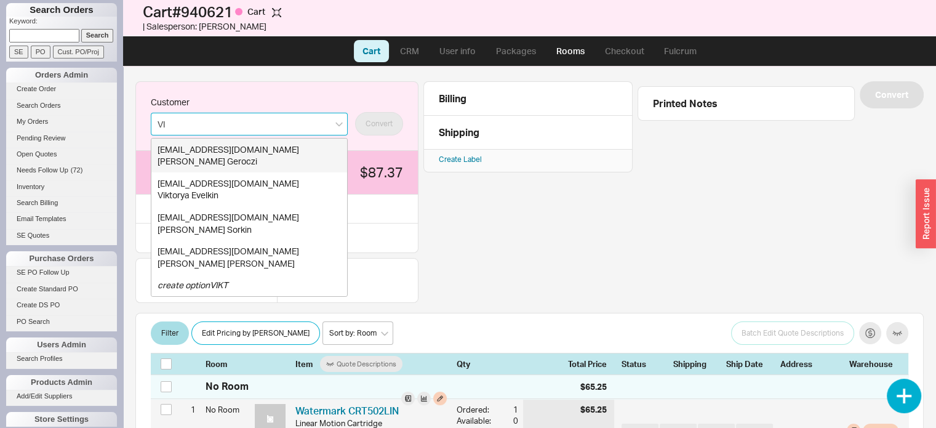
type input "V"
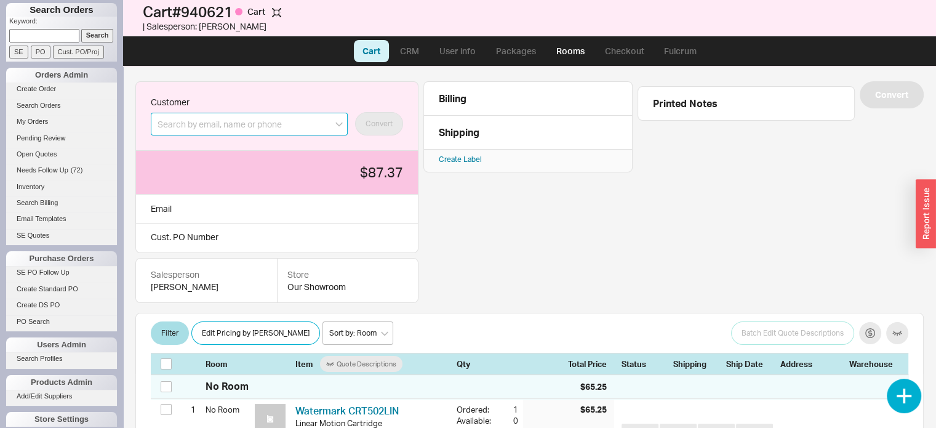
click at [283, 121] on input at bounding box center [249, 124] width 197 height 23
paste input "[PERSON_NAME][EMAIL_ADDRESS][DOMAIN_NAME]"
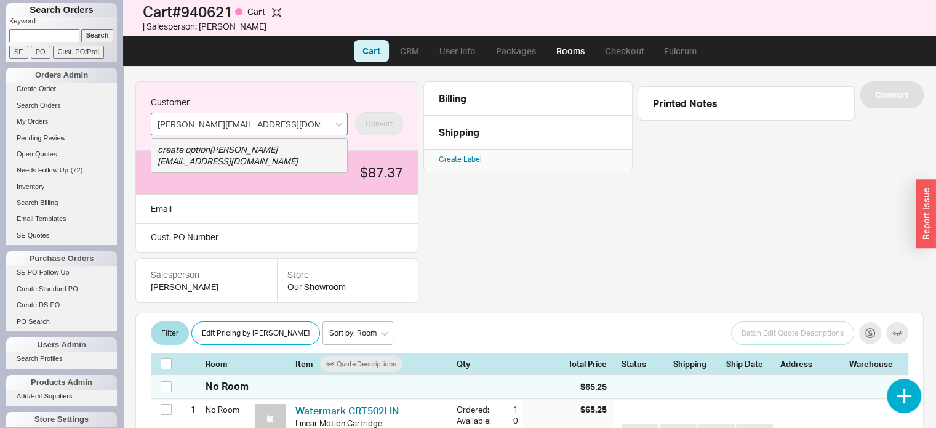
click at [279, 145] on icon "create option [PERSON_NAME][EMAIL_ADDRESS][DOMAIN_NAME]" at bounding box center [228, 155] width 140 height 23
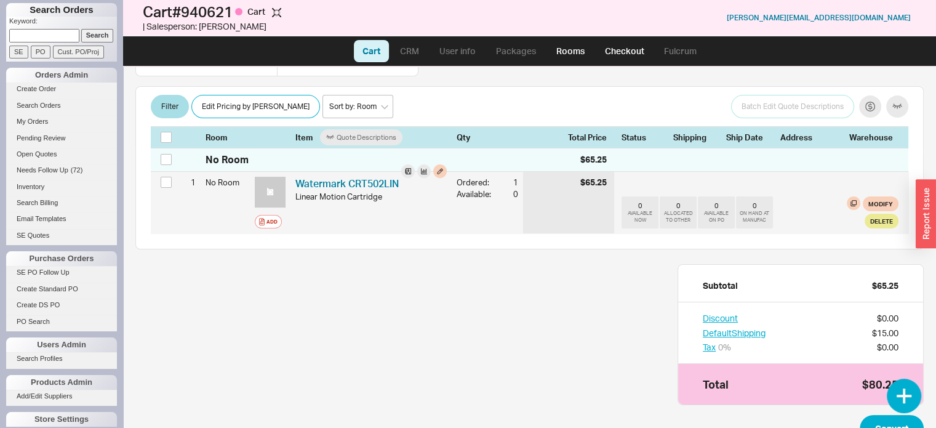
scroll to position [277, 0]
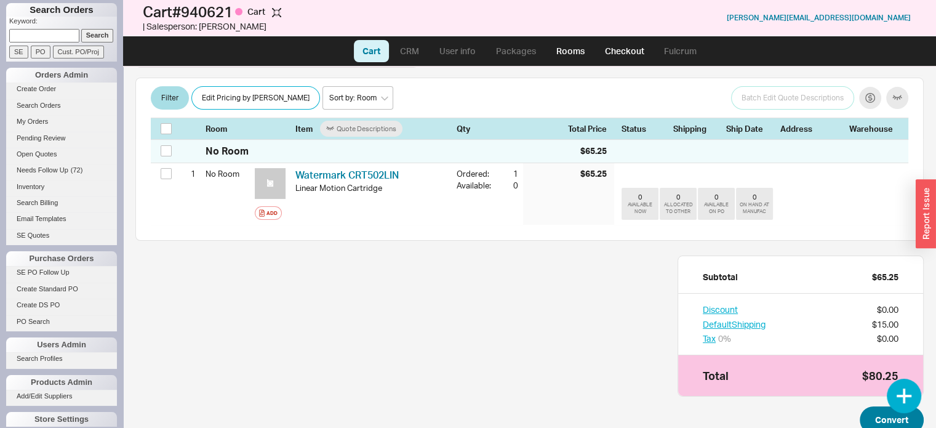
type input "[PERSON_NAME][EMAIL_ADDRESS][DOMAIN_NAME]"
click at [876, 406] on button "Convert" at bounding box center [892, 419] width 64 height 27
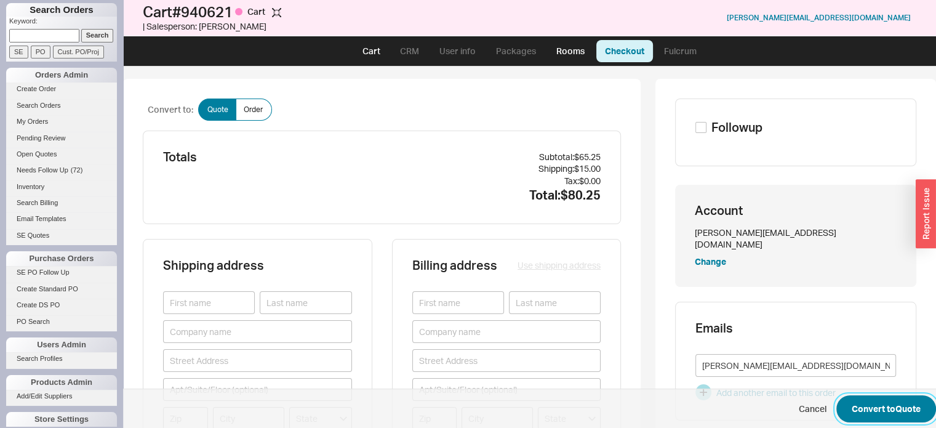
click at [866, 408] on button "Convert to Quote" at bounding box center [886, 408] width 100 height 27
select select "LOW"
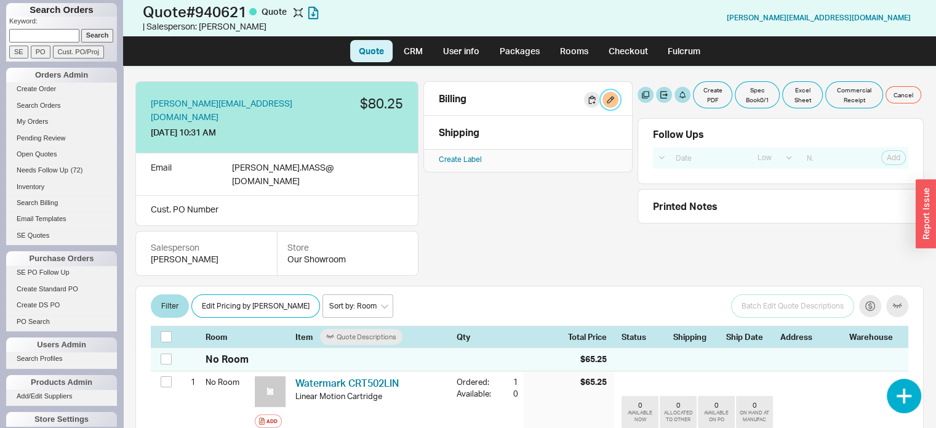
click at [610, 94] on button "button" at bounding box center [610, 100] width 16 height 16
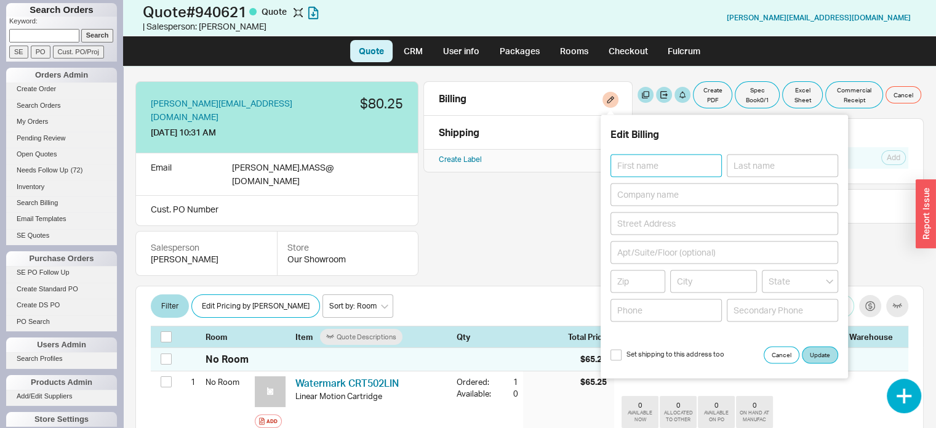
click at [685, 164] on input at bounding box center [665, 165] width 111 height 23
type input "v"
type input "VIKTOR"
click at [687, 223] on input at bounding box center [724, 223] width 228 height 23
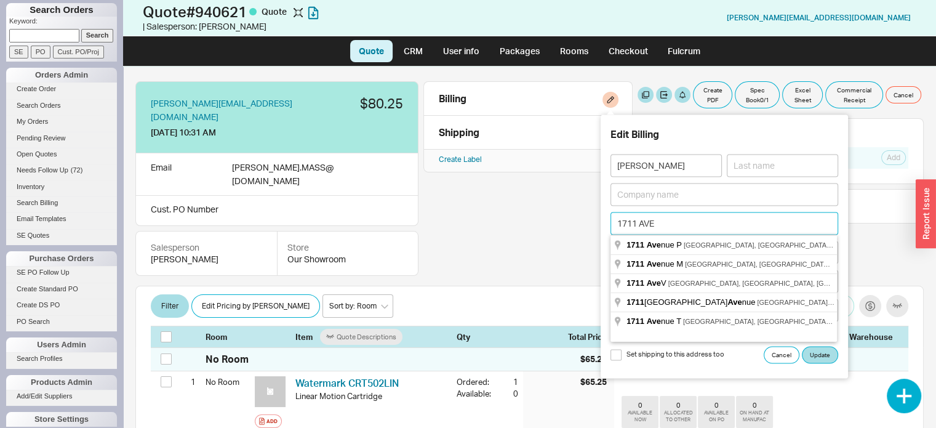
type input "1711 AVE x"
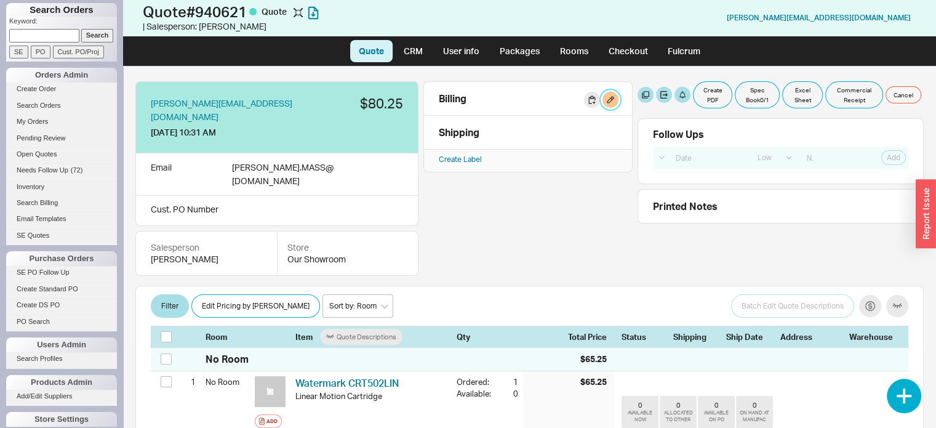
click at [608, 98] on button "button" at bounding box center [610, 100] width 16 height 16
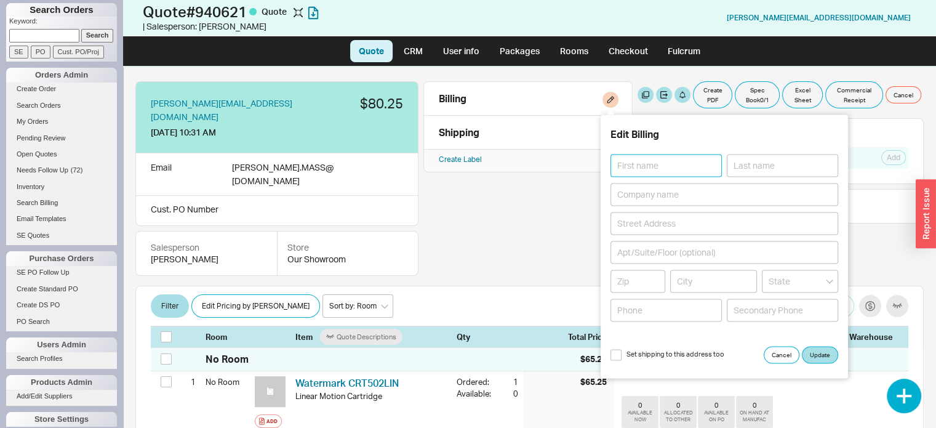
click at [676, 162] on input at bounding box center [665, 165] width 111 height 23
type input "VIKTOR"
click at [701, 222] on input at bounding box center [724, 223] width 228 height 23
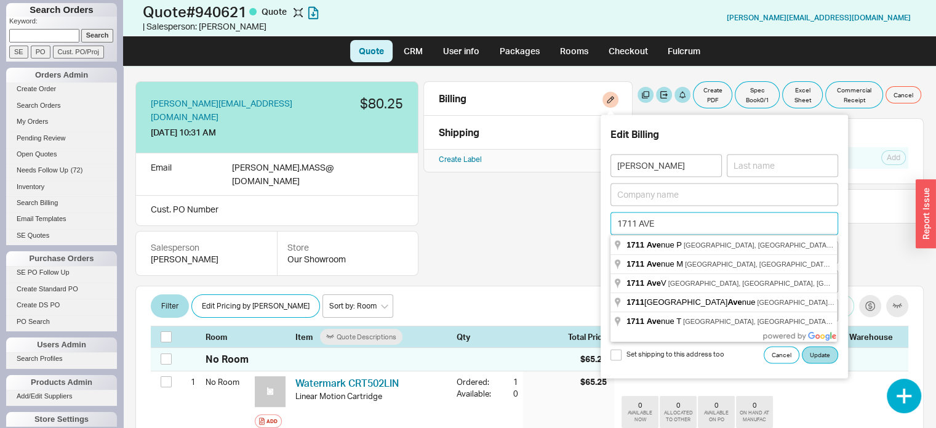
type input "1711 AVE X"
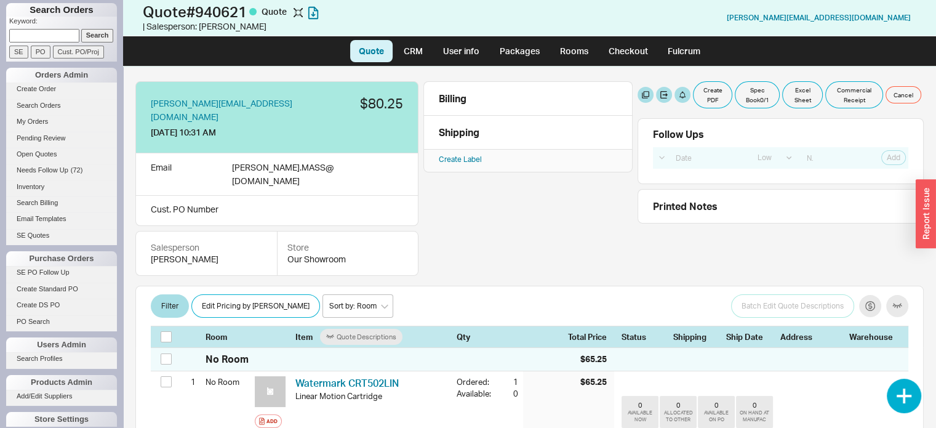
click at [892, 228] on div "VIKTOR.MASS@OUTLOOK.NET 9/22/25 10:31 AM $80.25 Email VIKTOR.MASS @ OUTLOOK.NET…" at bounding box center [529, 178] width 788 height 194
click at [615, 103] on button "button" at bounding box center [610, 100] width 16 height 16
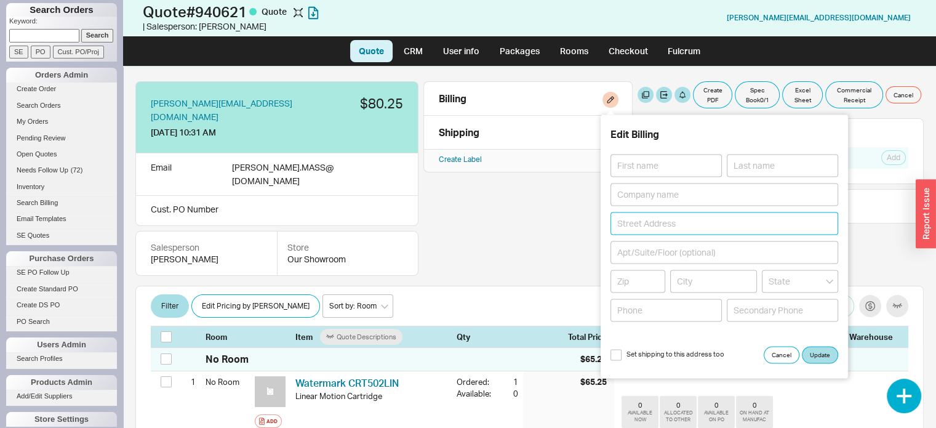
click at [689, 222] on input at bounding box center [724, 223] width 228 height 23
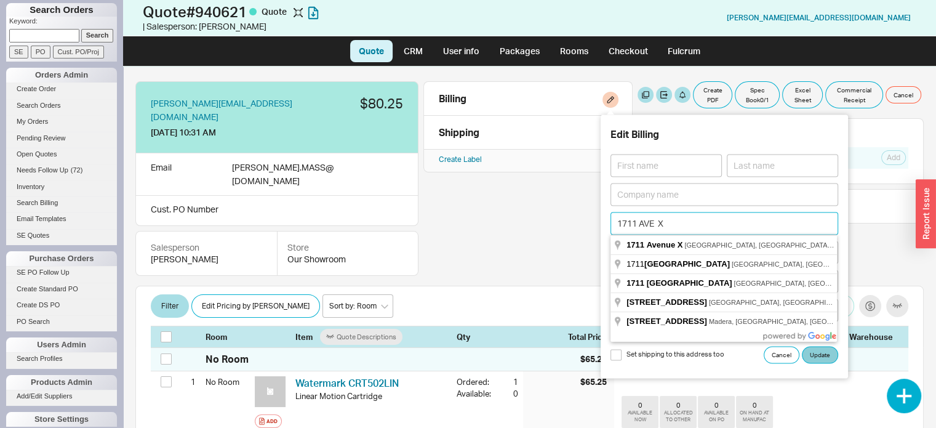
type input "1711 AVE X"
click at [817, 353] on button "Update" at bounding box center [820, 354] width 36 height 17
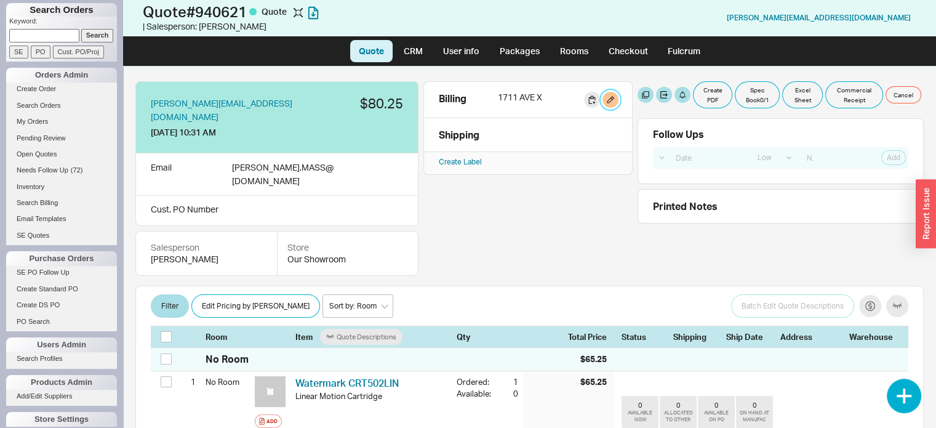
click at [608, 104] on button "button" at bounding box center [610, 100] width 16 height 16
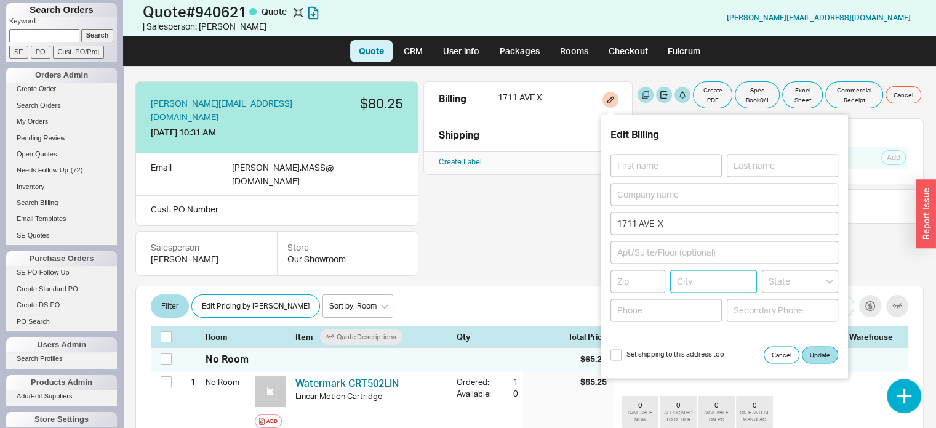
click at [697, 279] on input at bounding box center [713, 281] width 87 height 23
type input "BROOKLYN"
click at [631, 281] on input at bounding box center [637, 281] width 55 height 23
type input "11235"
type input "New York"
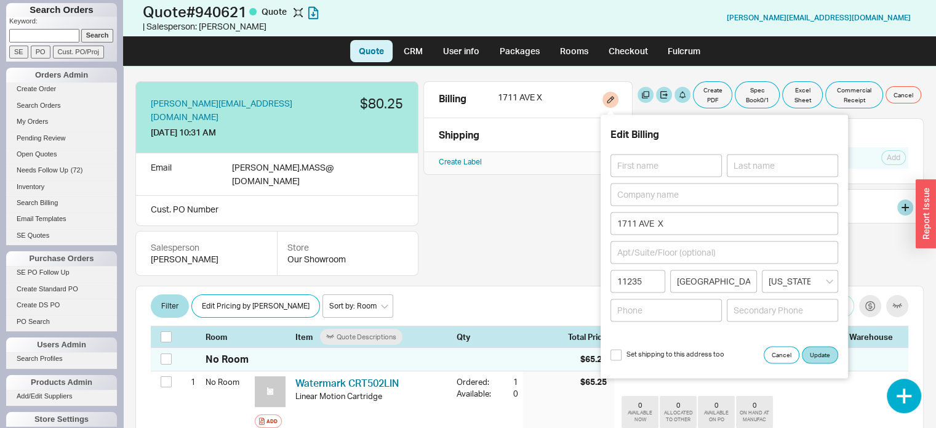
click at [862, 215] on div "Printed Notes" at bounding box center [781, 206] width 286 height 34
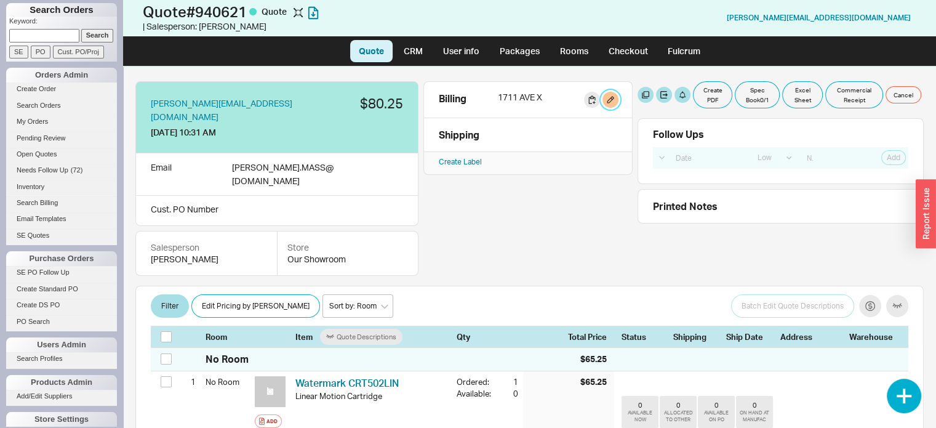
click at [610, 99] on button "button" at bounding box center [610, 100] width 16 height 16
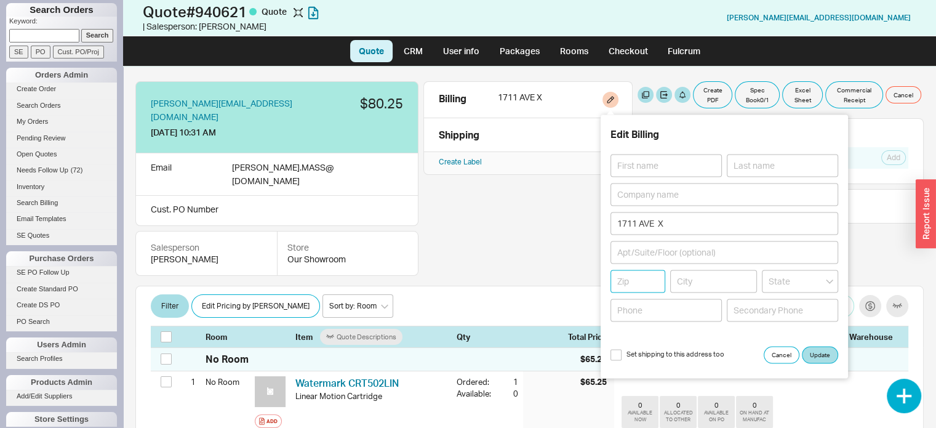
click at [647, 279] on input at bounding box center [637, 281] width 55 height 23
type input "11235"
type input "BROOKLYN"
type input "New York"
type input "11235"
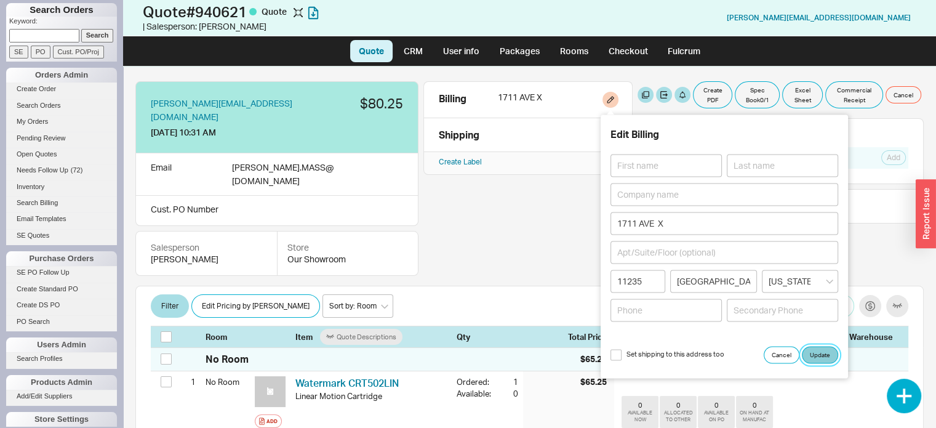
click at [819, 350] on button "Update" at bounding box center [820, 354] width 36 height 17
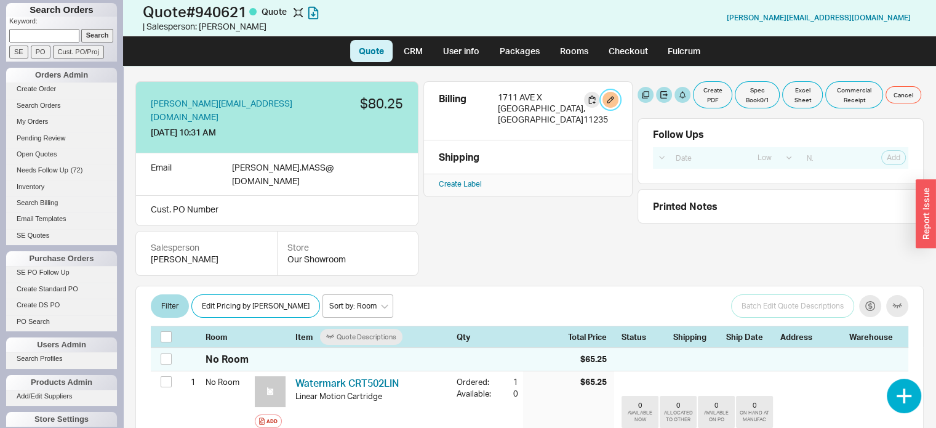
click at [612, 97] on button "button" at bounding box center [610, 100] width 16 height 16
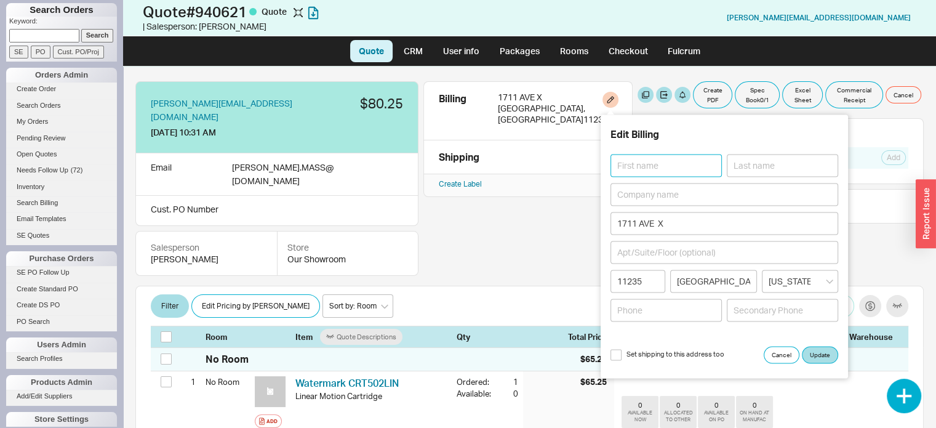
click at [663, 159] on input at bounding box center [665, 165] width 111 height 23
type input "v"
type input "VIKTOR"
click at [822, 356] on button "Update" at bounding box center [820, 354] width 36 height 17
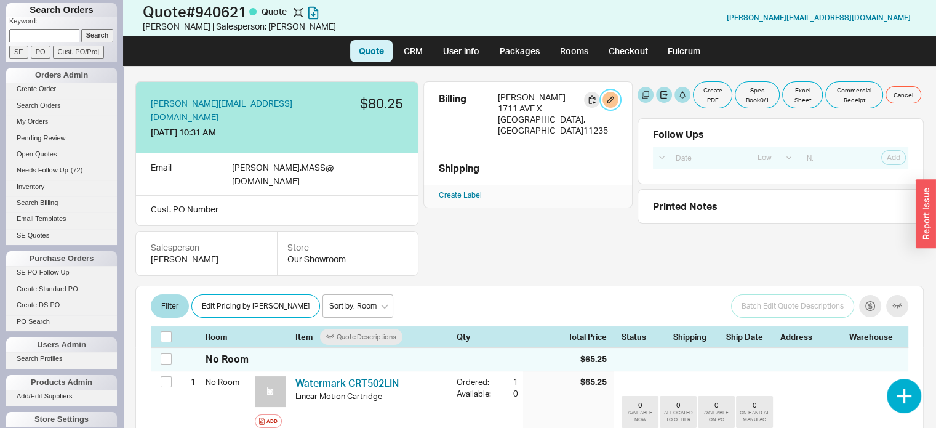
click at [607, 94] on button "button" at bounding box center [610, 100] width 16 height 16
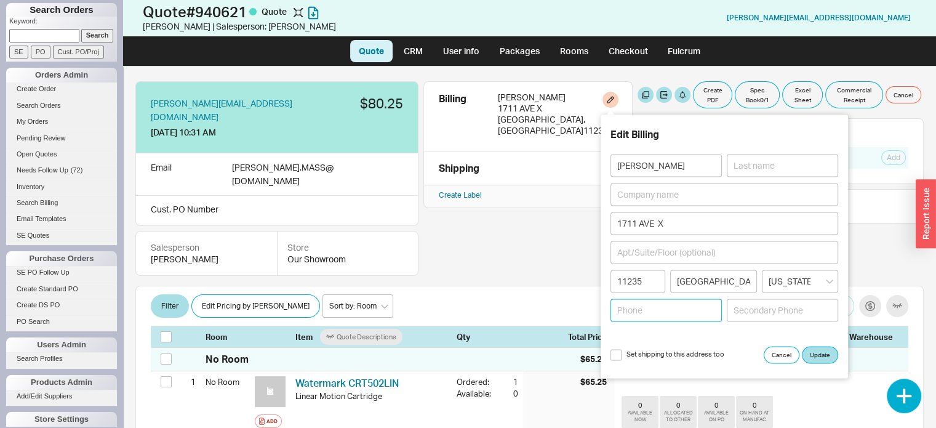
click at [673, 314] on input at bounding box center [665, 309] width 111 height 23
type input "9179523546"
click at [822, 350] on button "Update" at bounding box center [820, 354] width 36 height 17
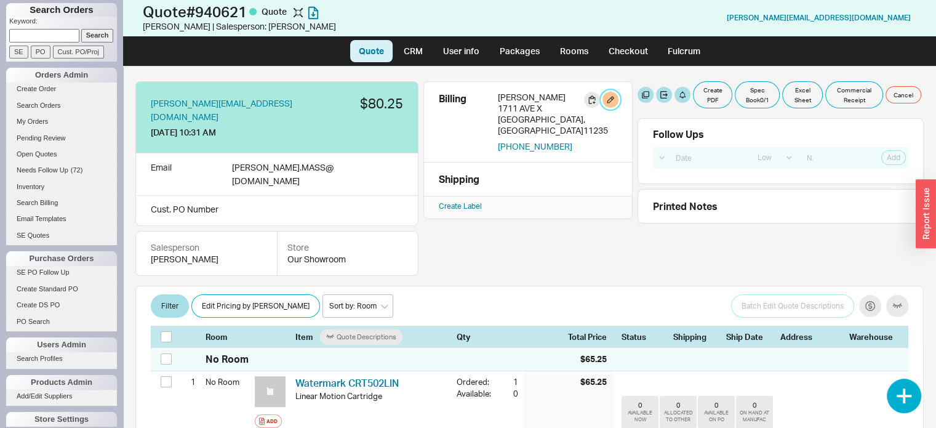
click at [614, 97] on button "button" at bounding box center [610, 100] width 16 height 16
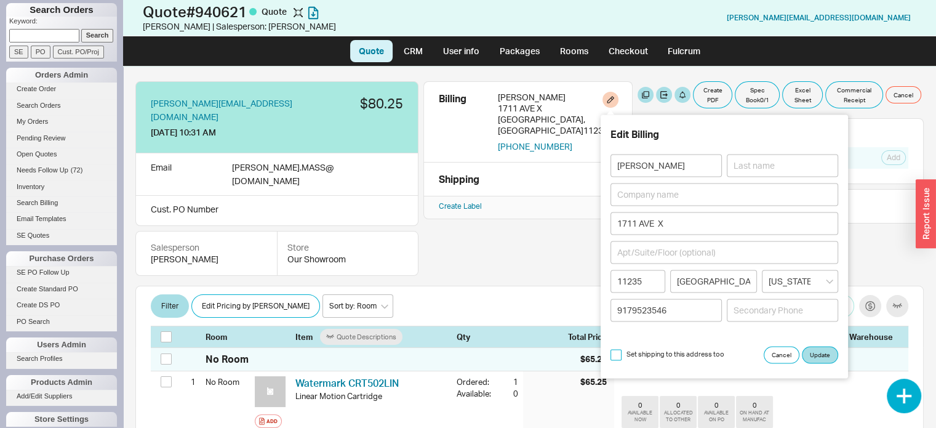
click at [619, 351] on input "Set shipping to this address too" at bounding box center [615, 354] width 11 height 11
checkbox input "true"
click at [817, 348] on button "Update" at bounding box center [820, 354] width 36 height 17
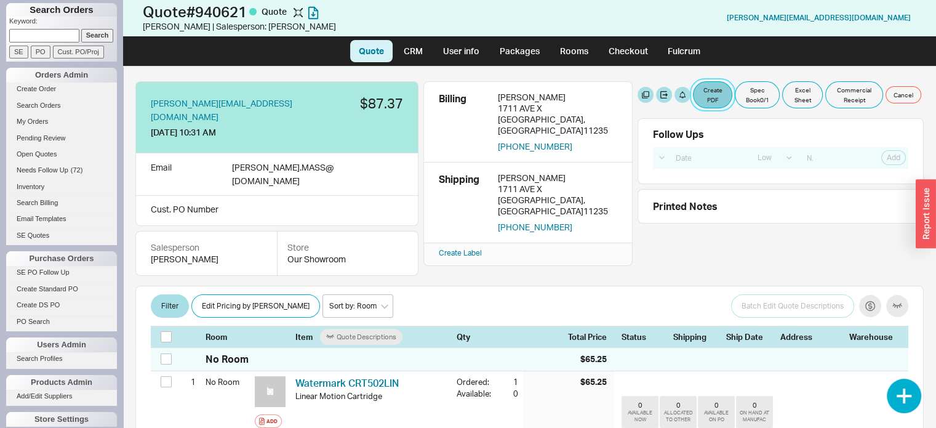
click at [708, 89] on button "Create PDF" at bounding box center [712, 94] width 39 height 27
select select "71997456"
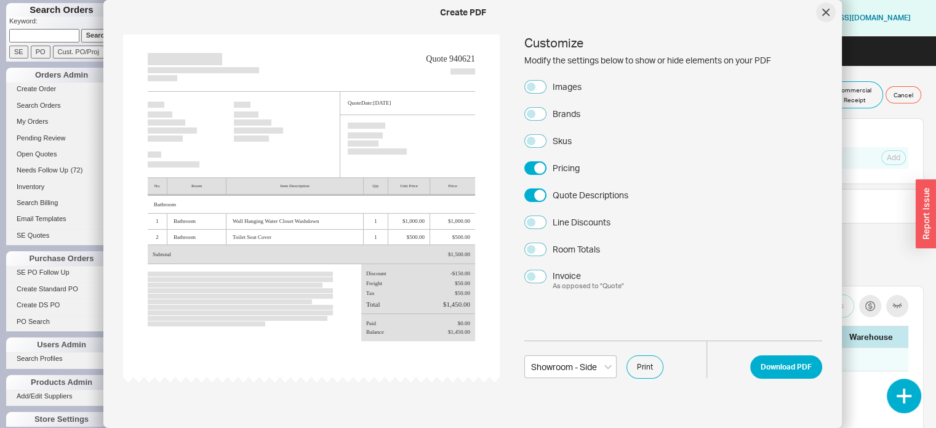
click at [823, 7] on div at bounding box center [826, 12] width 20 height 20
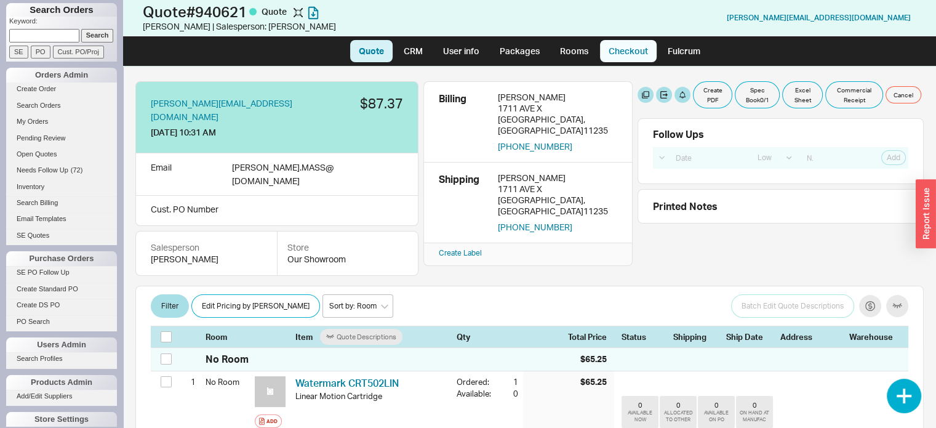
click at [629, 49] on link "Checkout" at bounding box center [628, 51] width 57 height 22
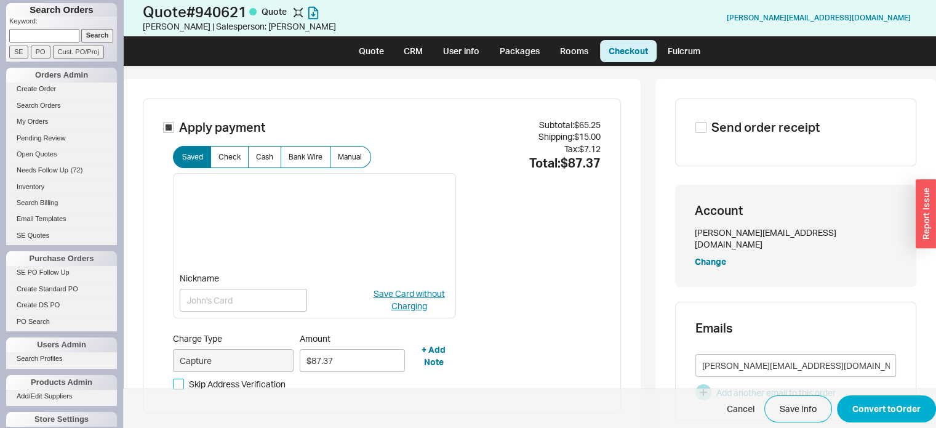
click at [180, 380] on input "Skip Address Verification" at bounding box center [178, 383] width 11 height 11
checkbox input "true"
click at [884, 406] on button "Convert to Order" at bounding box center [886, 408] width 99 height 27
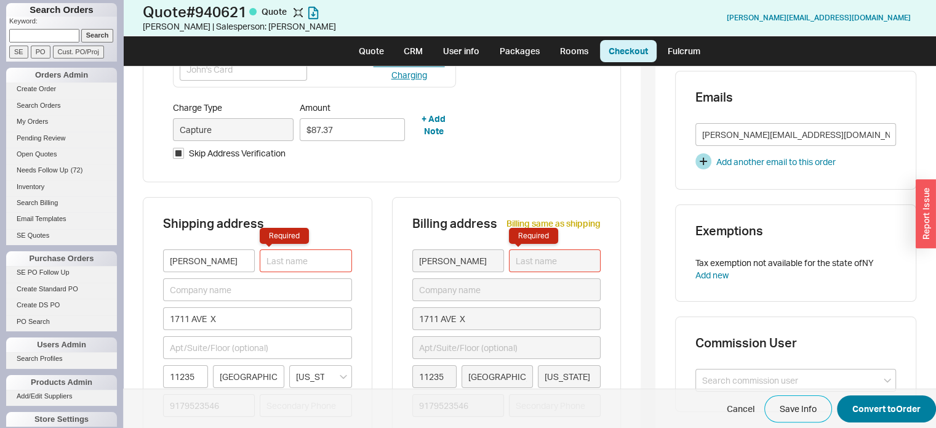
scroll to position [247, 0]
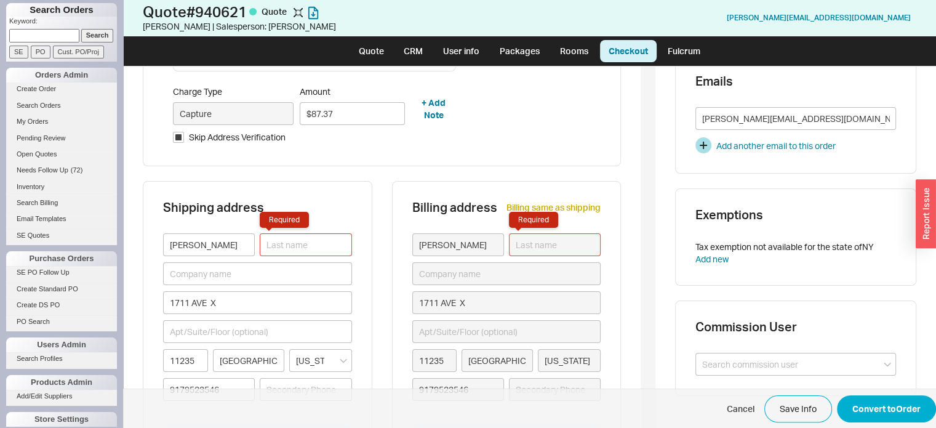
click at [323, 244] on input "Required" at bounding box center [306, 244] width 92 height 23
type input "."
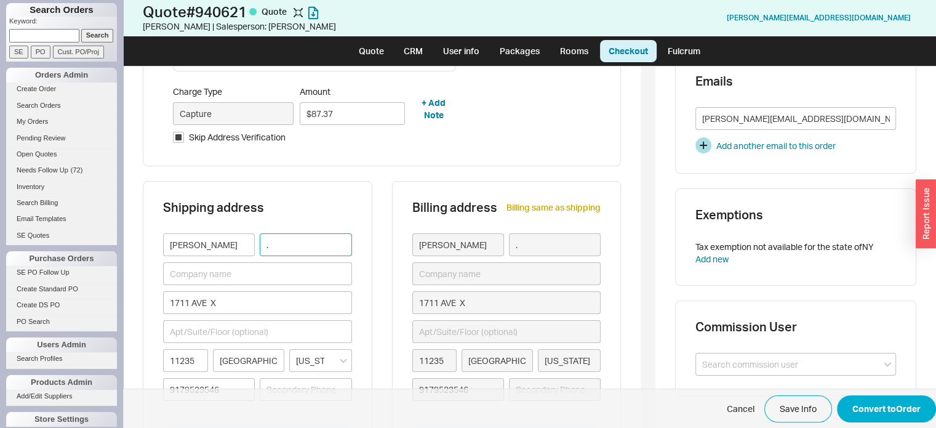
type input "."
click at [612, 163] on div "Apply payment Saved Check Cash Bank Wire Manual 9773ada75ebd8c69489a70bf34a030b…" at bounding box center [382, 268] width 518 height 873
click at [874, 406] on button "Convert to Order" at bounding box center [886, 408] width 99 height 27
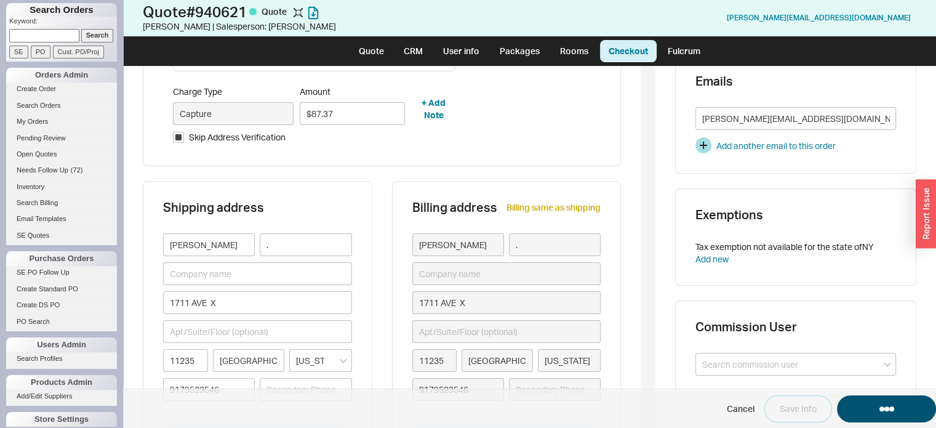
select select "LOW"
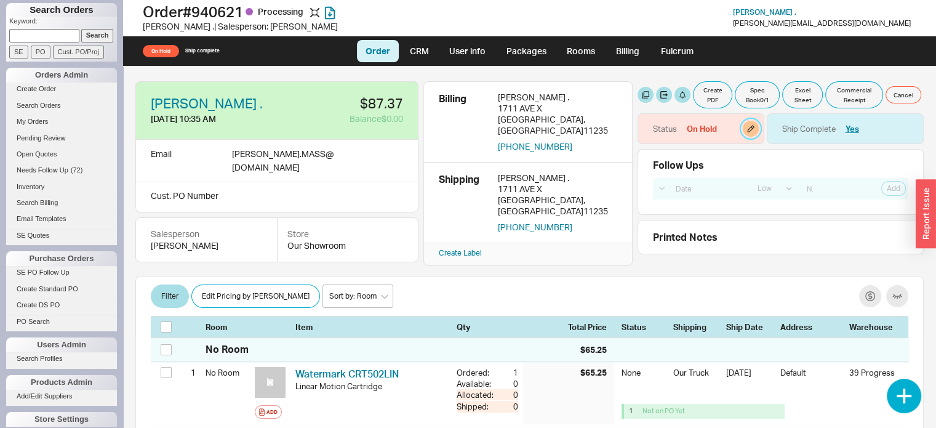
click at [748, 130] on button "button" at bounding box center [751, 129] width 16 height 16
select select "On Hold"
click at [736, 169] on select "None On Hold Call Before Ship Hold for Balance Hold For Payment Wait For Cust. …" at bounding box center [686, 169] width 117 height 23
select select
click at [628, 158] on select "None On Hold Call Before Ship Hold for Balance Hold For Payment Wait For Cust. …" at bounding box center [686, 169] width 117 height 23
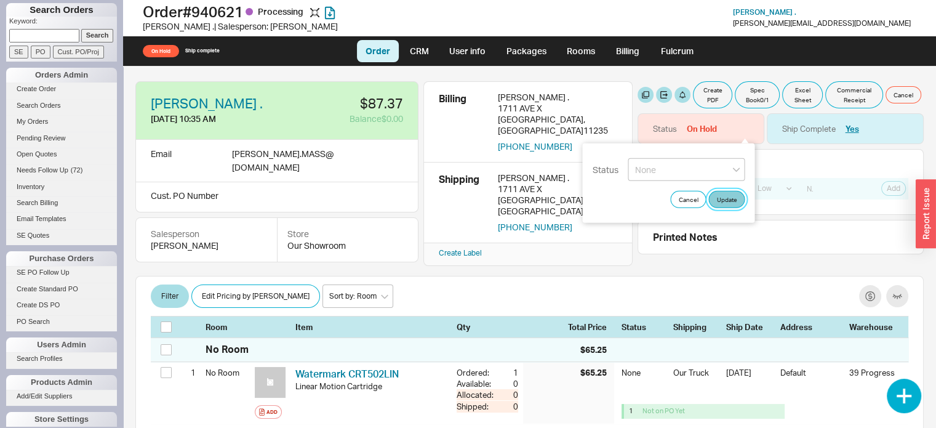
click at [729, 194] on button "Update" at bounding box center [726, 199] width 36 height 17
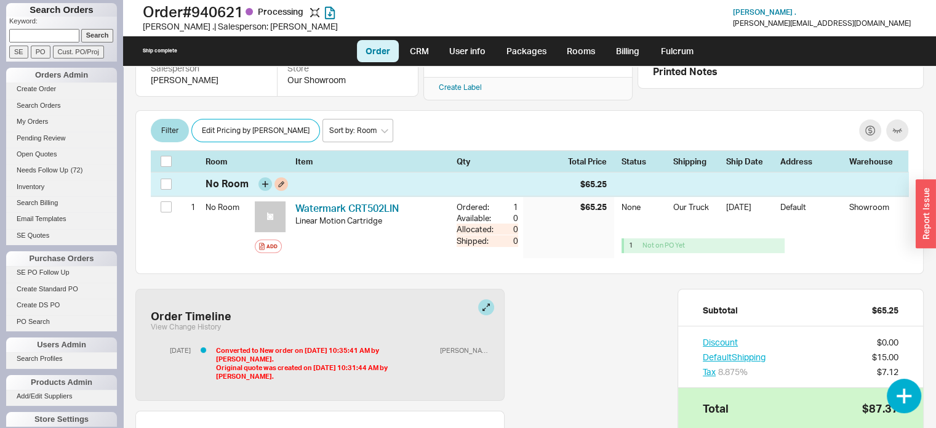
scroll to position [165, 0]
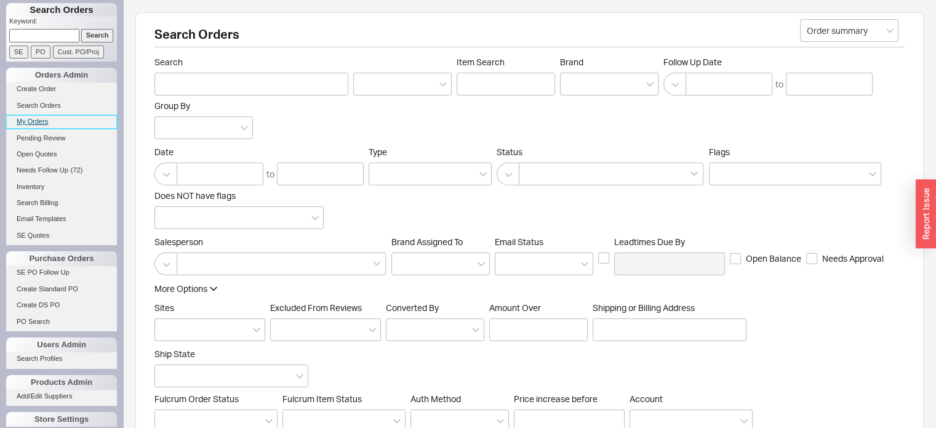
click at [35, 121] on link "My Orders" at bounding box center [61, 121] width 111 height 13
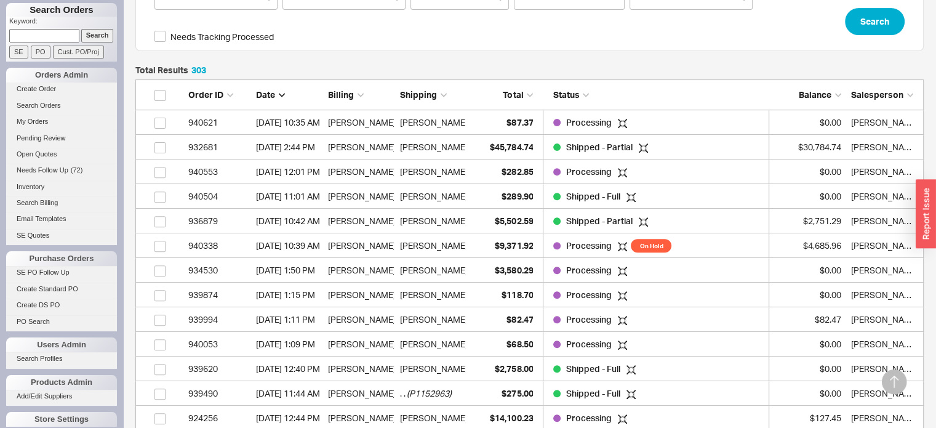
scroll to position [433, 0]
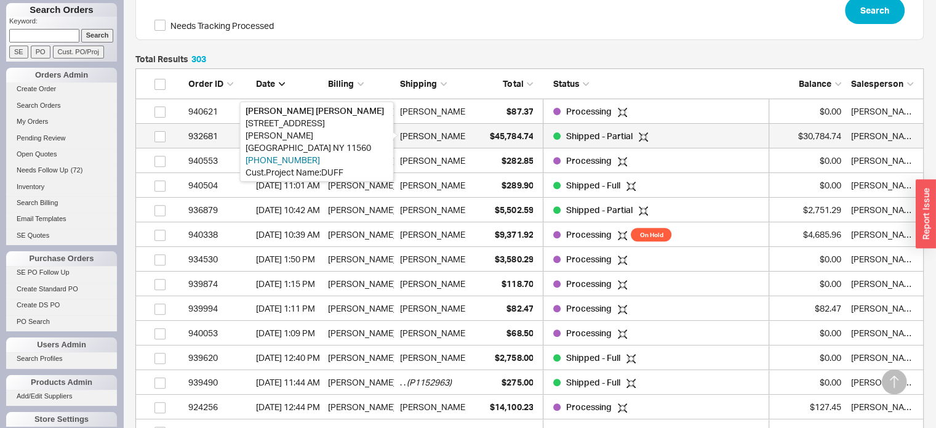
click at [426, 137] on div "[PERSON_NAME]" at bounding box center [434, 136] width 68 height 25
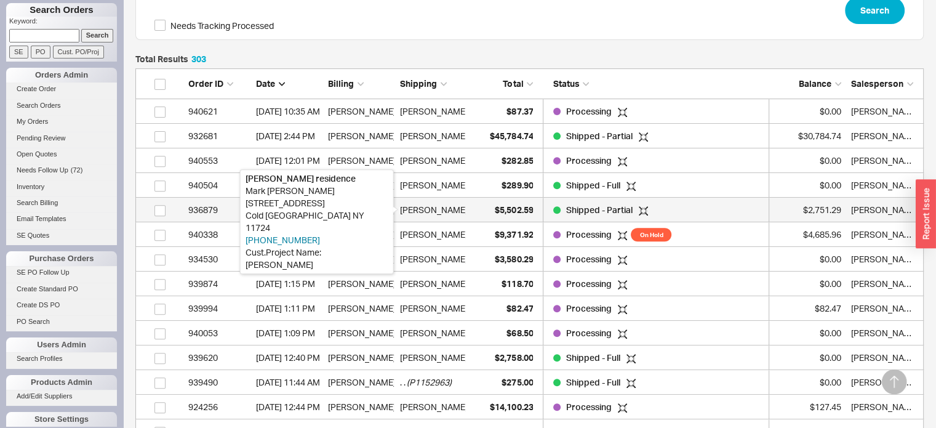
click at [443, 211] on div "[PERSON_NAME]" at bounding box center [434, 210] width 68 height 25
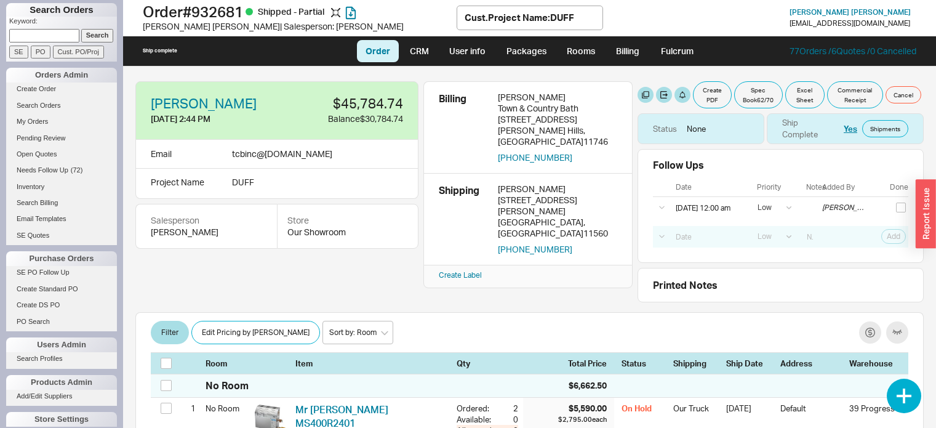
select select "LOW"
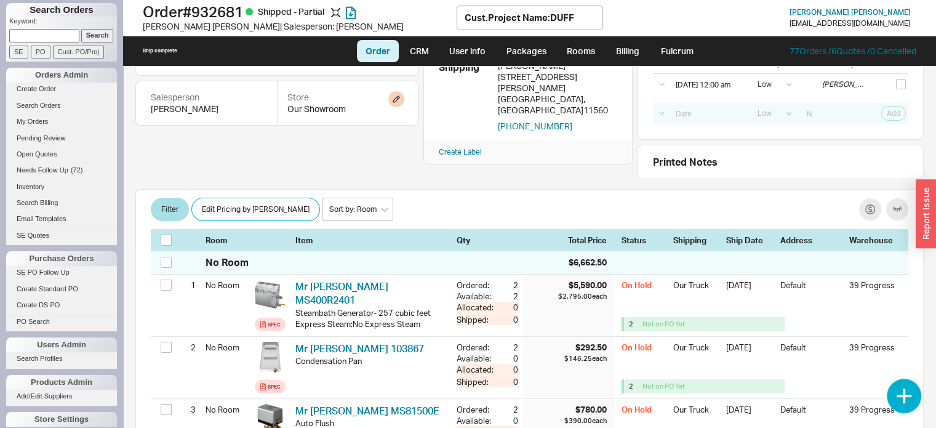
scroll to position [185, 0]
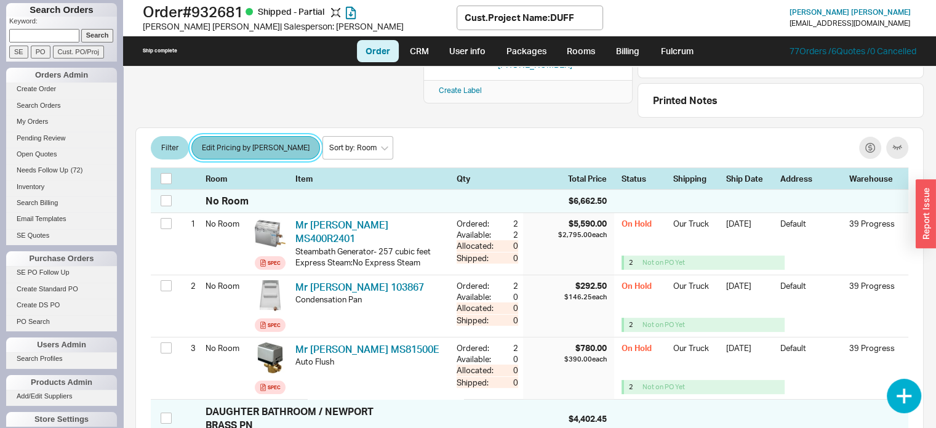
click at [260, 150] on button "Edit Pricing by [PERSON_NAME]" at bounding box center [255, 147] width 129 height 23
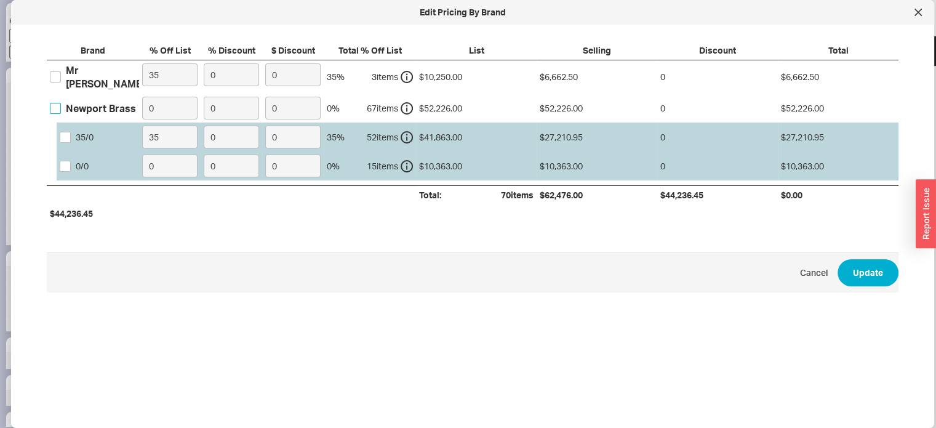
click at [57, 103] on input "Newport Brass" at bounding box center [55, 108] width 11 height 11
checkbox input "true"
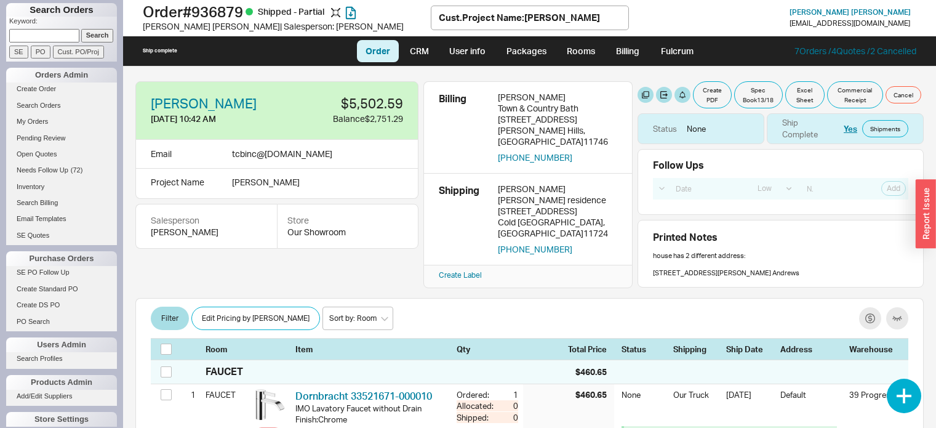
select select "LOW"
